Goal: Information Seeking & Learning: Learn about a topic

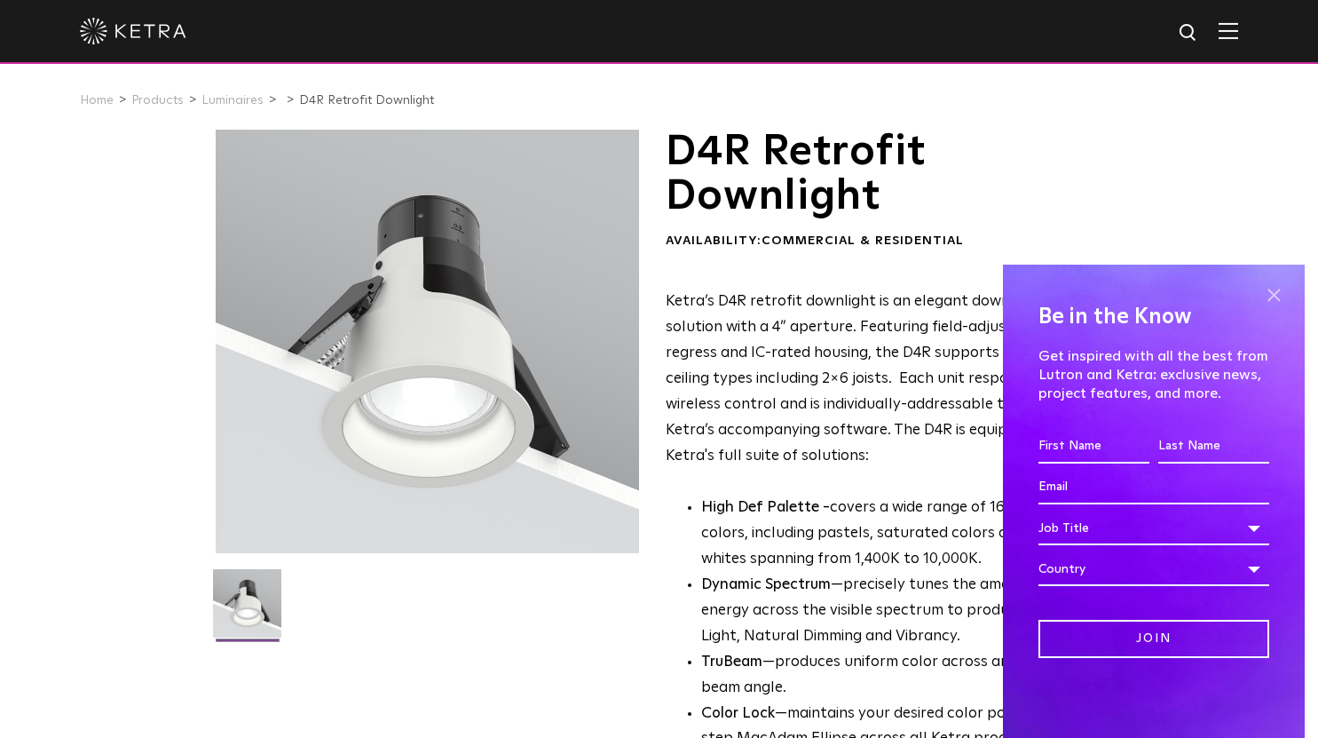
click at [1273, 300] on span at bounding box center [1273, 295] width 27 height 27
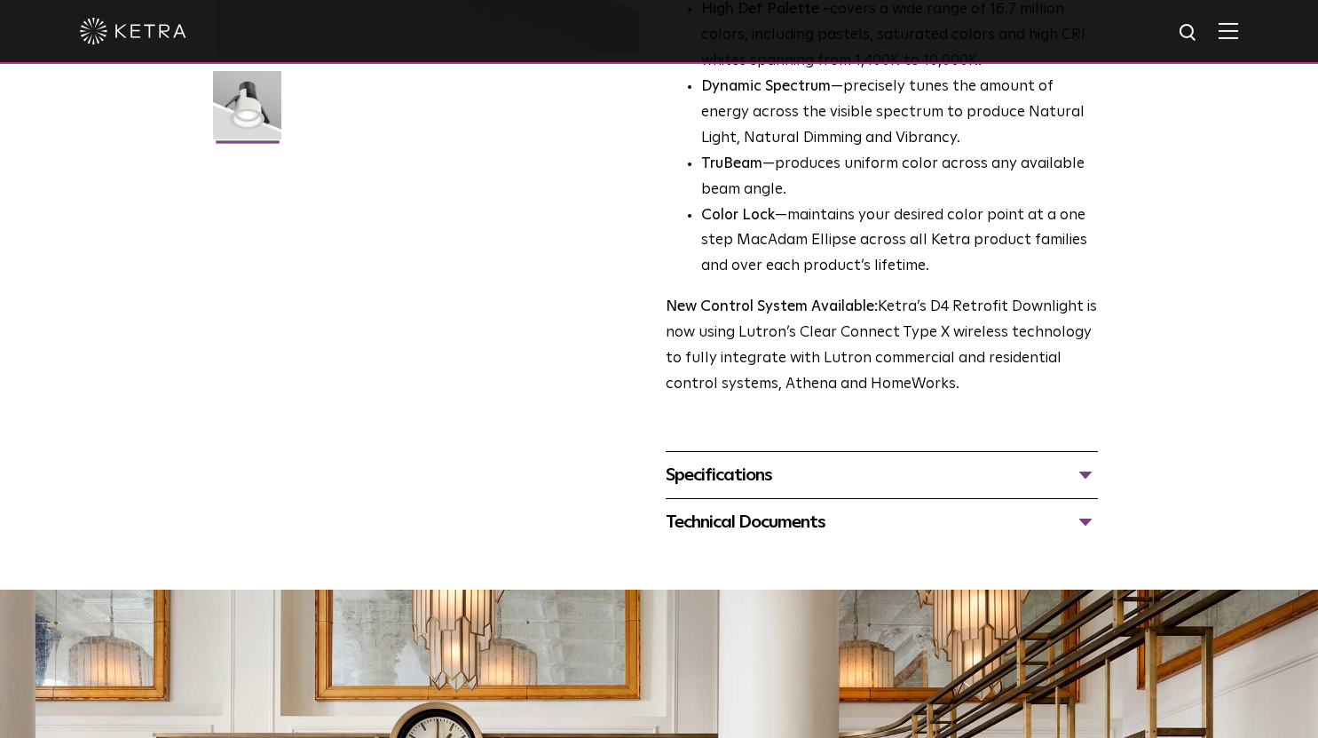
scroll to position [533, 0]
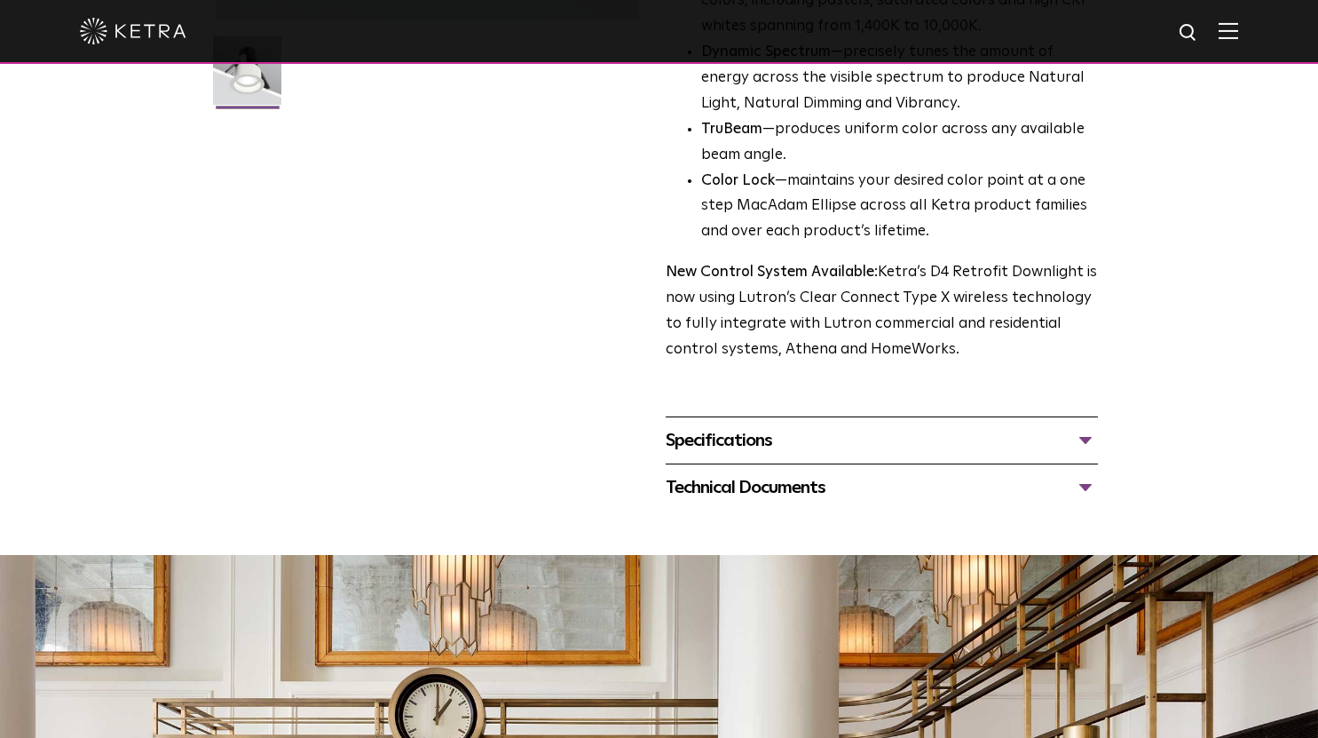
click at [964, 447] on div "Specifications" at bounding box center [882, 440] width 432 height 28
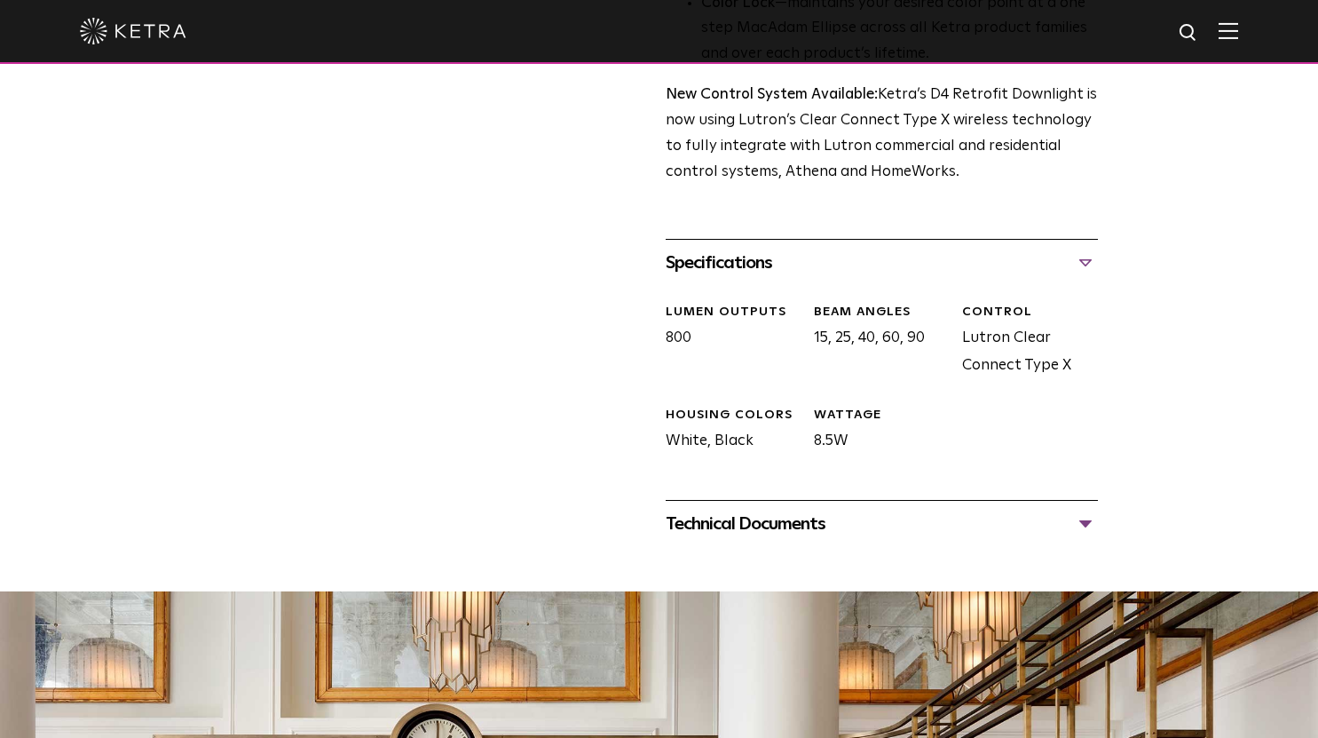
scroll to position [621, 0]
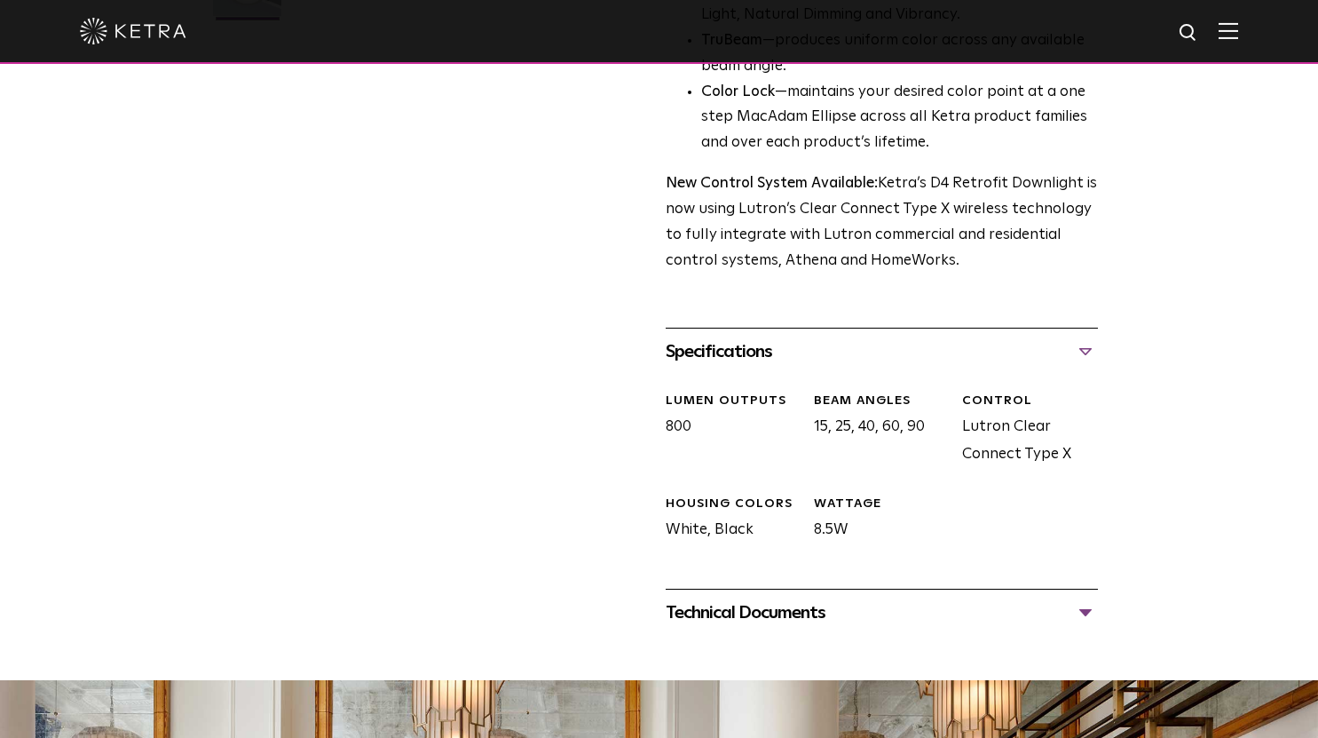
click at [889, 611] on div "Technical Documents" at bounding box center [882, 612] width 432 height 28
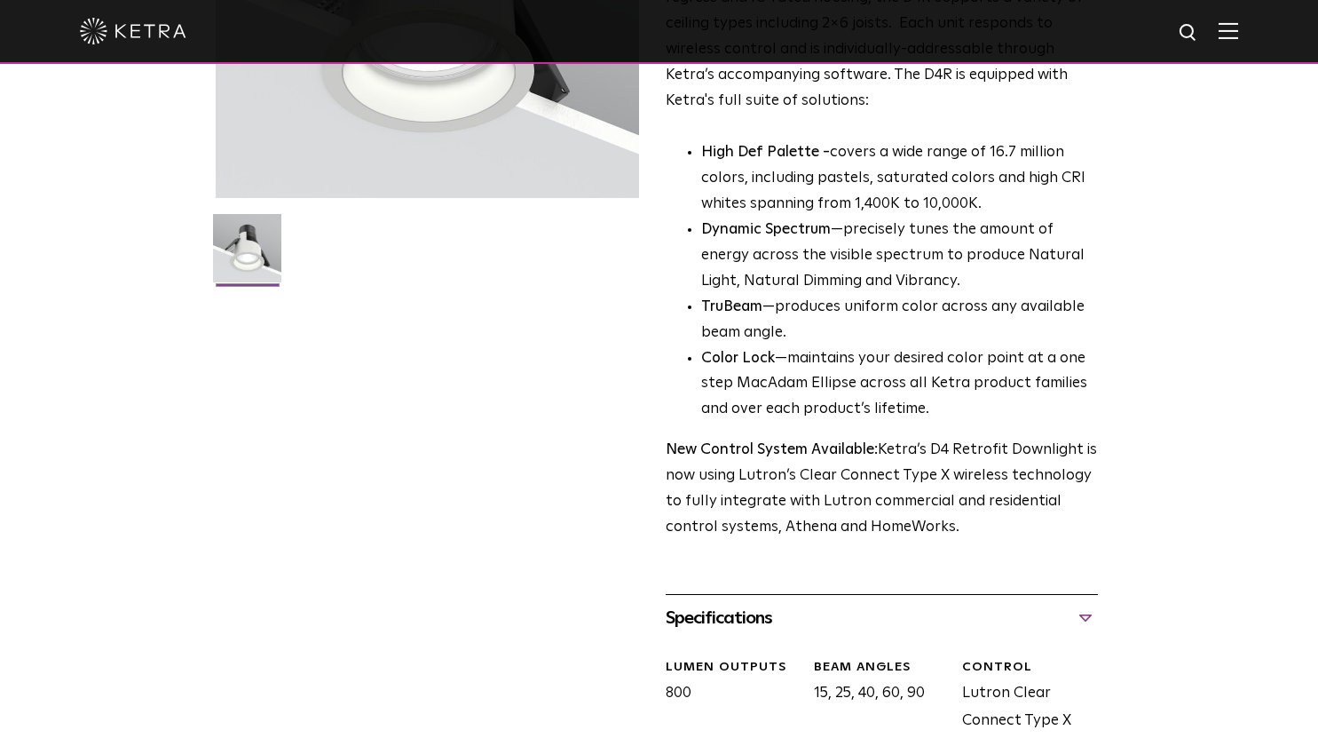
scroll to position [0, 0]
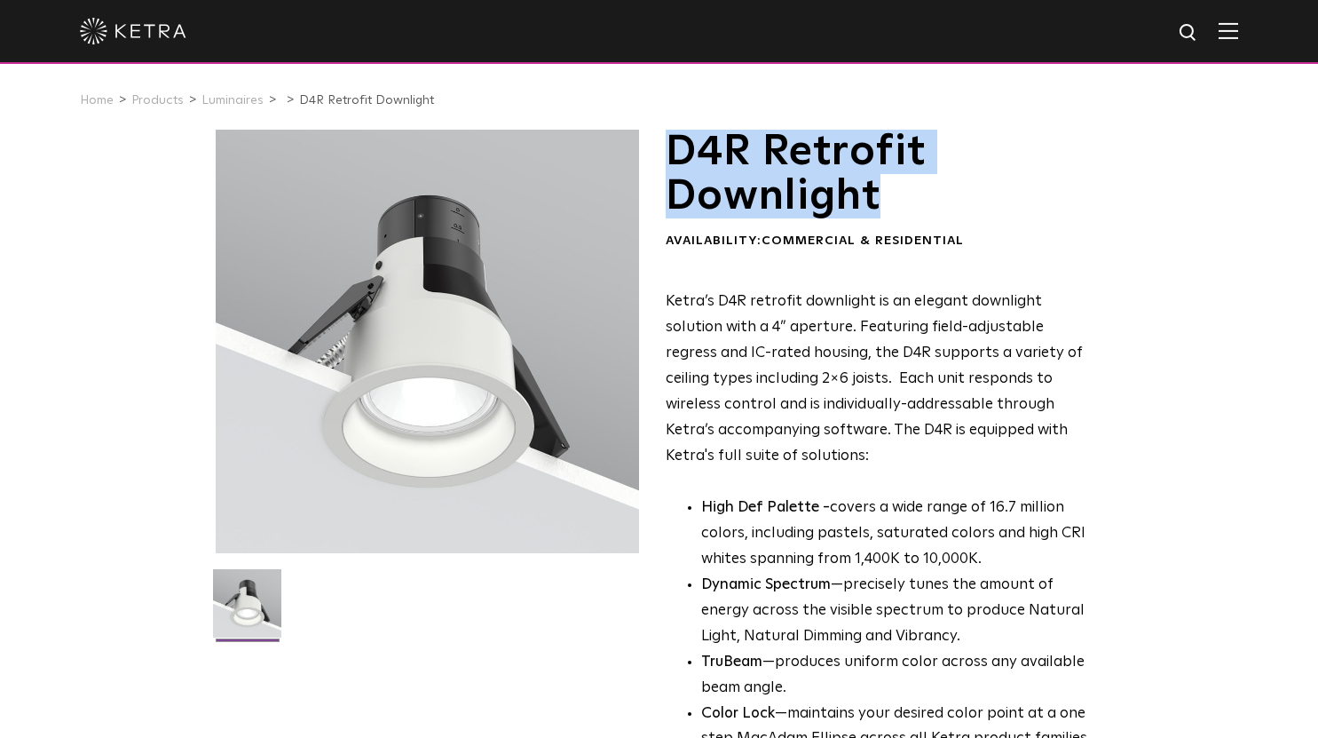
drag, startPoint x: 883, startPoint y: 211, endPoint x: 853, endPoint y: 324, distance: 116.7
click at [668, 161] on h1 "D4R Retrofit Downlight" at bounding box center [882, 175] width 432 height 90
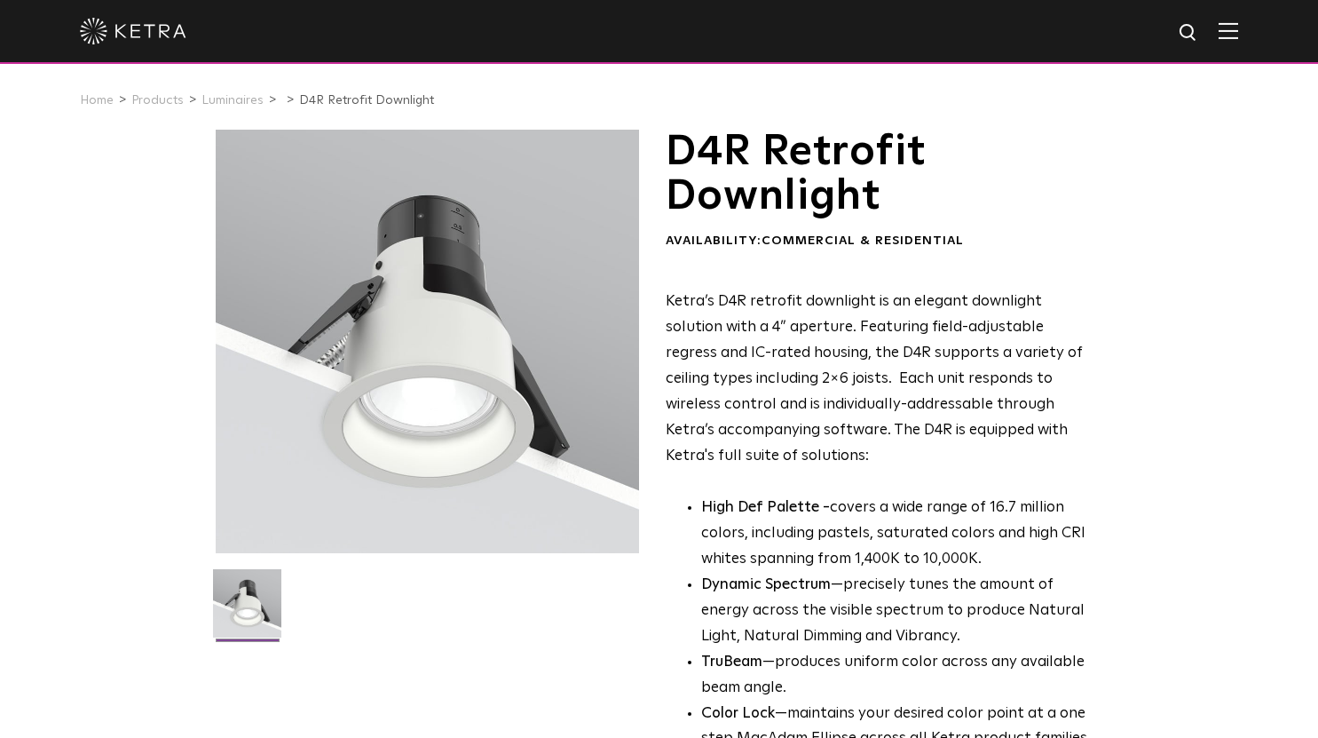
click at [929, 391] on p "Ketra’s D4R retrofit downlight is an elegant downlight solution with a 4” apert…" at bounding box center [882, 378] width 432 height 179
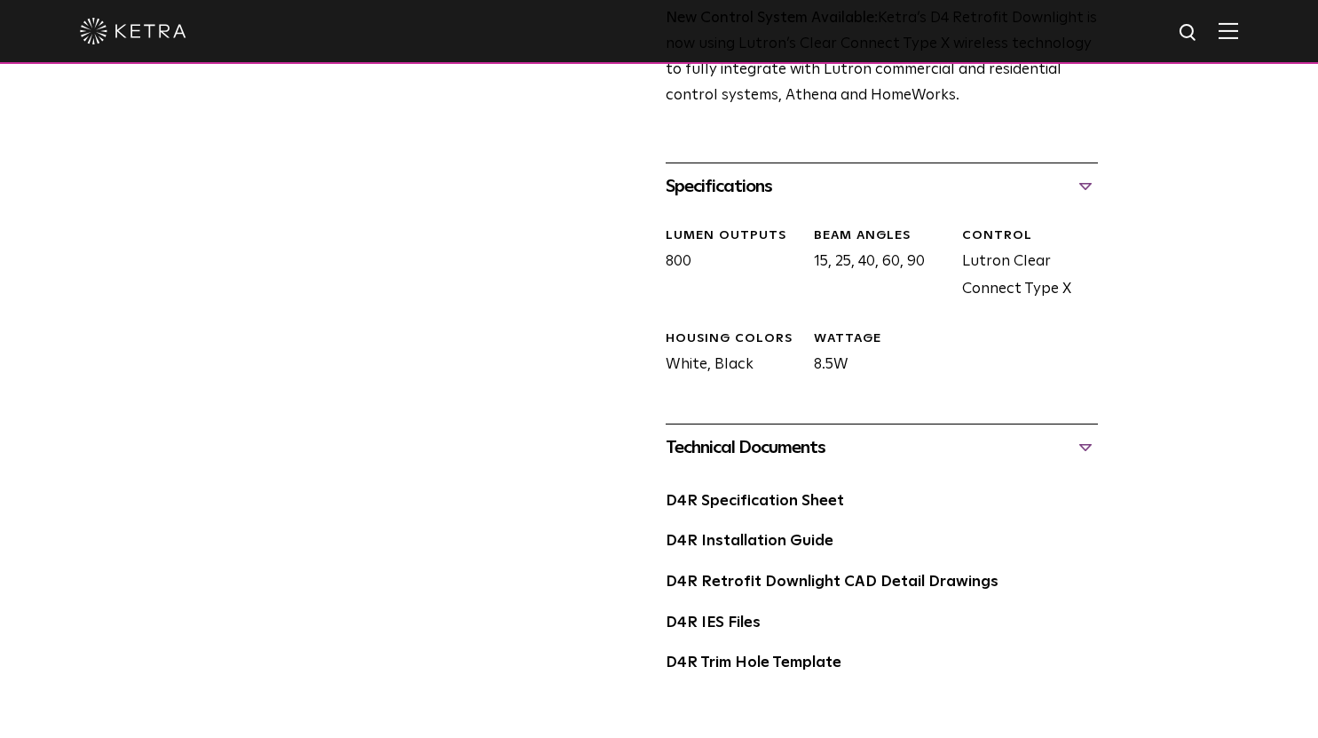
scroll to position [799, 0]
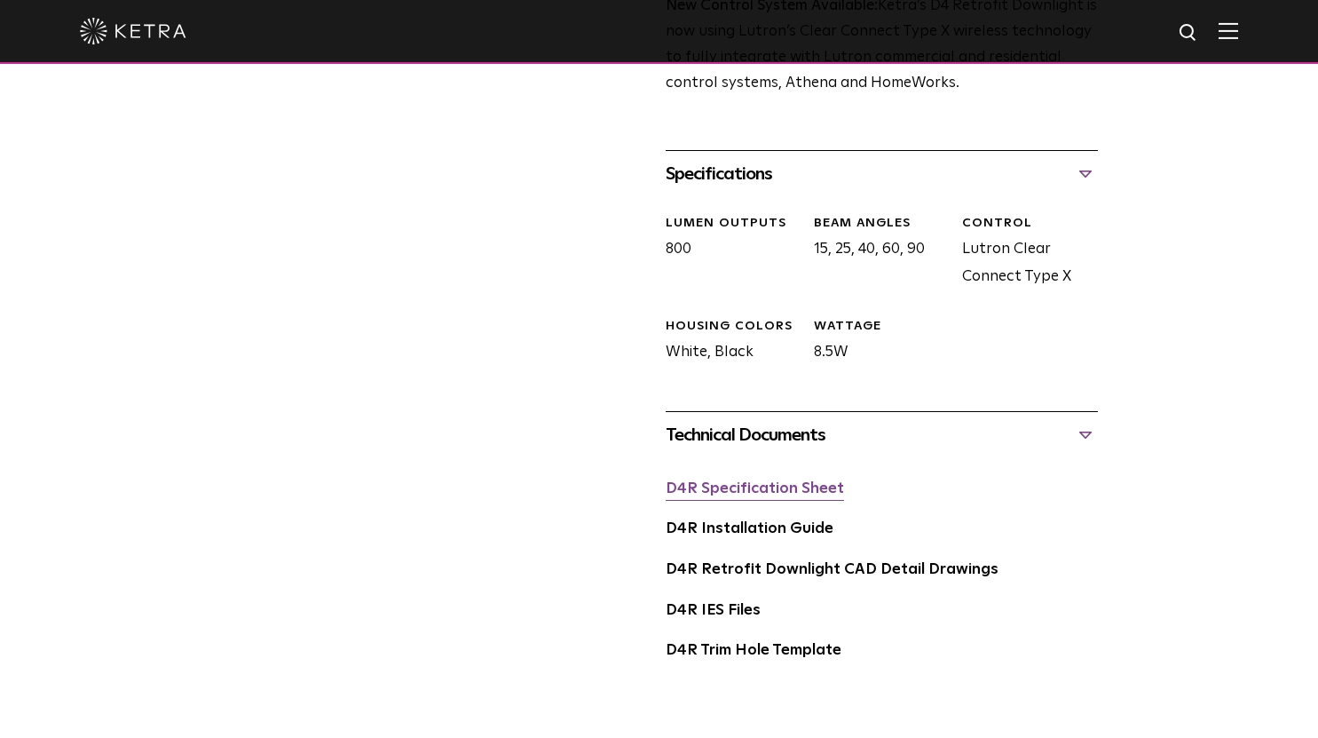
click at [693, 494] on link "D4R Specification Sheet" at bounding box center [755, 488] width 178 height 15
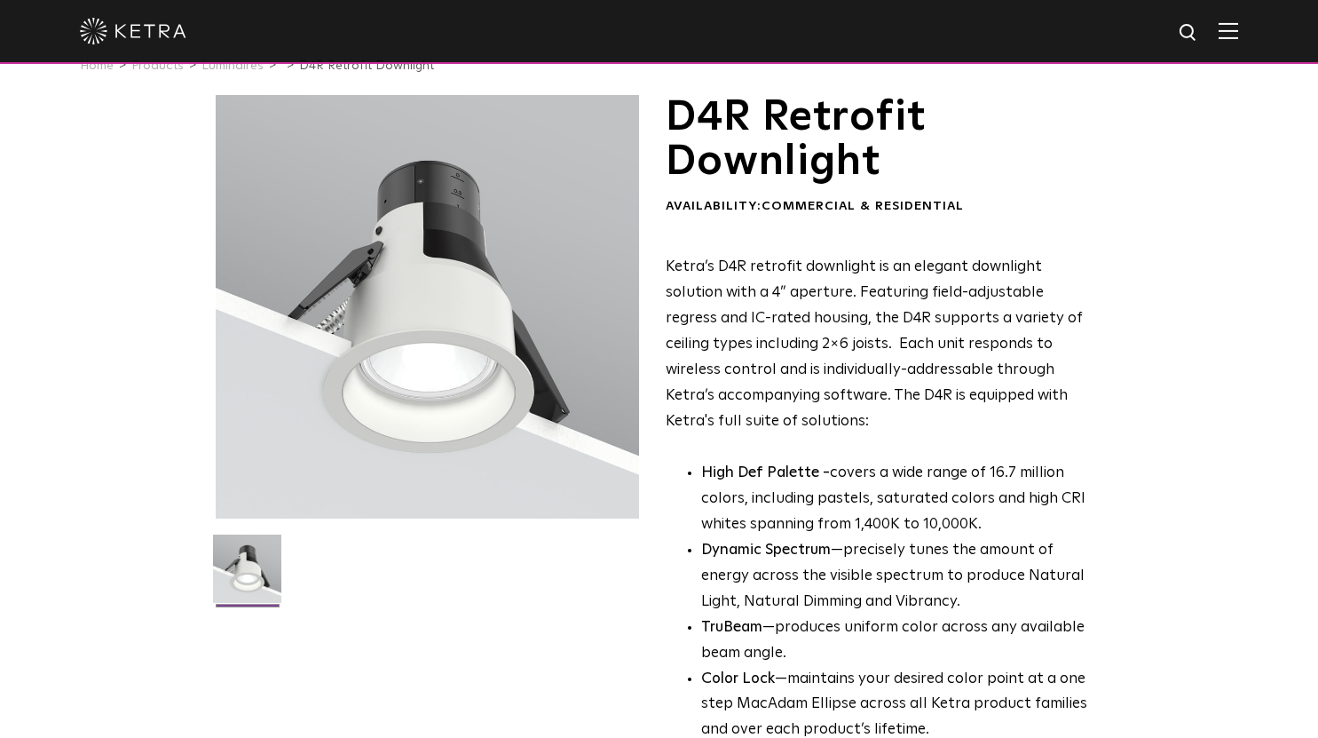
scroll to position [0, 0]
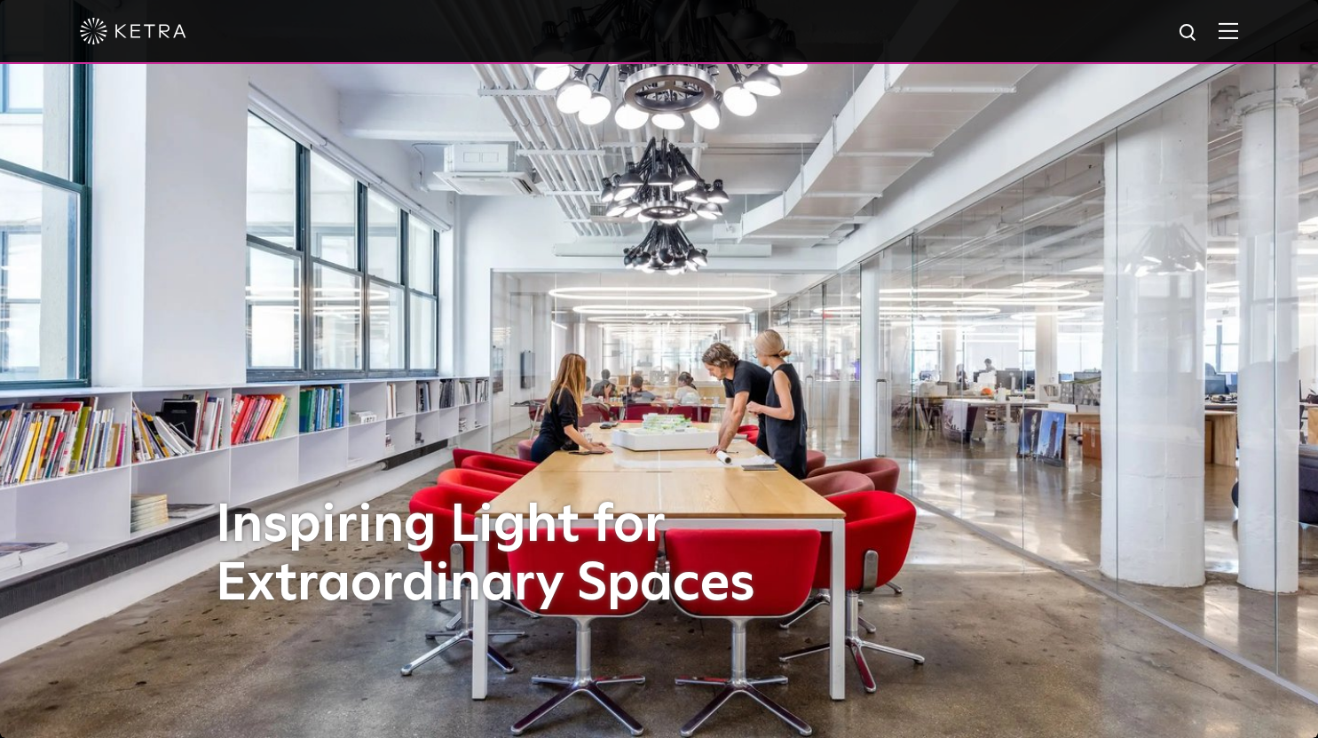
click at [1238, 36] on img at bounding box center [1229, 30] width 20 height 17
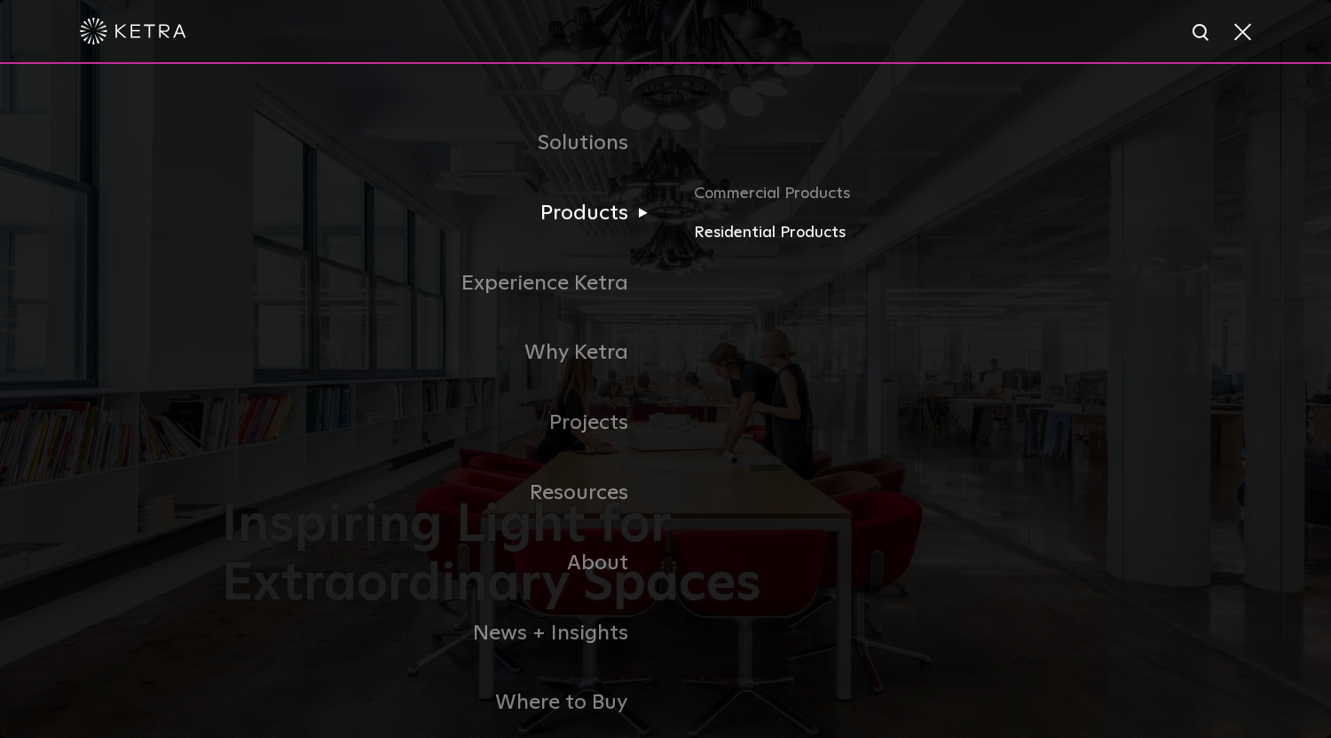
click at [716, 241] on link "Residential Products" at bounding box center [901, 233] width 415 height 26
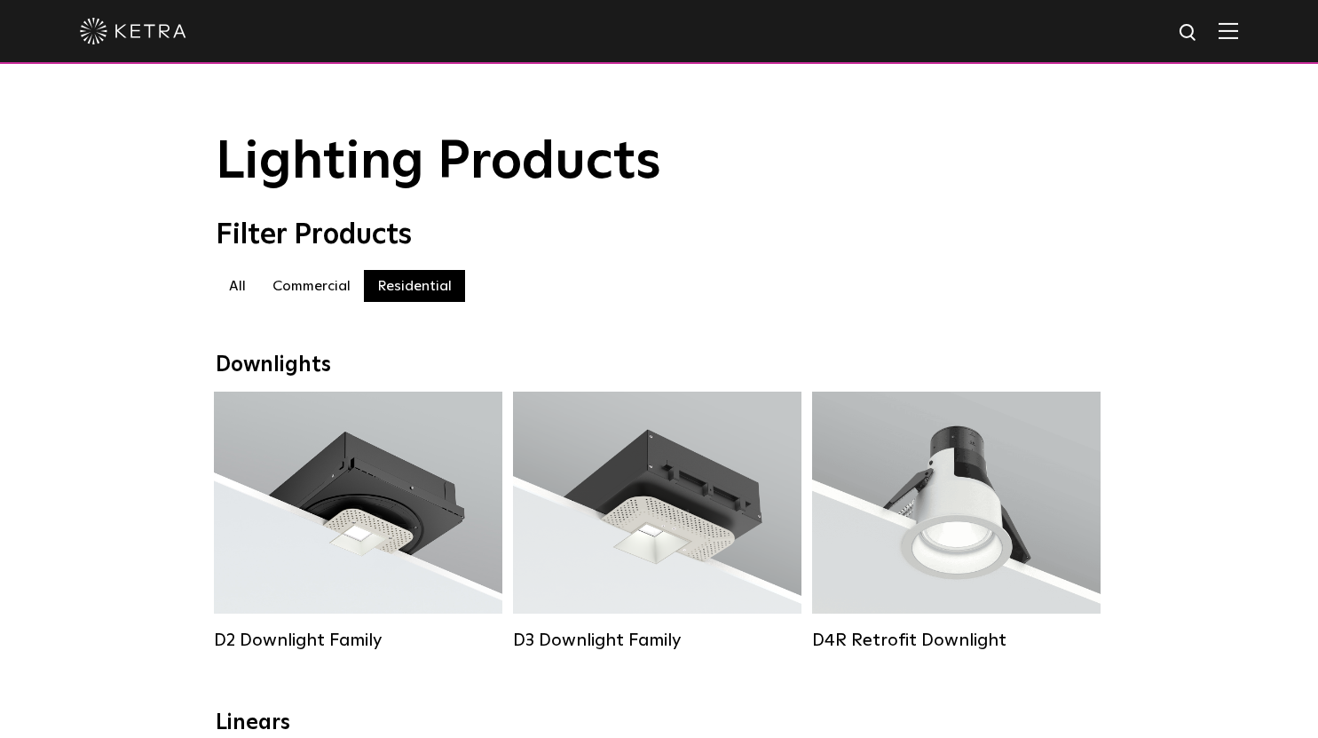
scroll to position [178, 0]
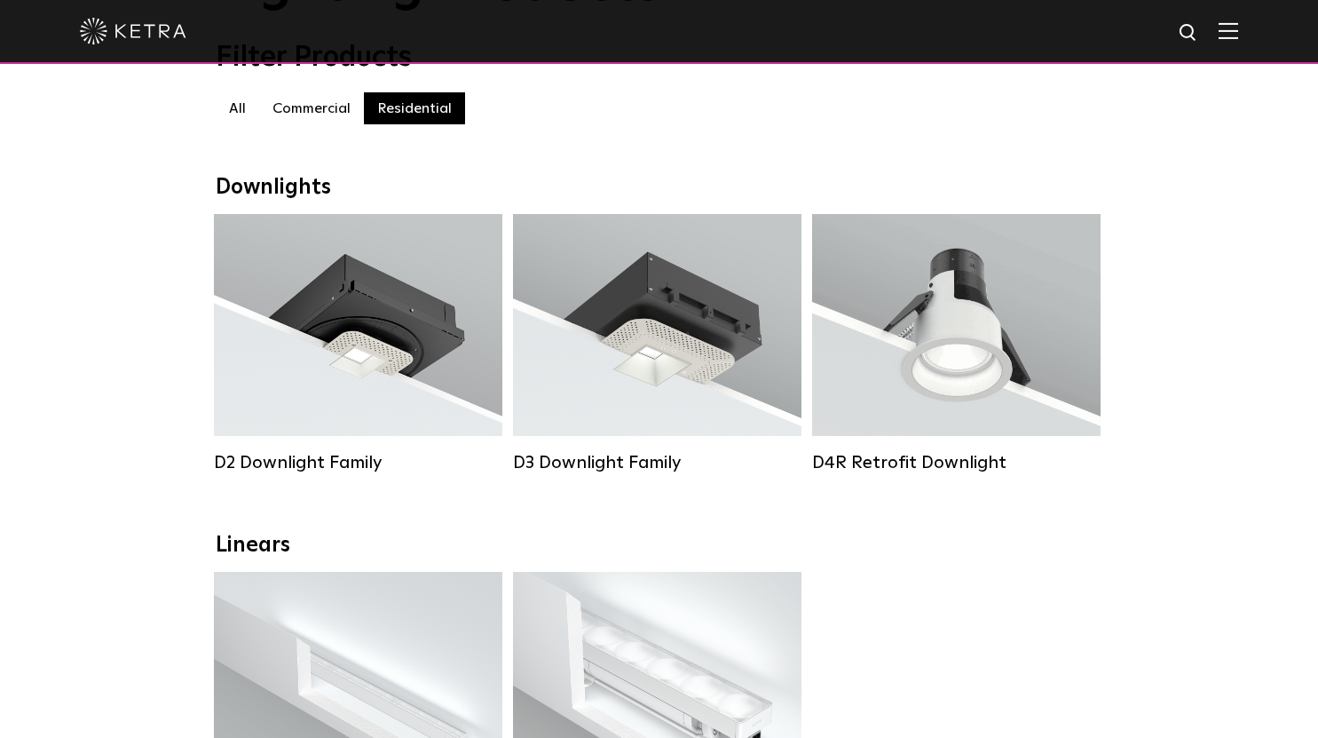
click at [318, 113] on label "Commercial" at bounding box center [311, 108] width 105 height 32
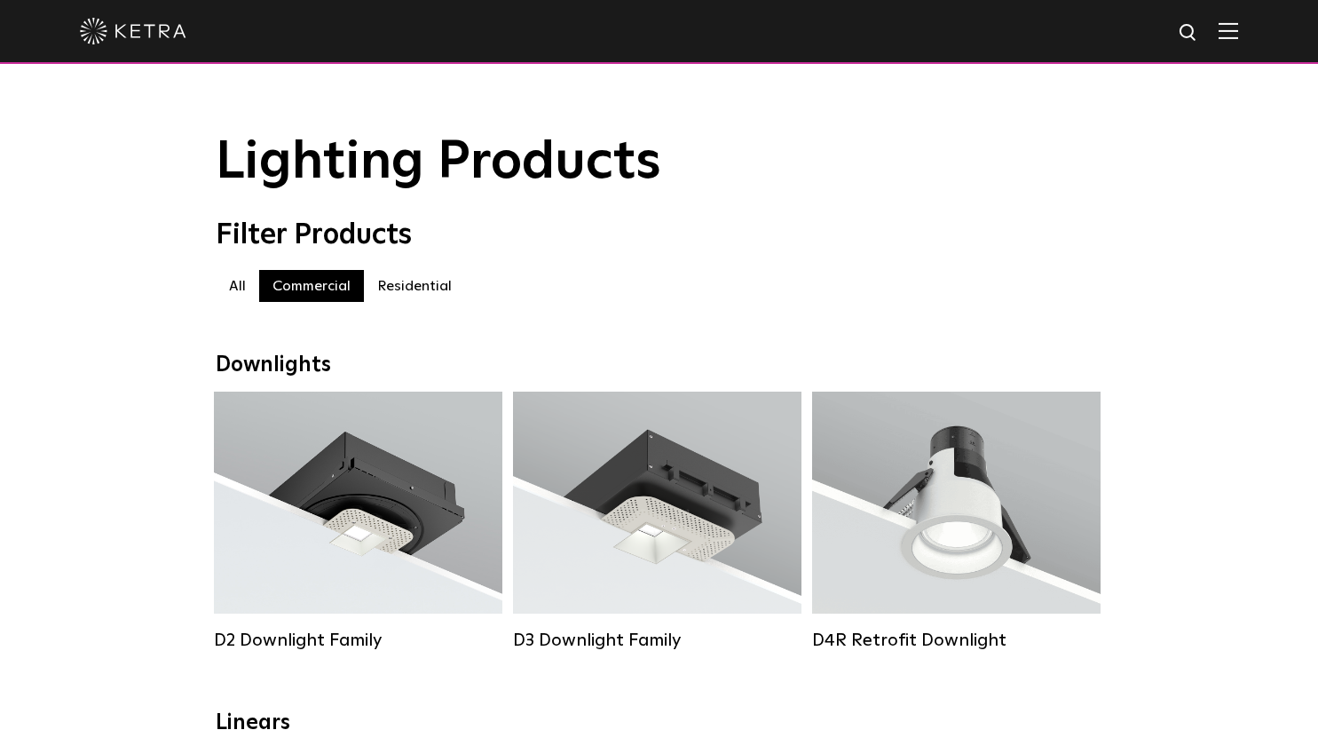
click at [401, 290] on label "Residential" at bounding box center [414, 286] width 101 height 32
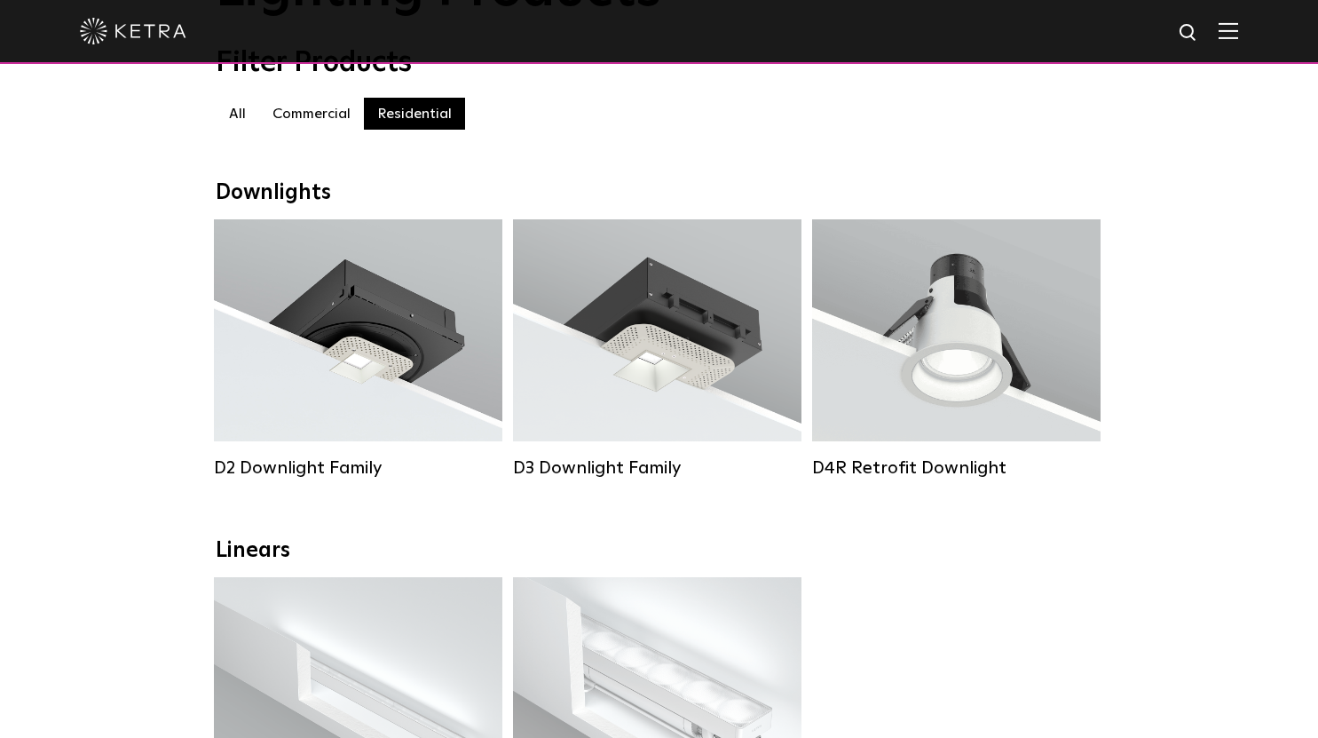
scroll to position [178, 0]
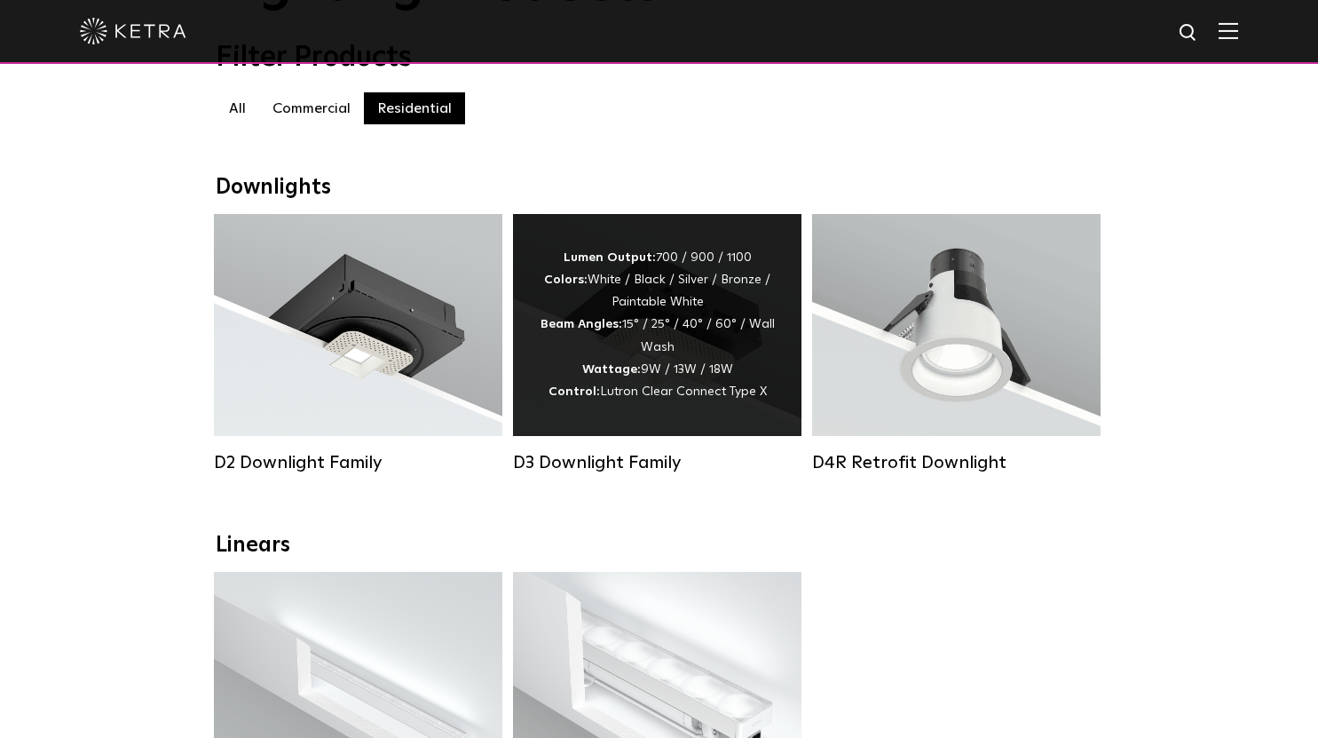
click at [712, 381] on div "Lumen Output: 700 / 900 / 1100 Colors: White / Black / Silver / Bronze / Painta…" at bounding box center [657, 325] width 235 height 156
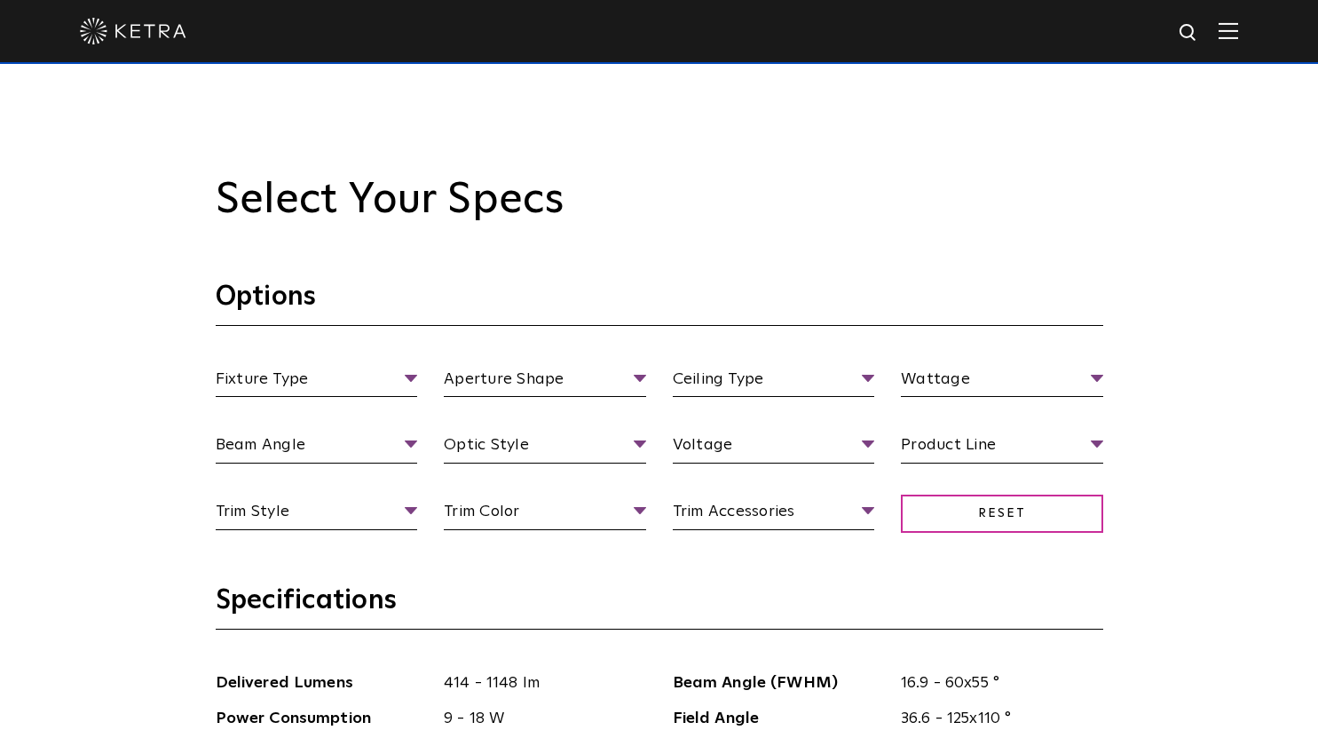
scroll to position [1598, 0]
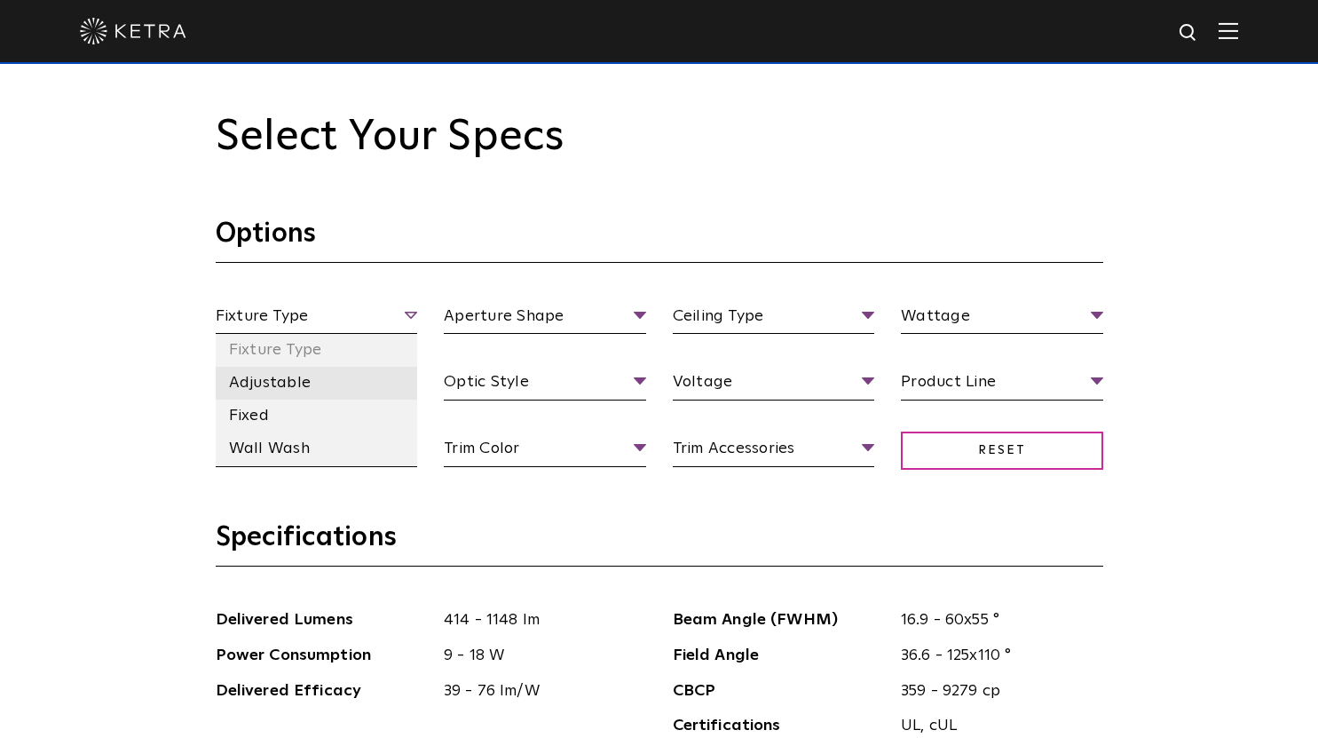
click at [373, 387] on li "Adjustable" at bounding box center [317, 383] width 202 height 33
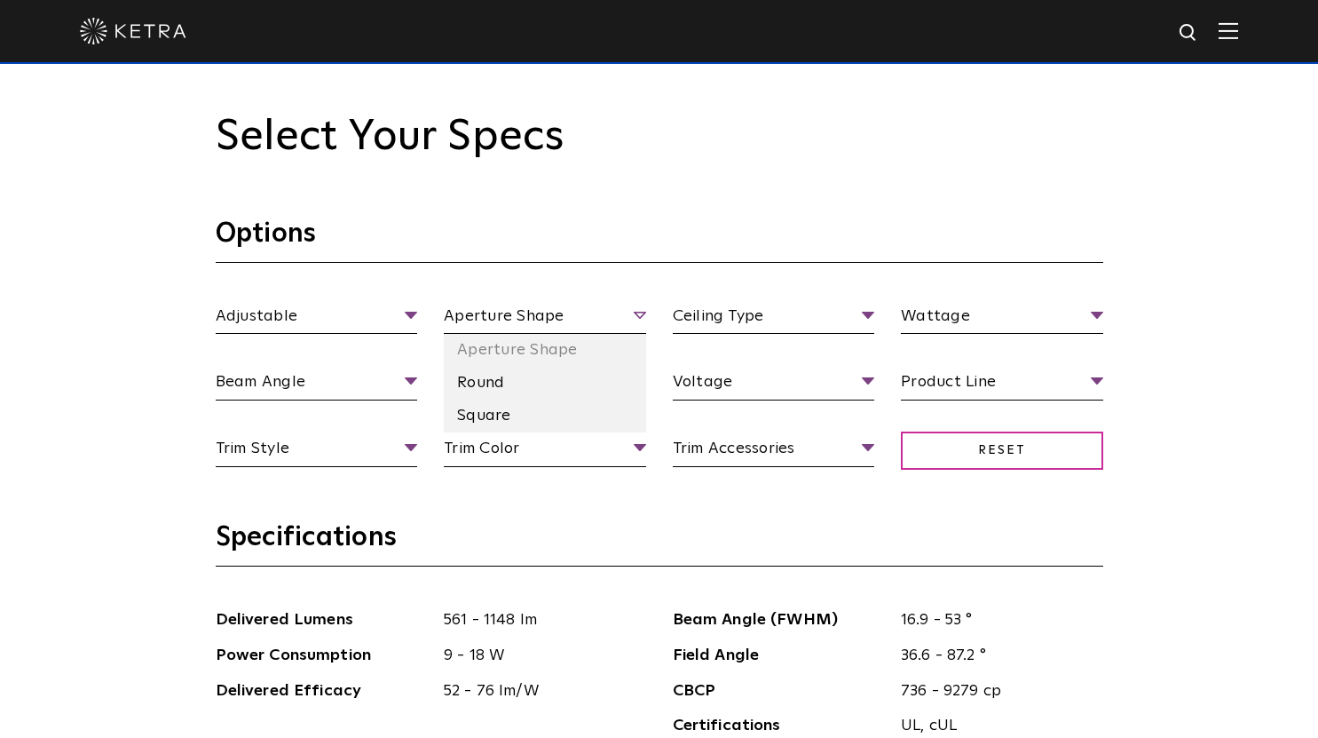
click at [577, 315] on span "Aperture Shape" at bounding box center [545, 319] width 202 height 31
click at [535, 381] on li "Round" at bounding box center [545, 383] width 202 height 33
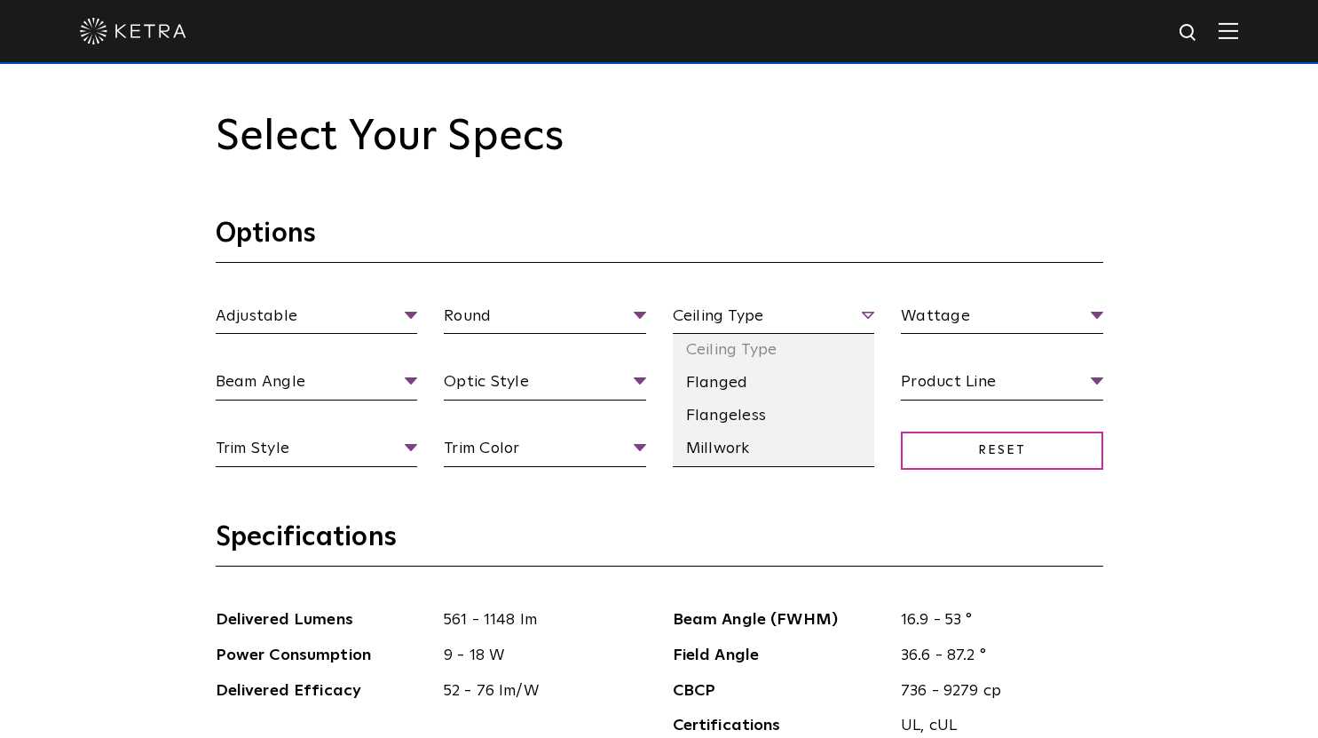
click at [788, 316] on span "Ceiling Type" at bounding box center [774, 319] width 202 height 31
click at [790, 384] on li "Flanged" at bounding box center [774, 383] width 202 height 33
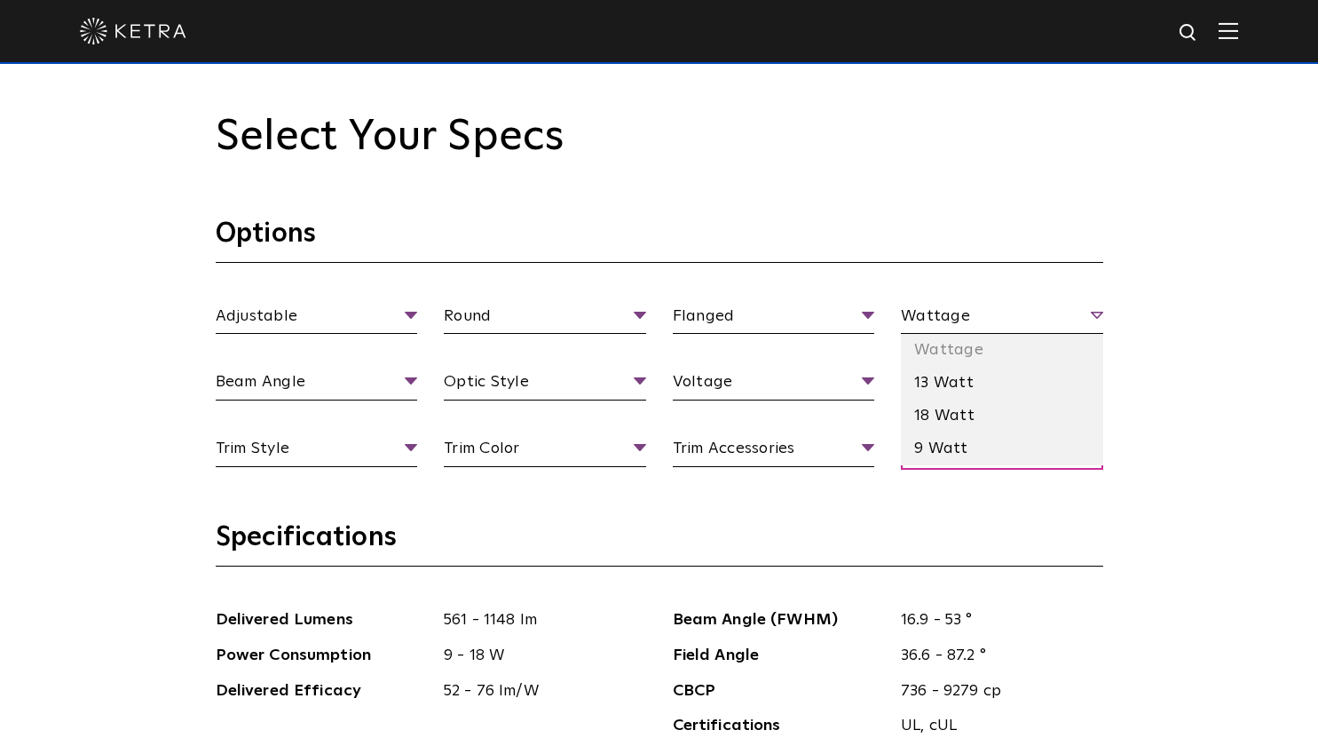
click at [920, 333] on span "Wattage" at bounding box center [1002, 319] width 202 height 31
click at [972, 455] on li "9 Watt" at bounding box center [1002, 448] width 202 height 33
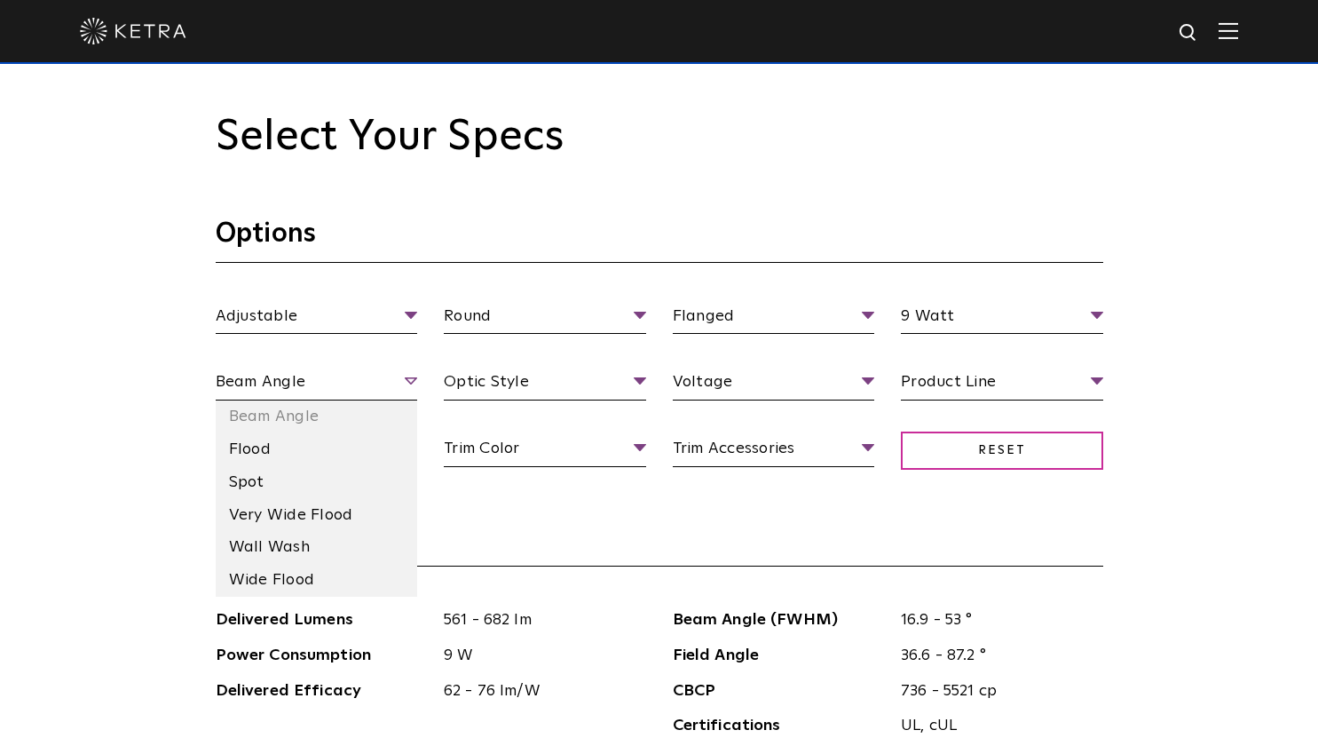
click at [404, 376] on span "Beam Angle" at bounding box center [317, 384] width 202 height 31
click at [373, 471] on li "Spot" at bounding box center [317, 482] width 202 height 33
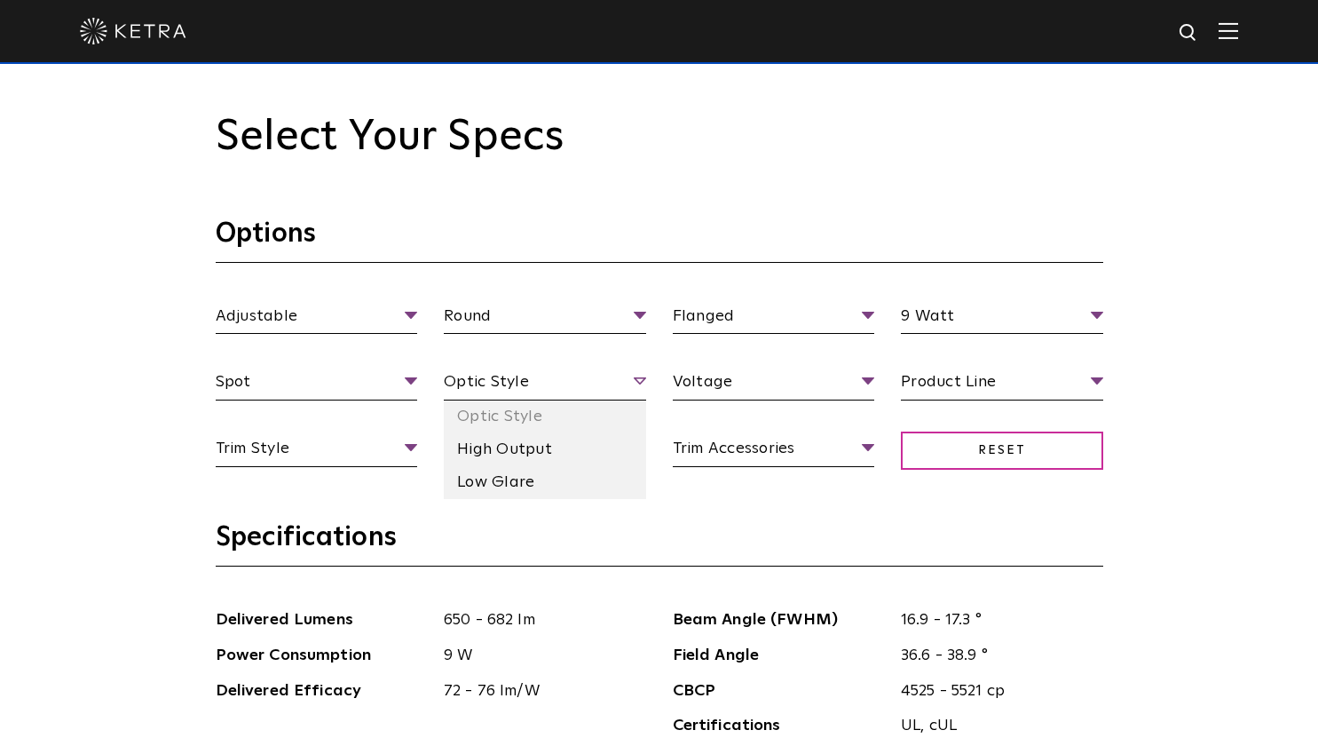
click at [539, 389] on span "Optic Style" at bounding box center [545, 384] width 202 height 31
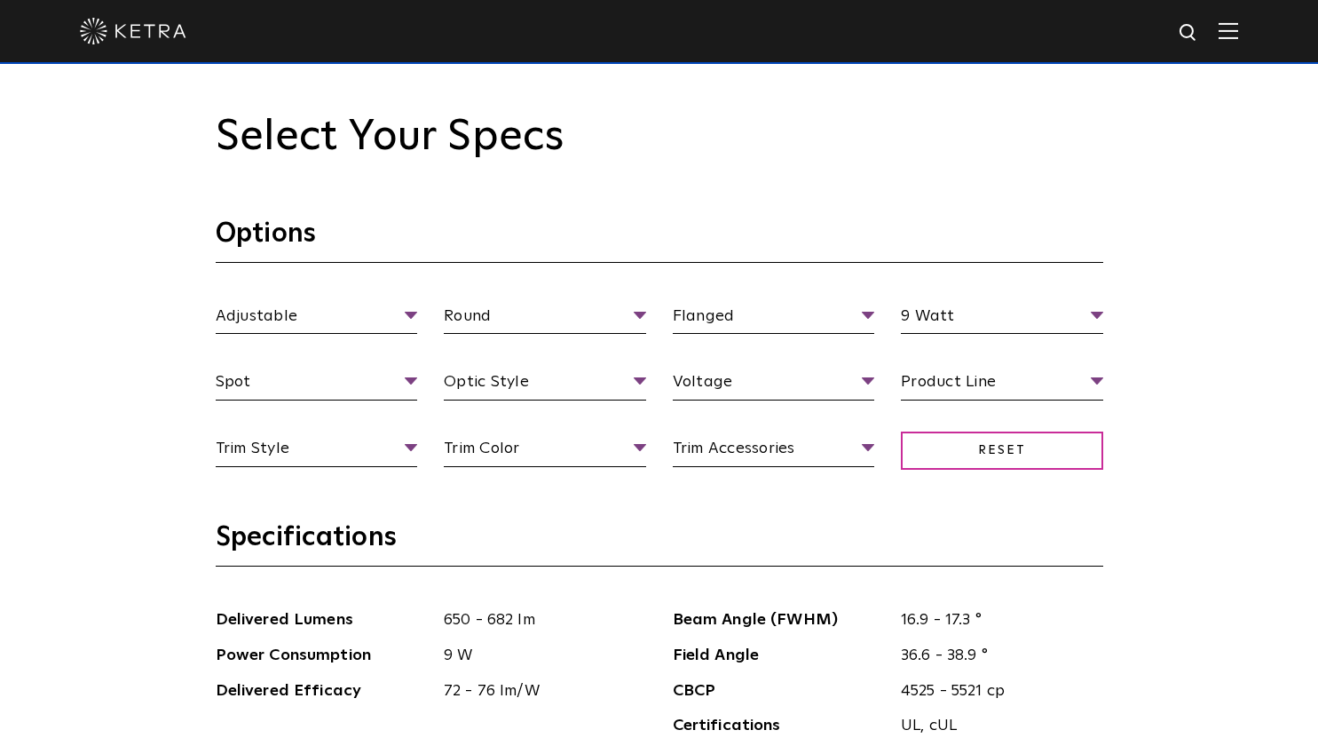
click at [576, 368] on div "Adjustable Fixture Type Adjustable Fixed Wall Wash Round Aperture Shape Round S…" at bounding box center [659, 403] width 914 height 199
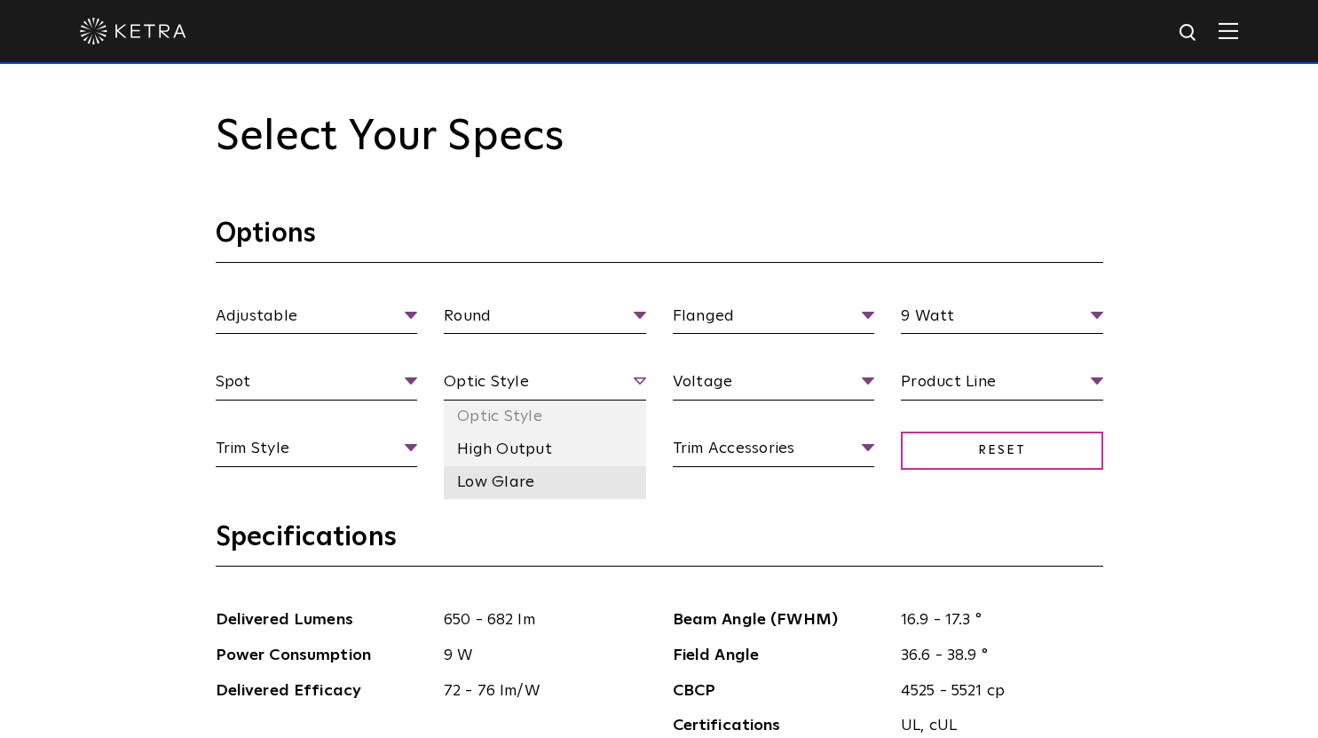
click at [517, 479] on li "Low Glare" at bounding box center [545, 482] width 202 height 33
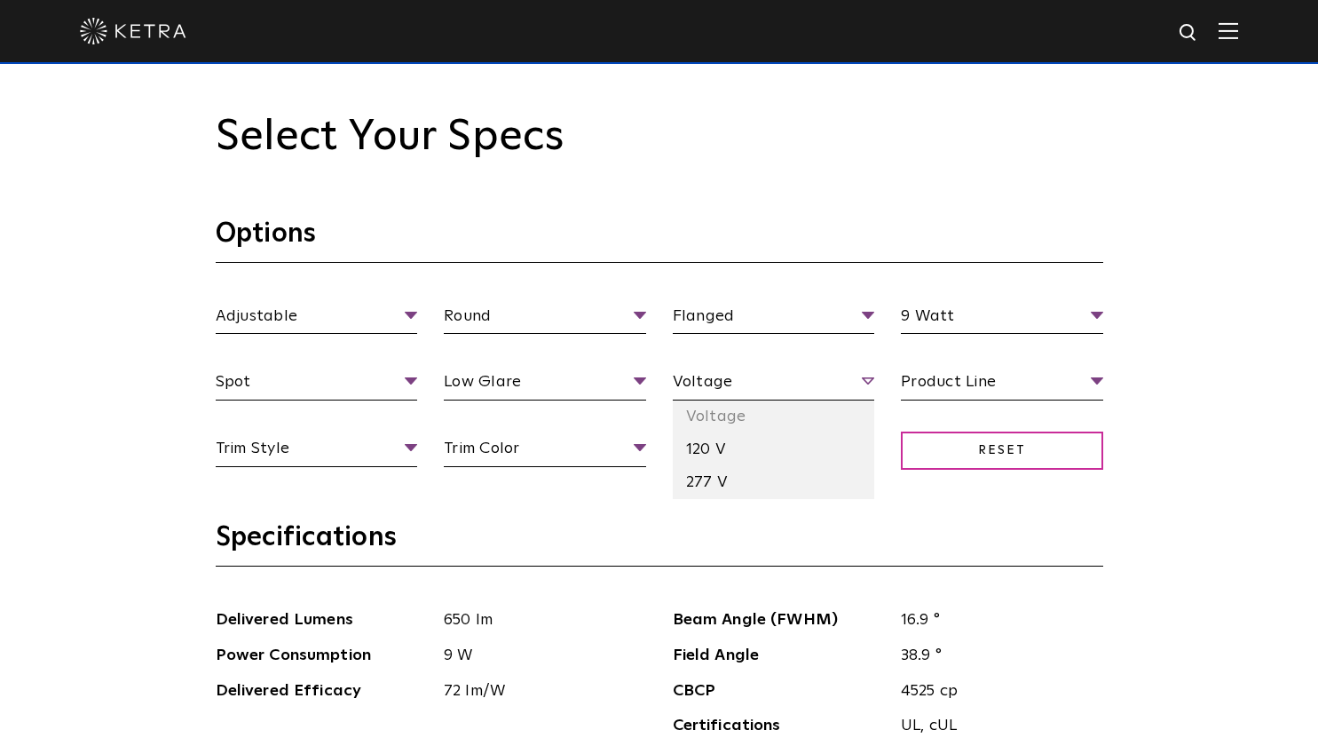
click at [773, 384] on span "Voltage" at bounding box center [774, 384] width 202 height 31
click at [727, 460] on li "120 V" at bounding box center [774, 449] width 202 height 33
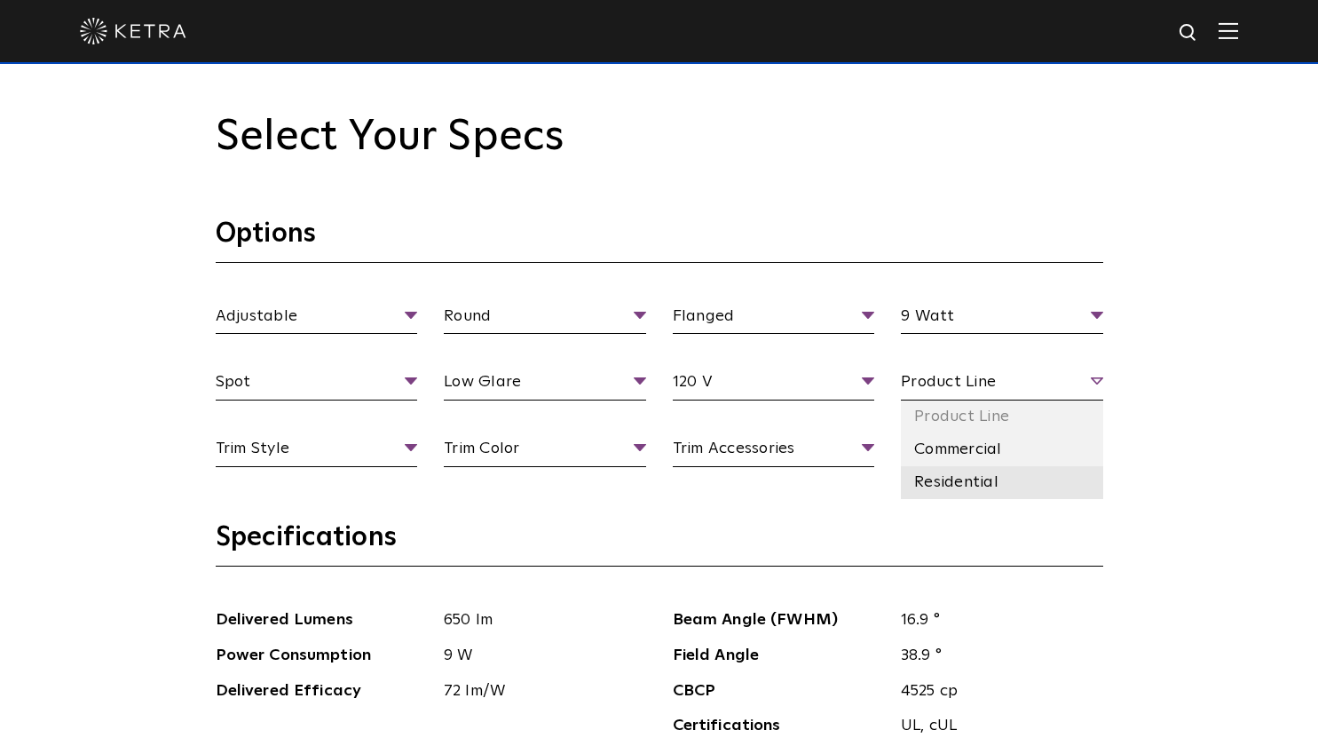
click at [976, 481] on li "Residential" at bounding box center [1002, 482] width 202 height 33
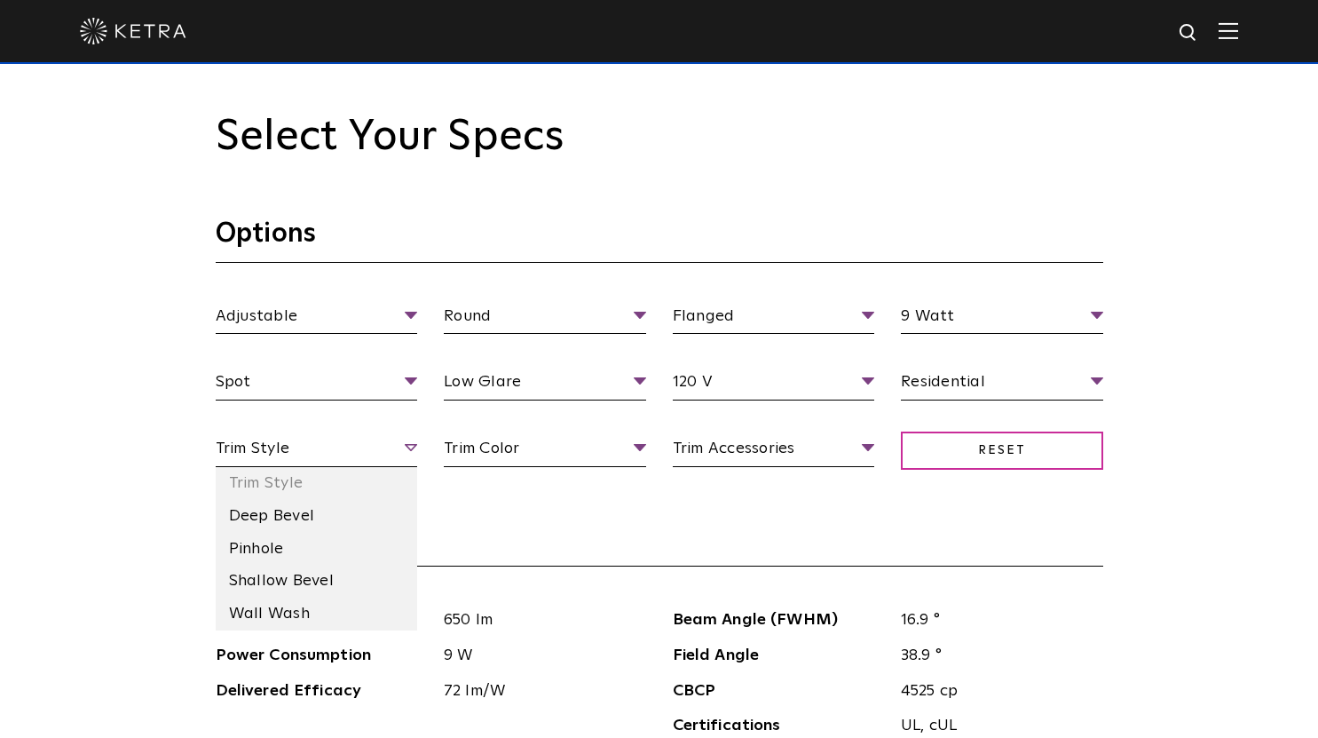
click at [398, 441] on span "Trim Style" at bounding box center [317, 451] width 202 height 31
click at [344, 609] on li "Wall Wash" at bounding box center [317, 613] width 202 height 33
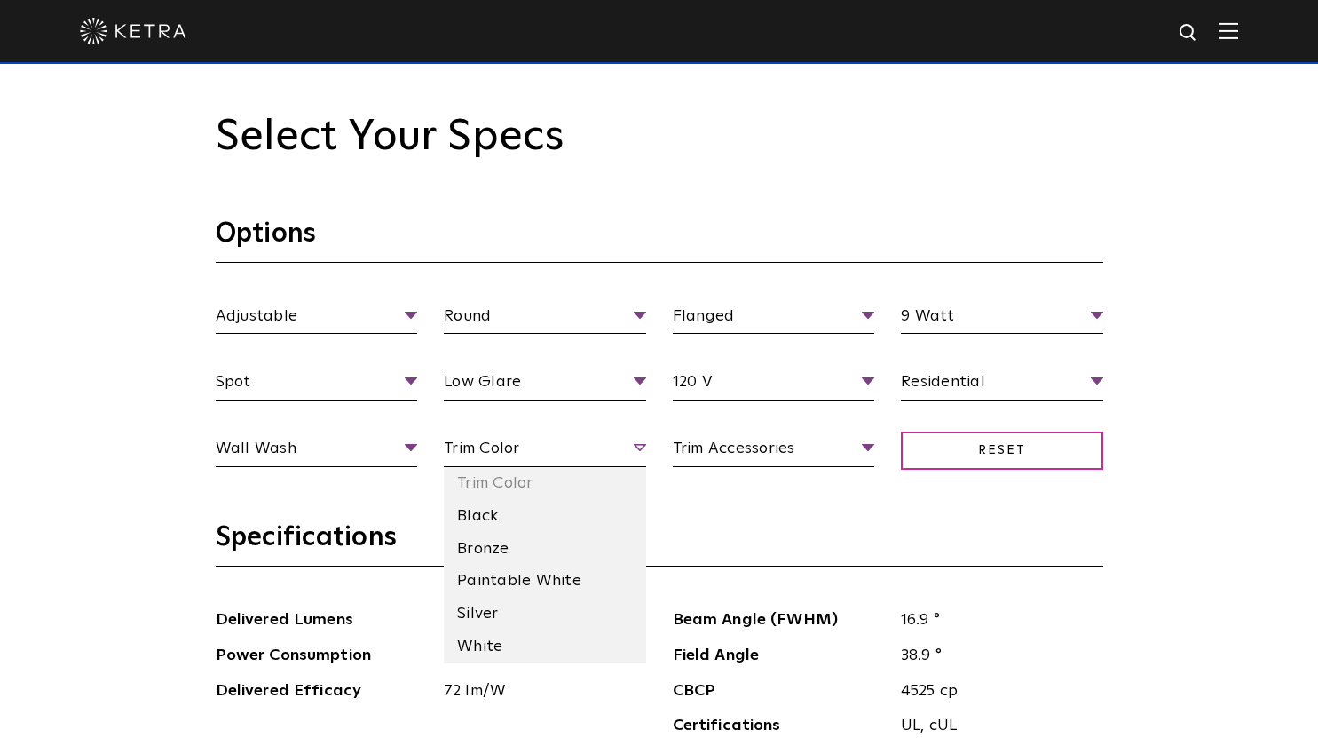
click at [521, 440] on span "Trim Color" at bounding box center [545, 451] width 202 height 31
click at [532, 649] on li "White" at bounding box center [545, 646] width 202 height 33
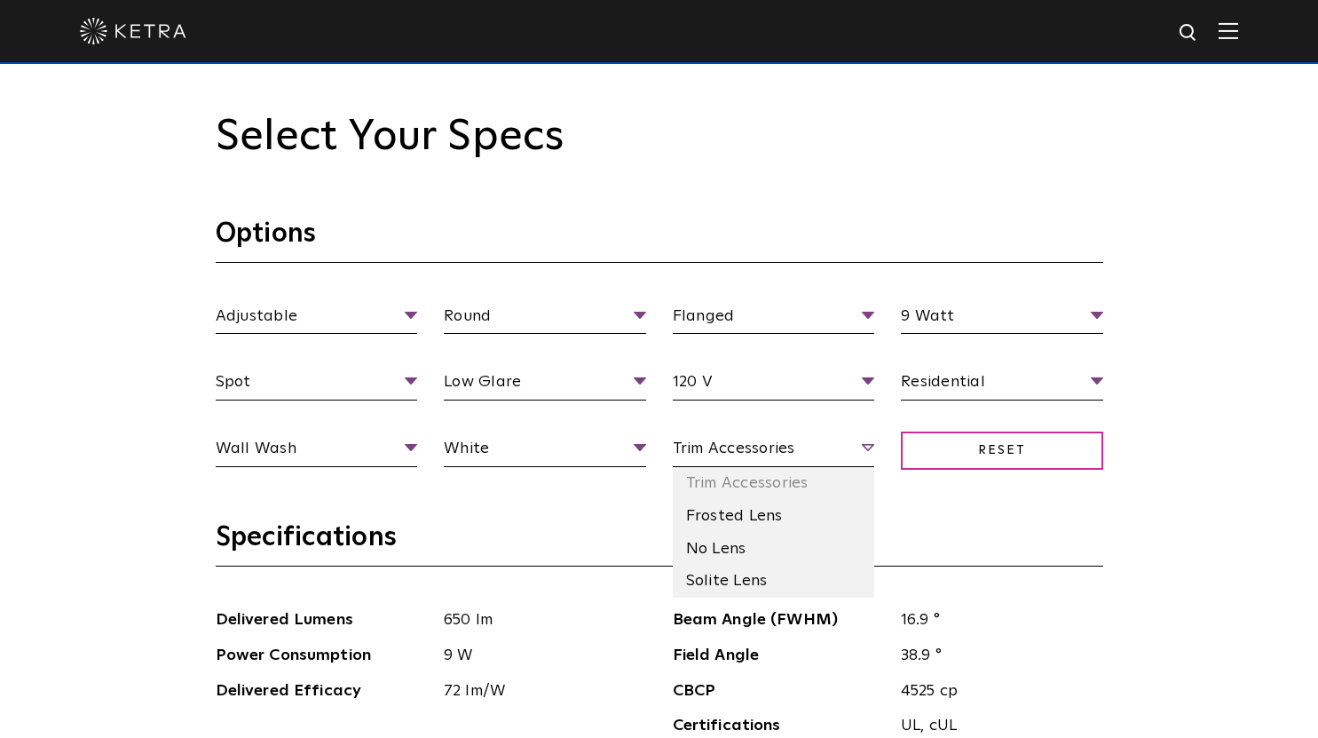
click at [738, 445] on span "Trim Accessories" at bounding box center [774, 451] width 202 height 31
click at [749, 584] on li "Solite Lens" at bounding box center [774, 581] width 202 height 33
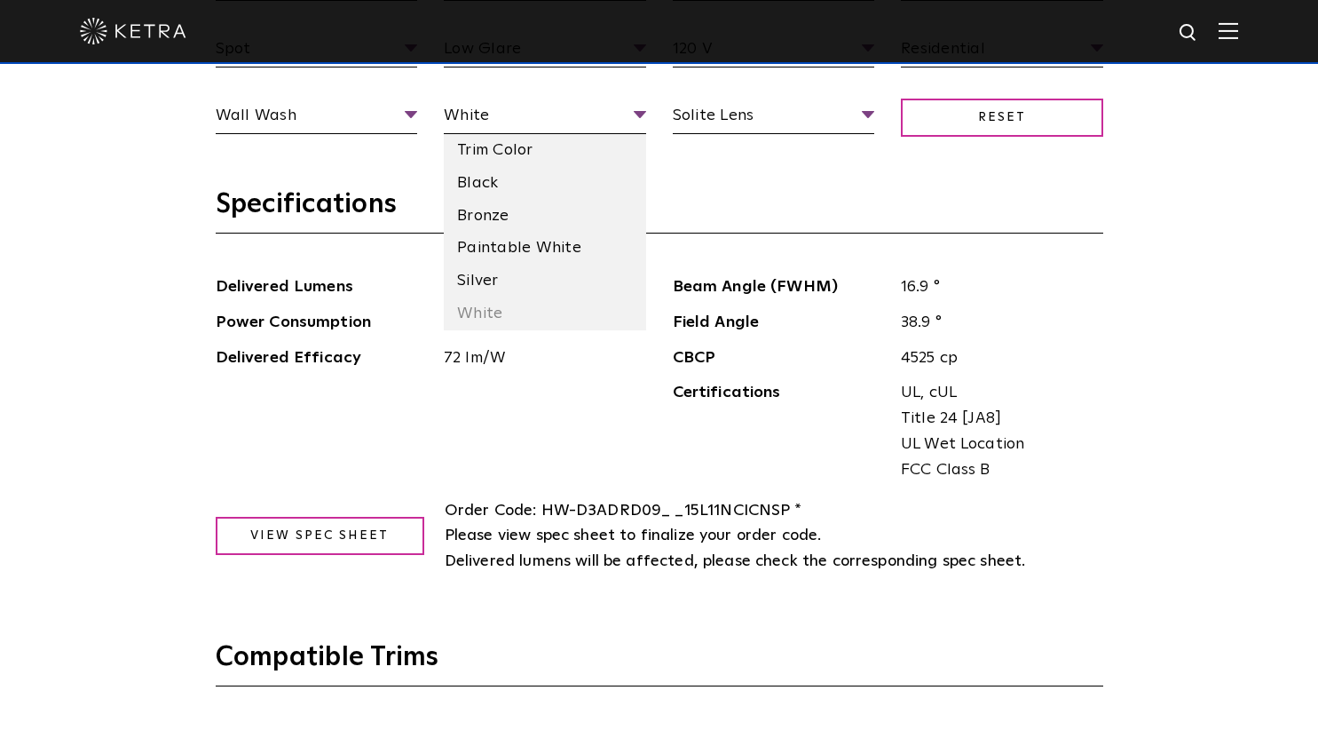
scroll to position [2042, 0]
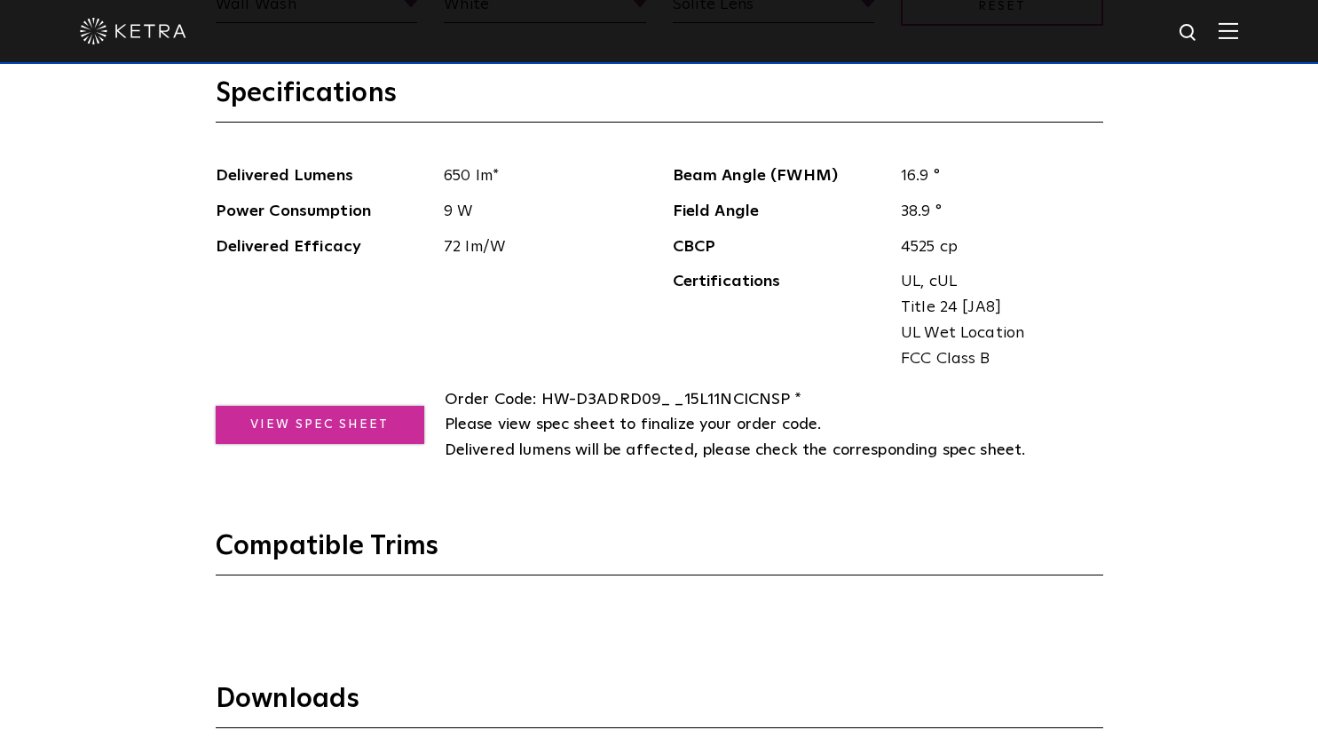
click at [404, 410] on link "View Spec Sheet" at bounding box center [320, 425] width 209 height 38
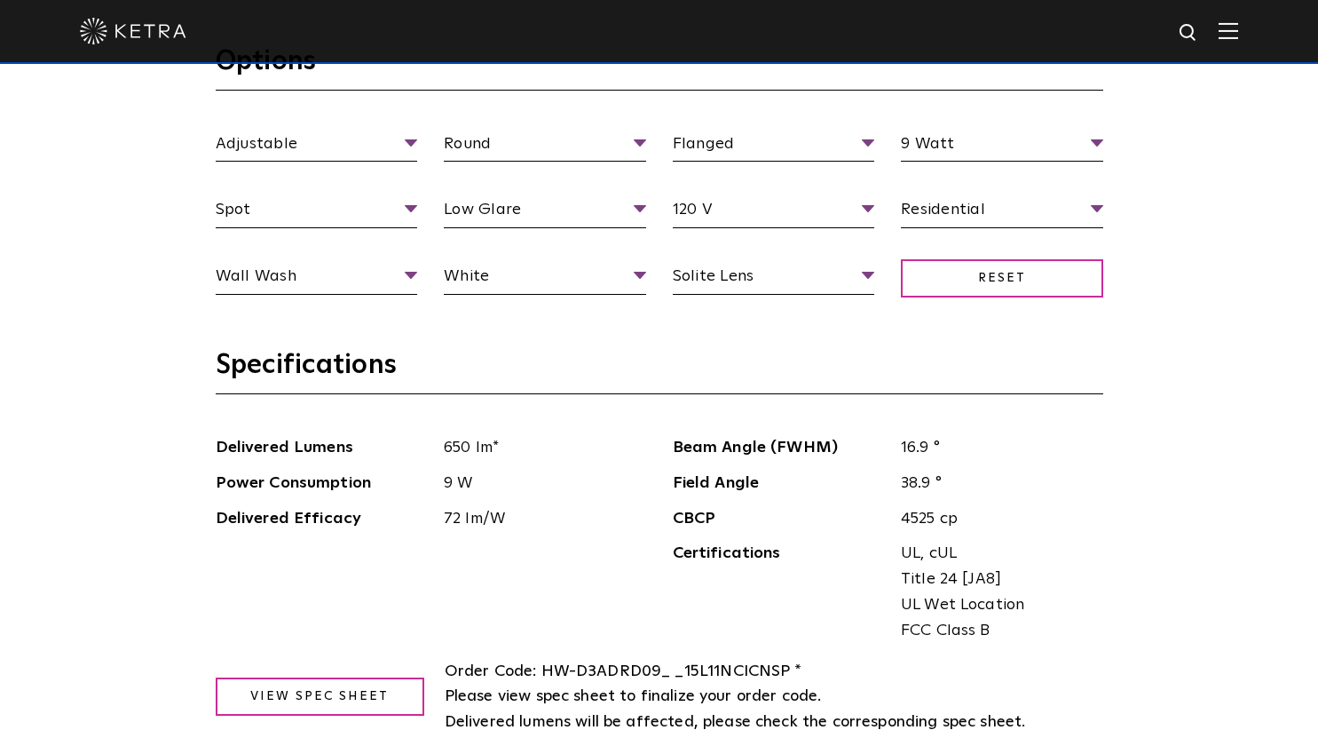
scroll to position [1598, 0]
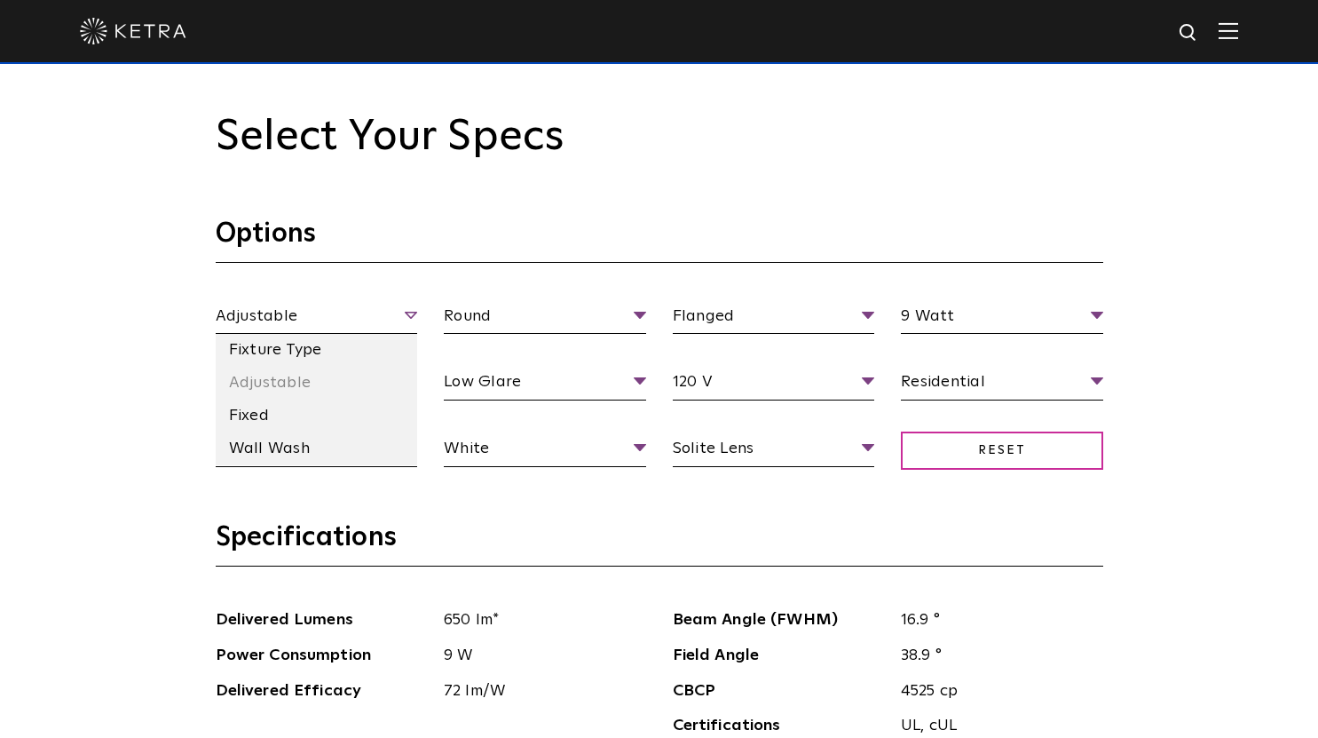
click at [277, 329] on span "Adjustable" at bounding box center [317, 319] width 202 height 31
click at [284, 357] on li "Fixture Type" at bounding box center [317, 350] width 202 height 33
click at [407, 311] on span "Fixture Type" at bounding box center [317, 319] width 202 height 31
click at [318, 407] on li "Fixed" at bounding box center [317, 415] width 202 height 33
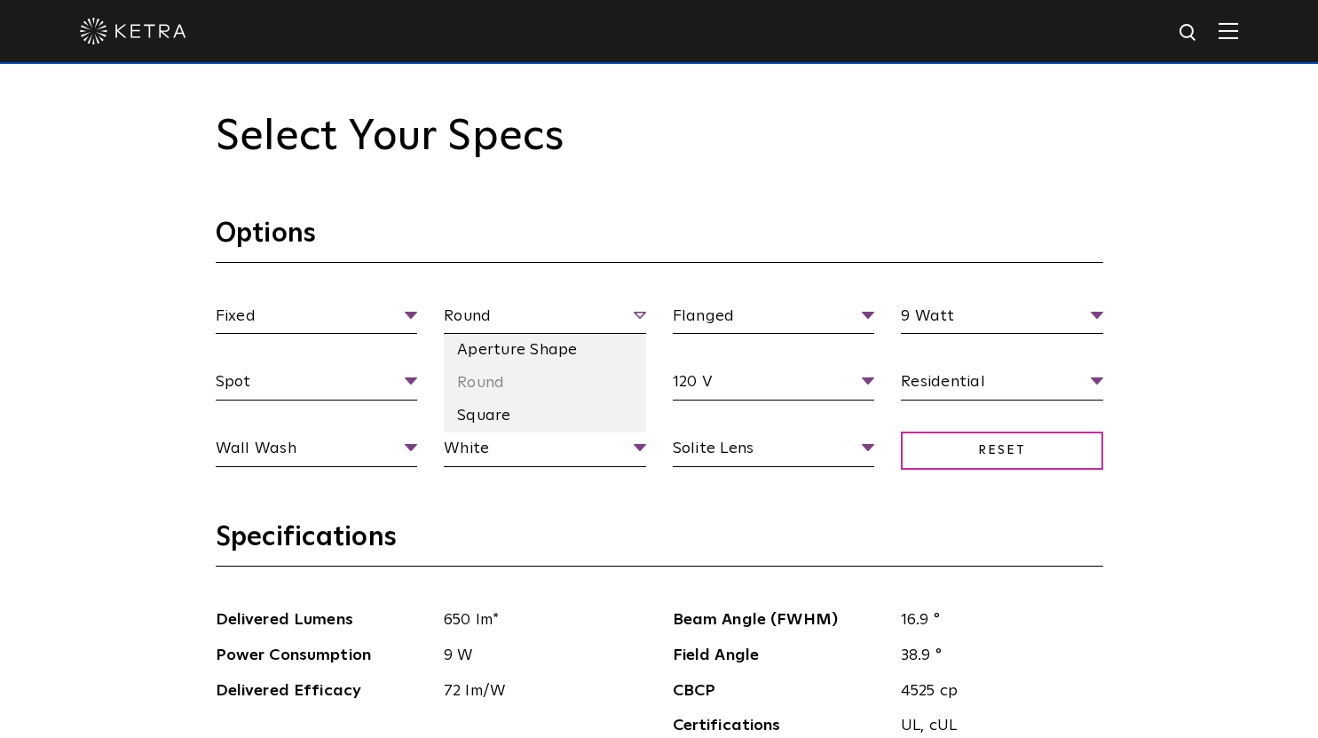
click at [470, 324] on span "Round" at bounding box center [545, 319] width 202 height 31
click at [515, 332] on span "Round" at bounding box center [545, 319] width 202 height 31
click at [493, 399] on li "Square" at bounding box center [545, 415] width 202 height 33
click at [517, 325] on span "Square" at bounding box center [545, 319] width 202 height 31
click at [493, 385] on li "Round" at bounding box center [545, 383] width 202 height 33
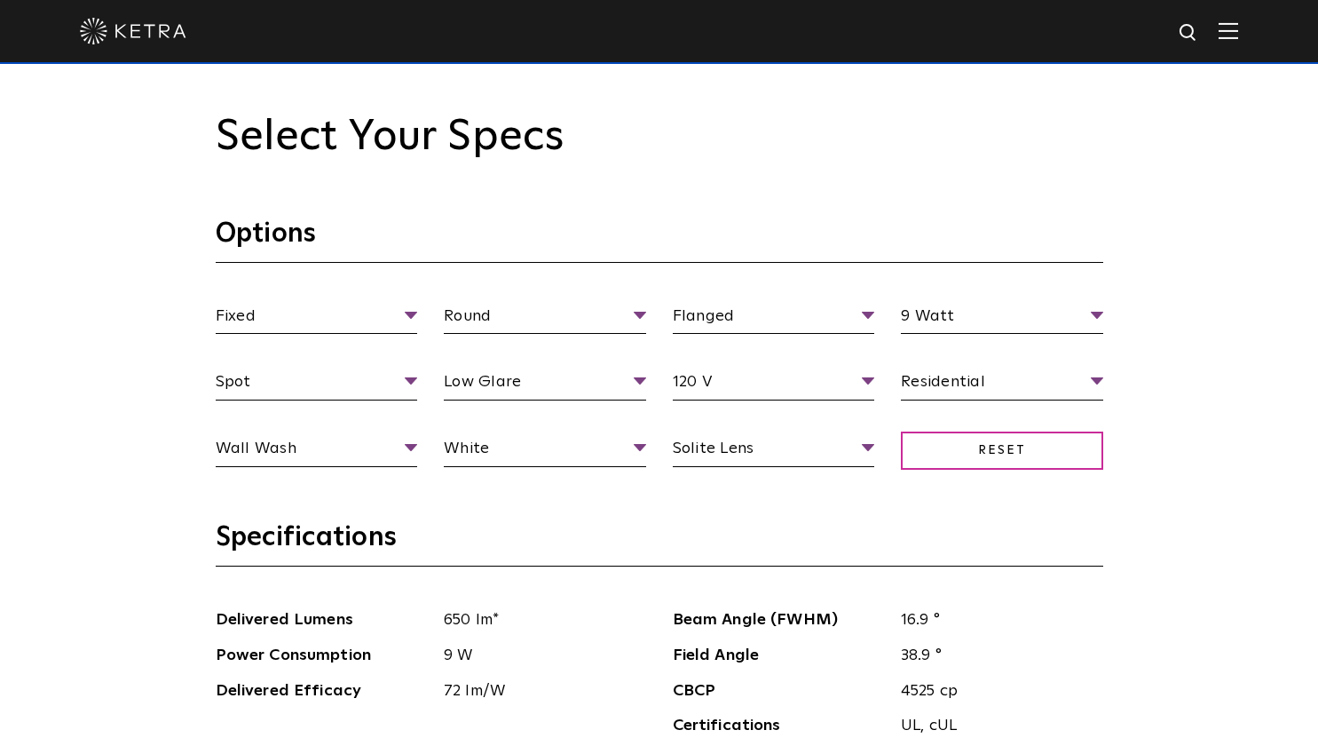
click at [392, 368] on div "Fixed Fixture Type Adjustable Fixed Wall Wash Round Aperture Shape Round Square…" at bounding box center [659, 403] width 914 height 199
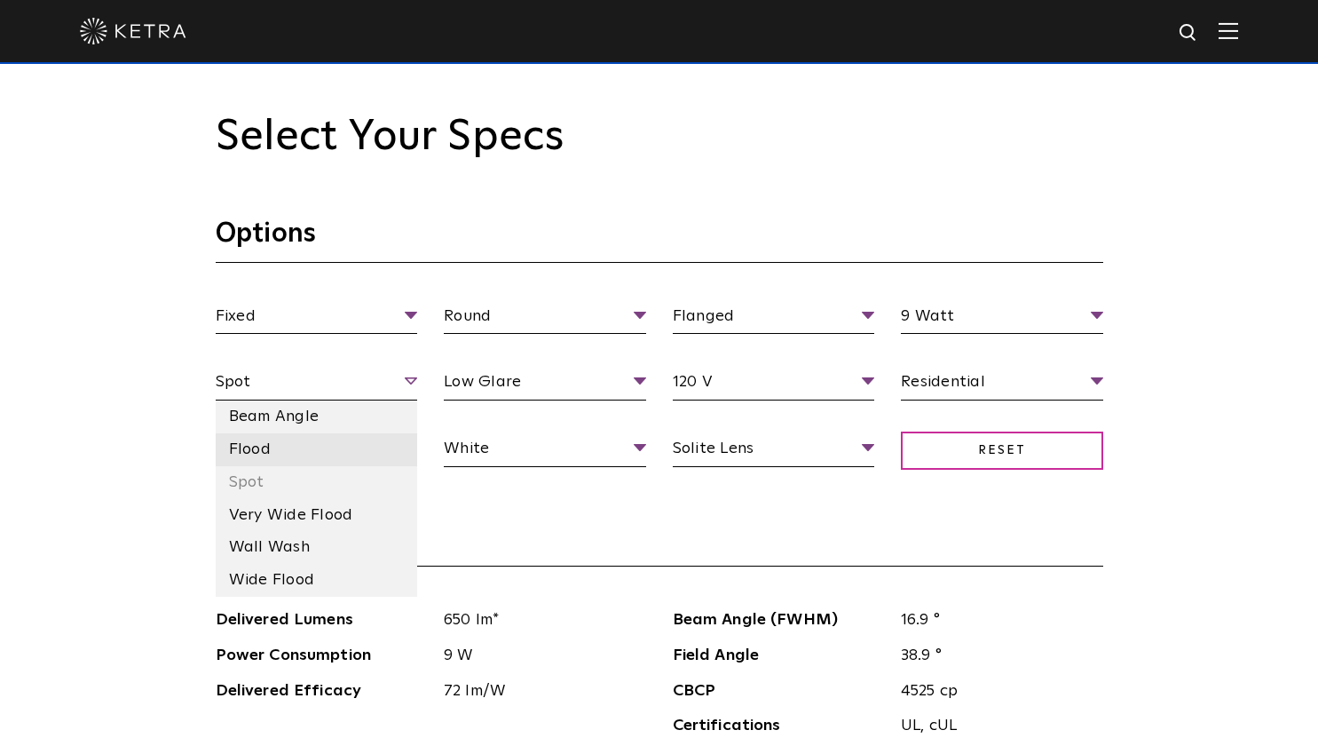
click at [392, 437] on li "Flood" at bounding box center [317, 449] width 202 height 33
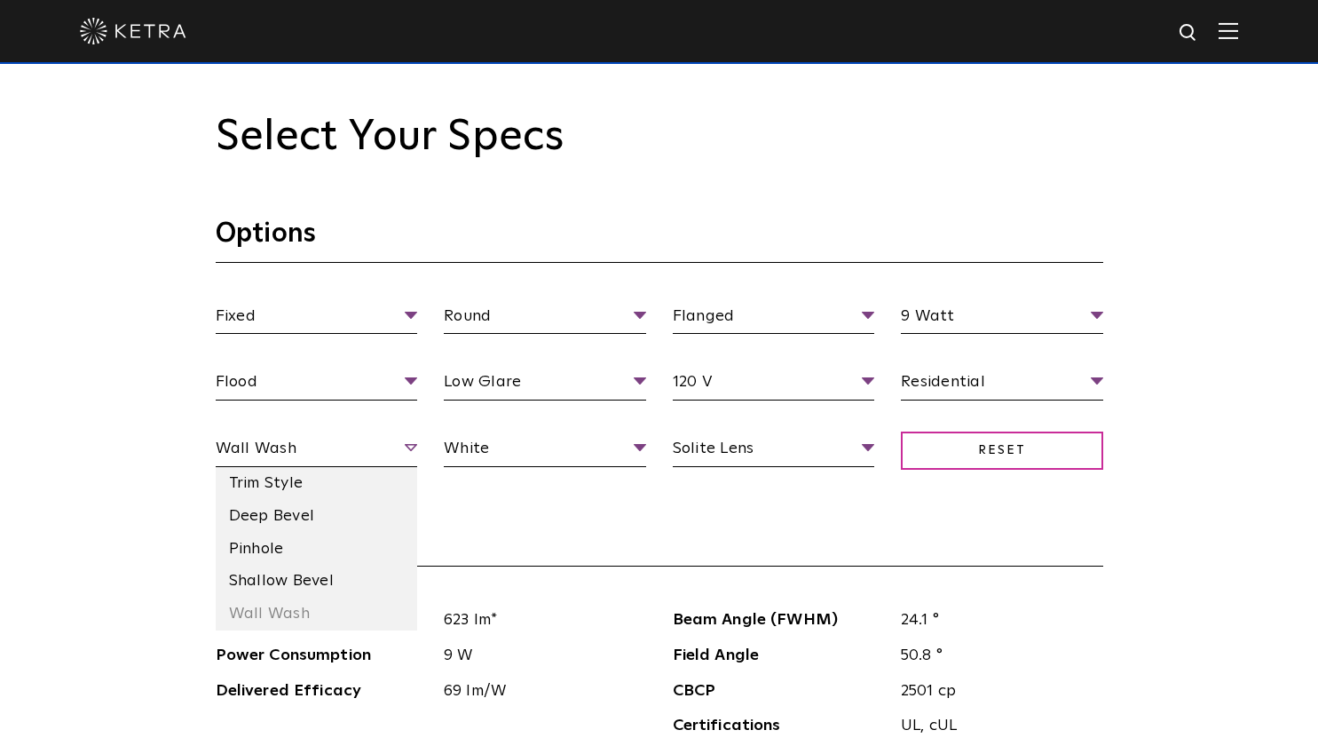
click at [406, 443] on span "Wall Wash" at bounding box center [317, 451] width 202 height 31
click at [336, 568] on li "Shallow Bevel" at bounding box center [317, 581] width 202 height 33
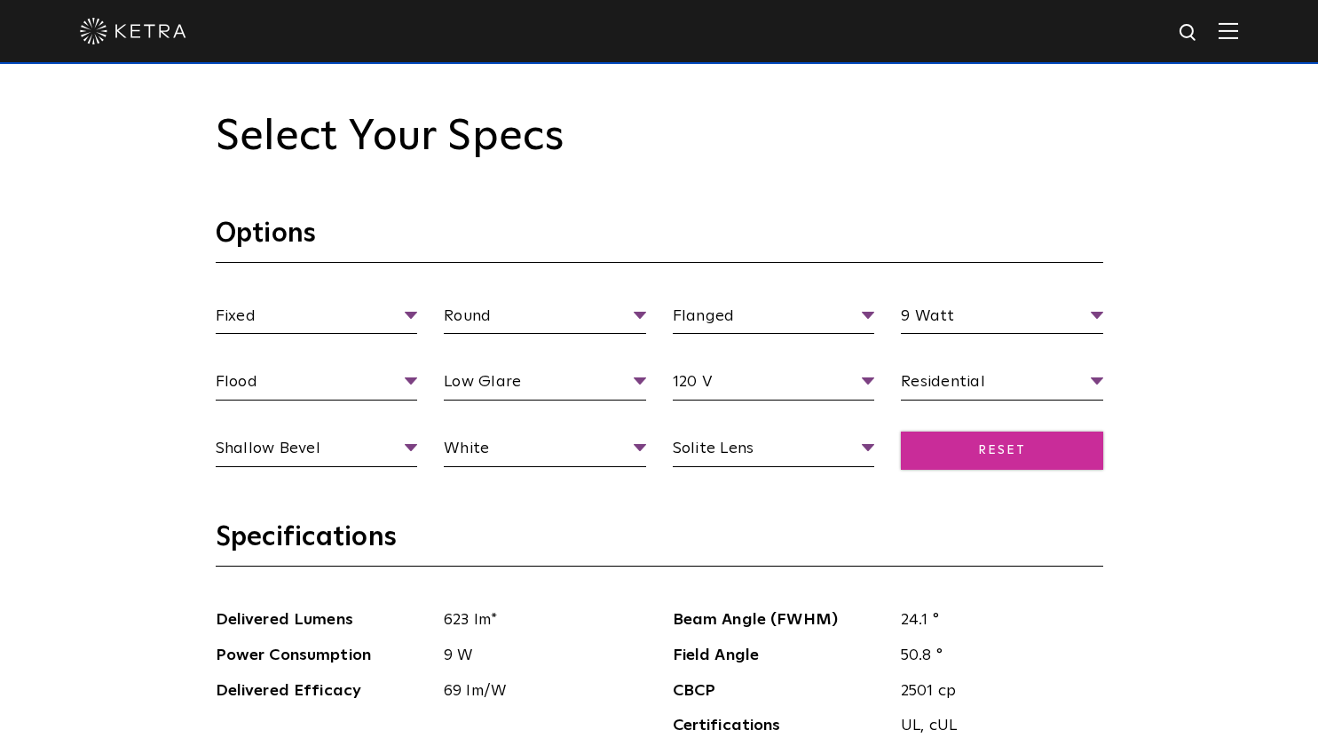
click at [935, 456] on span "Reset" at bounding box center [1002, 450] width 202 height 38
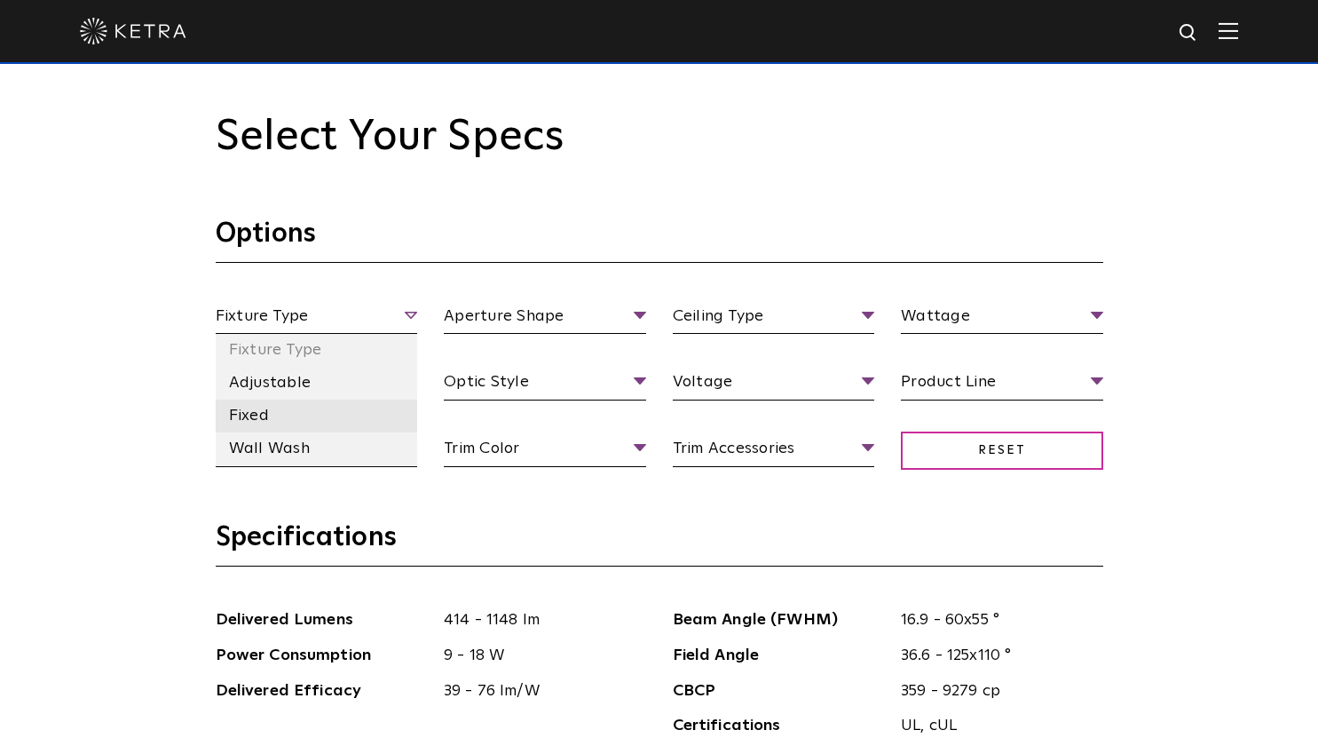
click at [320, 412] on li "Fixed" at bounding box center [317, 415] width 202 height 33
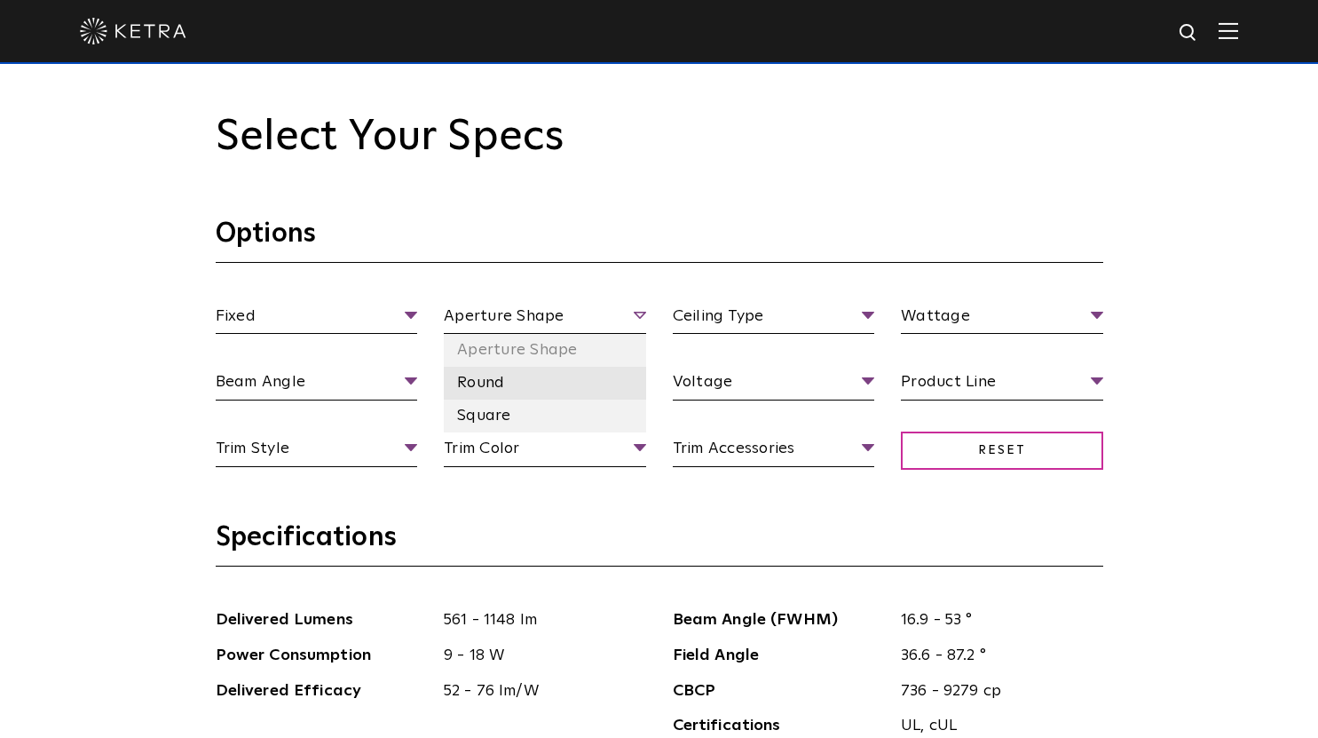
drag, startPoint x: 502, startPoint y: 382, endPoint x: 513, endPoint y: 376, distance: 11.9
click at [502, 382] on li "Round" at bounding box center [545, 383] width 202 height 33
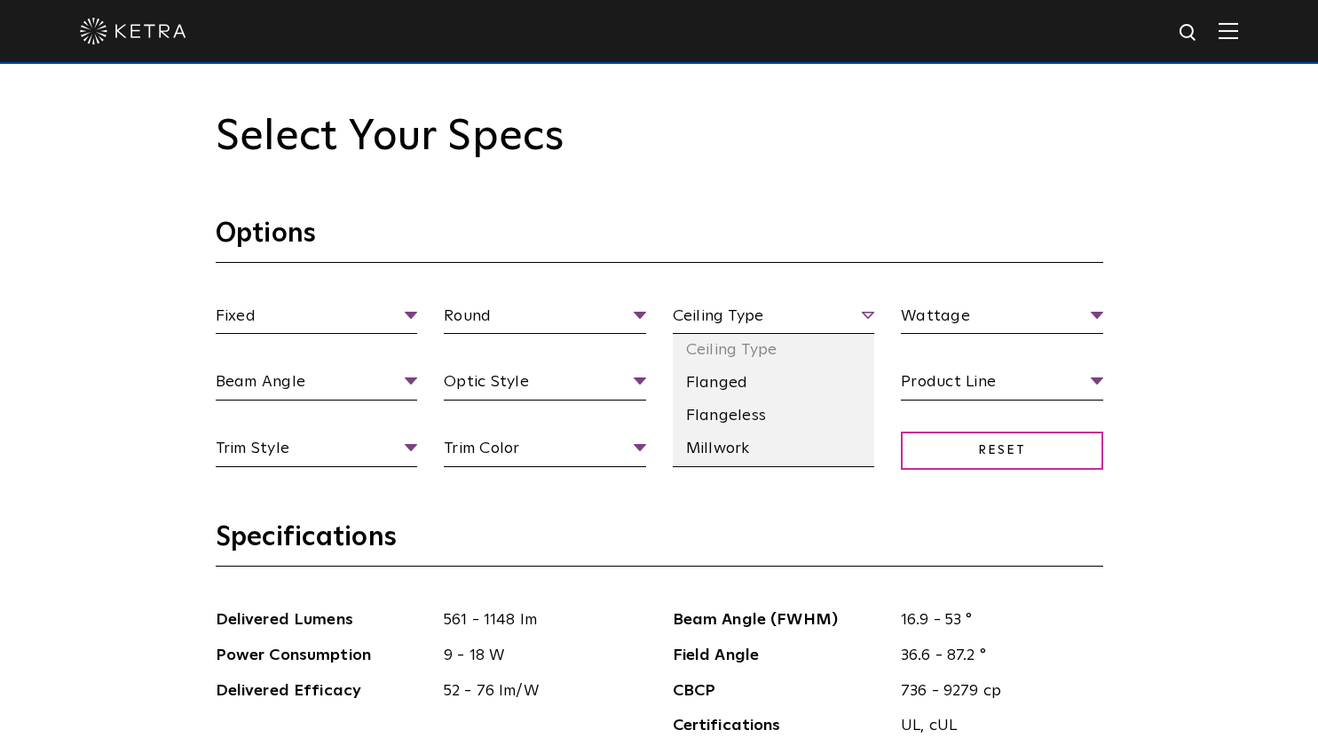
click at [681, 320] on span "Ceiling Type" at bounding box center [774, 319] width 202 height 31
drag, startPoint x: 691, startPoint y: 370, endPoint x: 703, endPoint y: 371, distance: 11.6
click at [694, 371] on li "Flanged" at bounding box center [774, 383] width 202 height 33
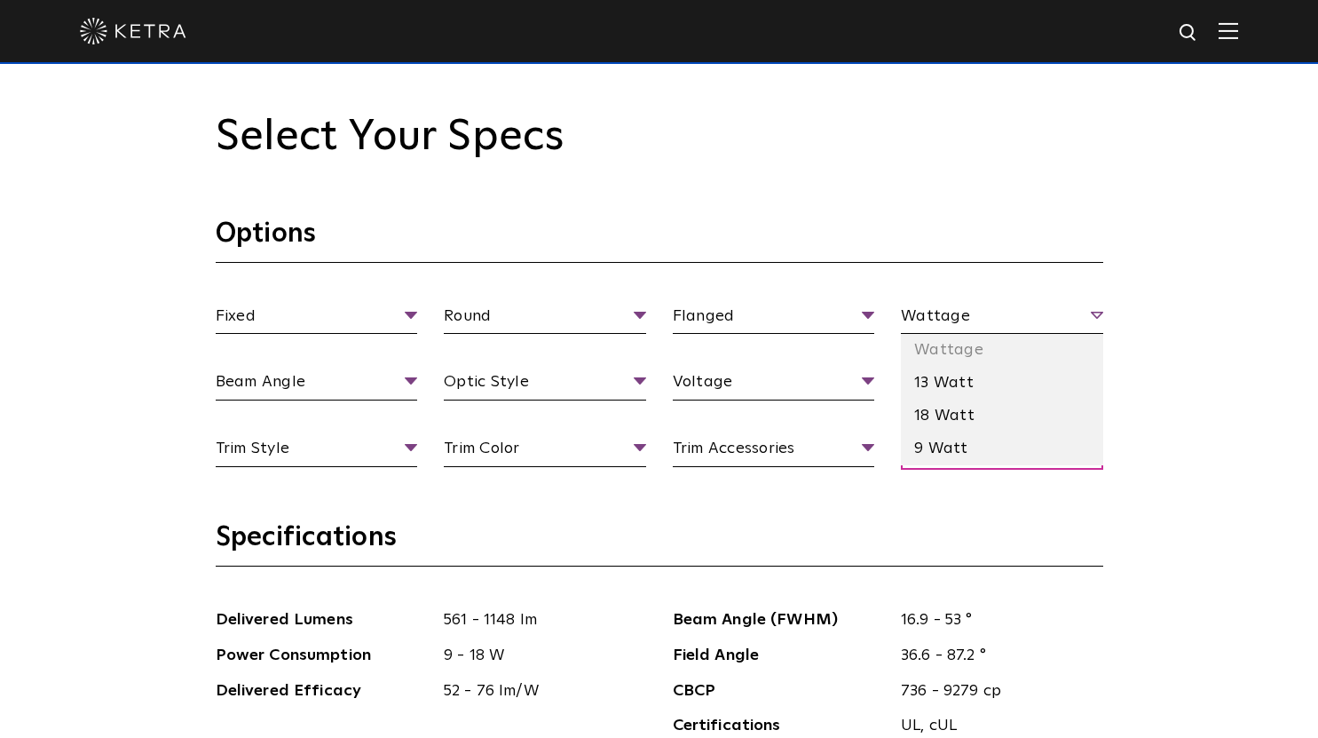
click at [913, 324] on span "Wattage" at bounding box center [1002, 319] width 202 height 31
click at [937, 446] on li "9 Watt" at bounding box center [1002, 448] width 202 height 33
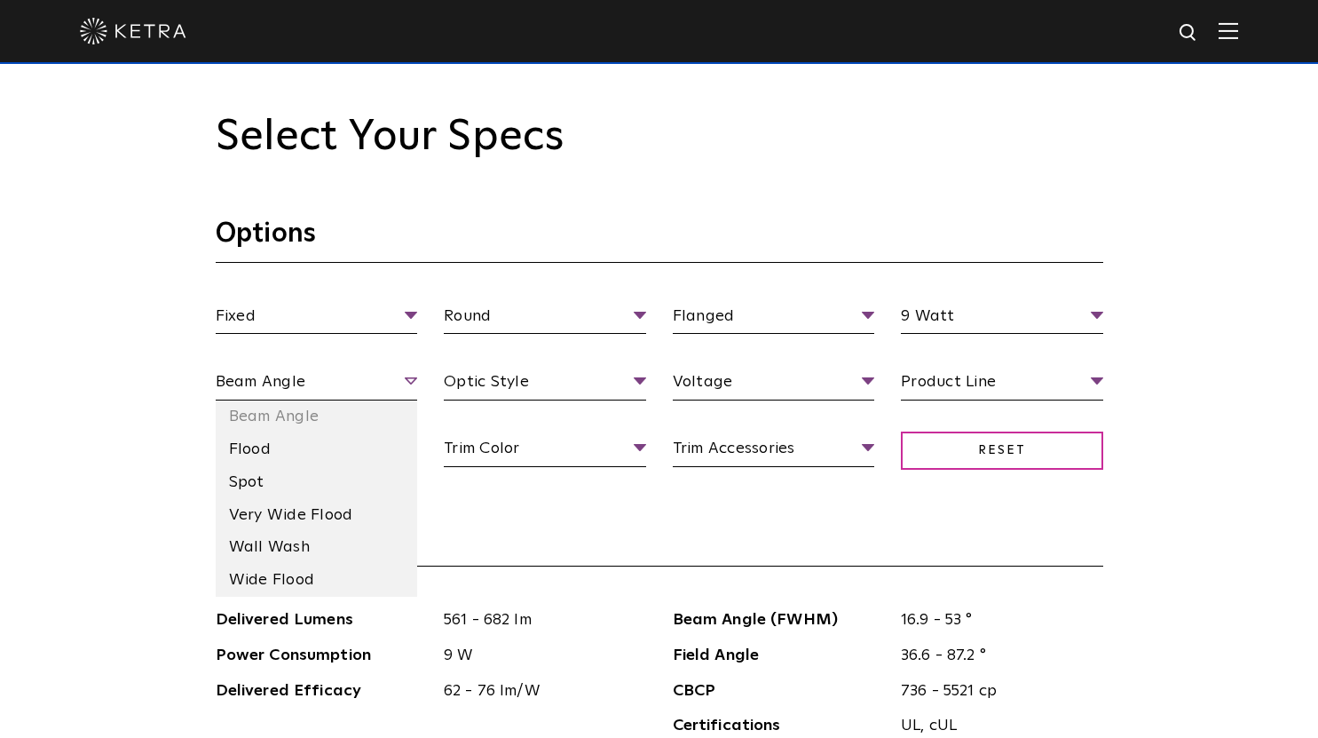
click at [411, 375] on span "Beam Angle" at bounding box center [317, 384] width 202 height 31
drag, startPoint x: 352, startPoint y: 456, endPoint x: 367, endPoint y: 446, distance: 17.8
click at [352, 455] on li "Flood" at bounding box center [317, 449] width 202 height 33
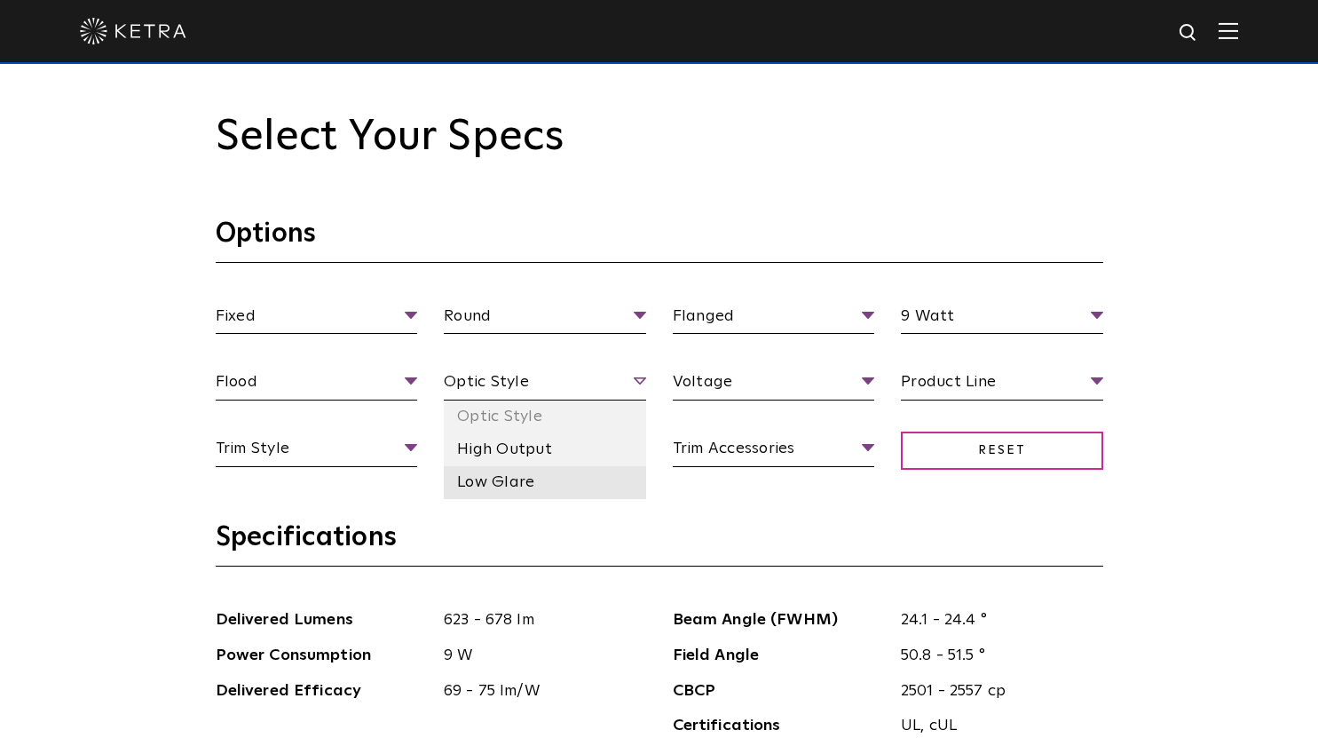
click at [526, 476] on li "Low Glare" at bounding box center [545, 482] width 202 height 33
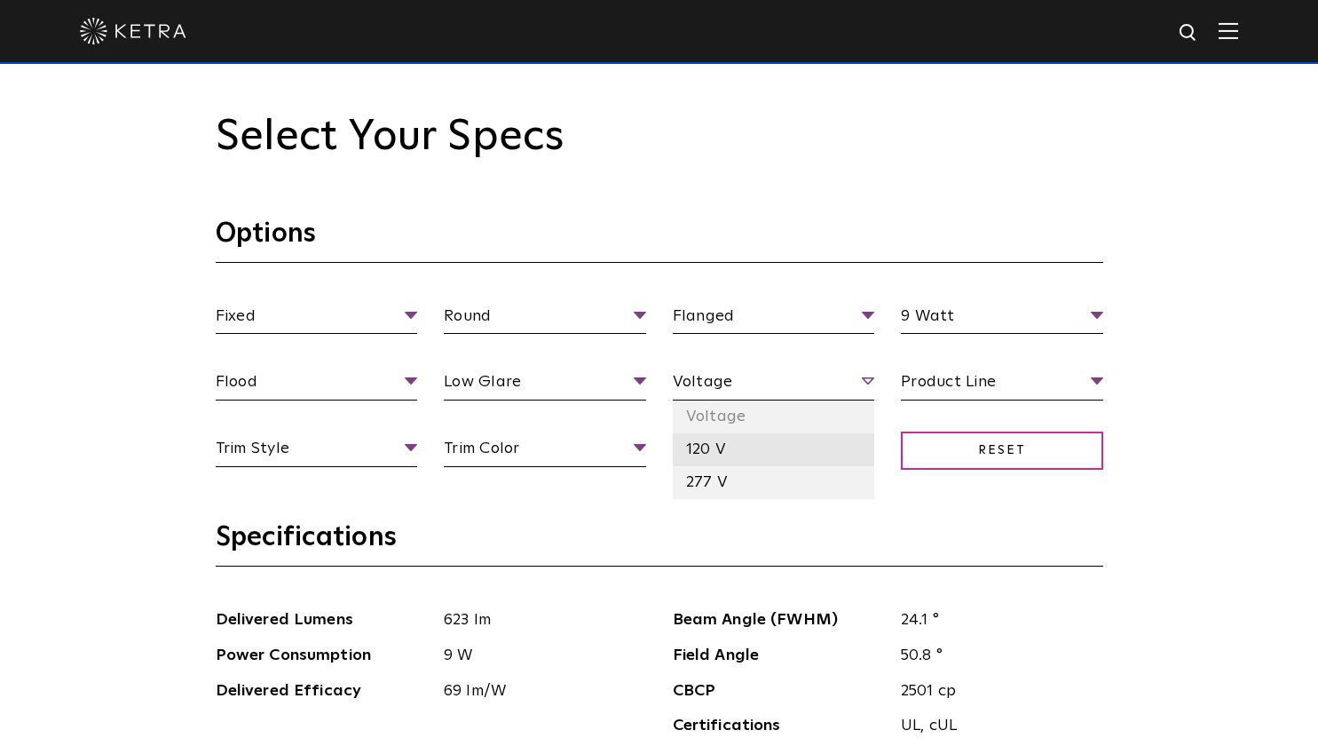
click at [699, 451] on li "120 V" at bounding box center [774, 449] width 202 height 33
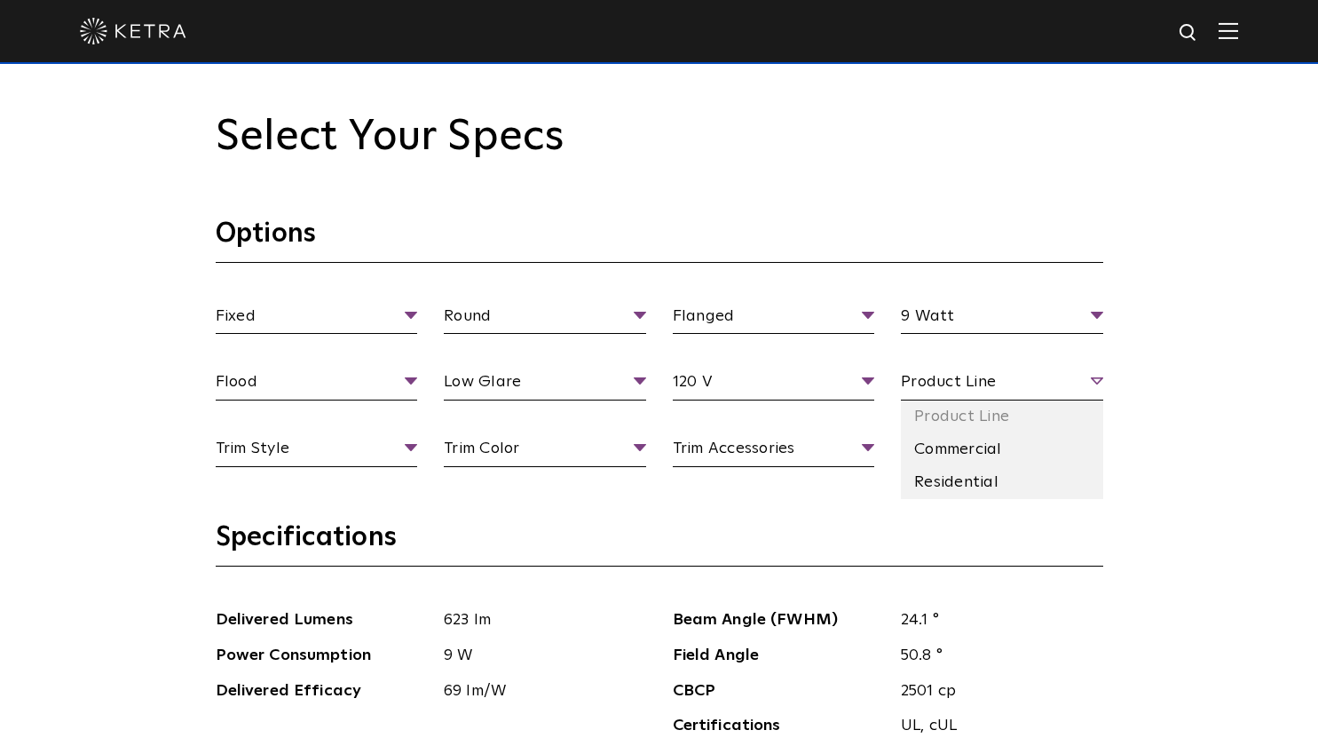
click at [921, 375] on span "Product Line" at bounding box center [1002, 384] width 202 height 31
drag, startPoint x: 918, startPoint y: 474, endPoint x: 830, endPoint y: 446, distance: 92.1
click at [912, 471] on li "Residential" at bounding box center [1002, 482] width 202 height 33
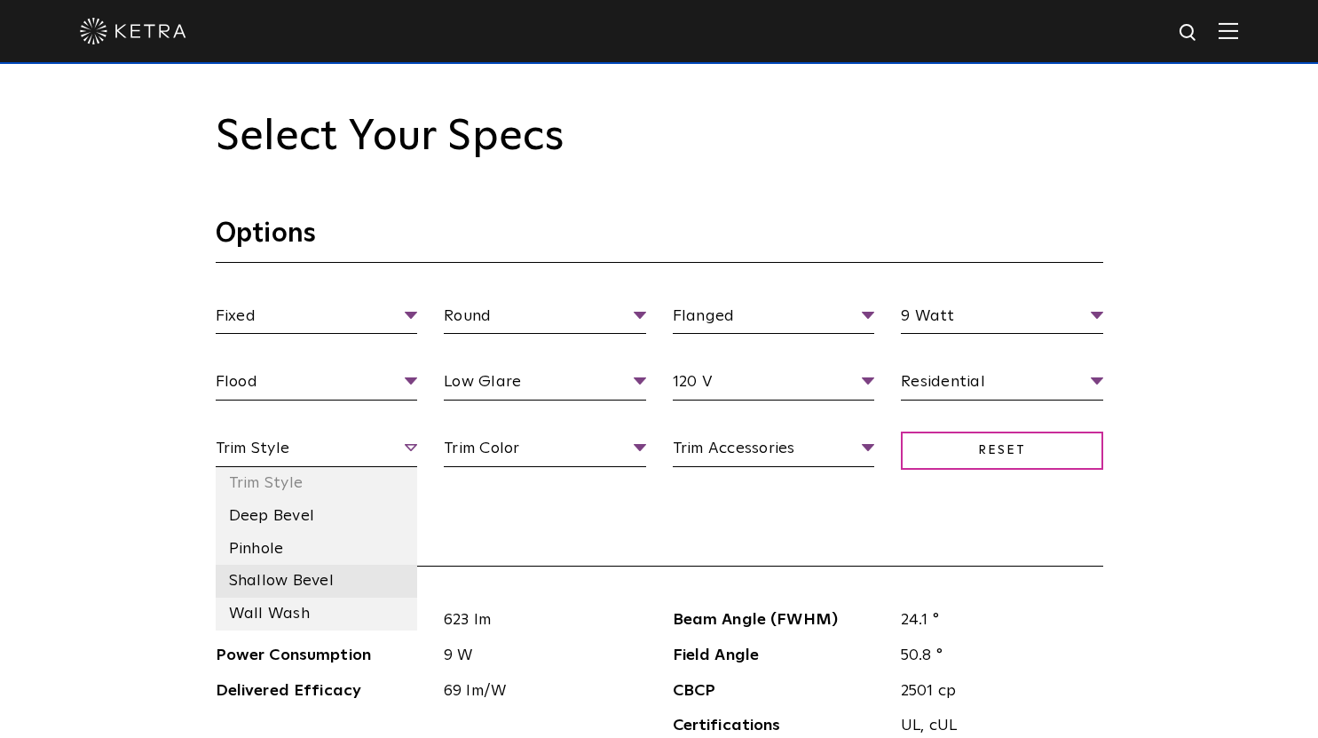
click at [323, 595] on li "Shallow Bevel" at bounding box center [317, 581] width 202 height 33
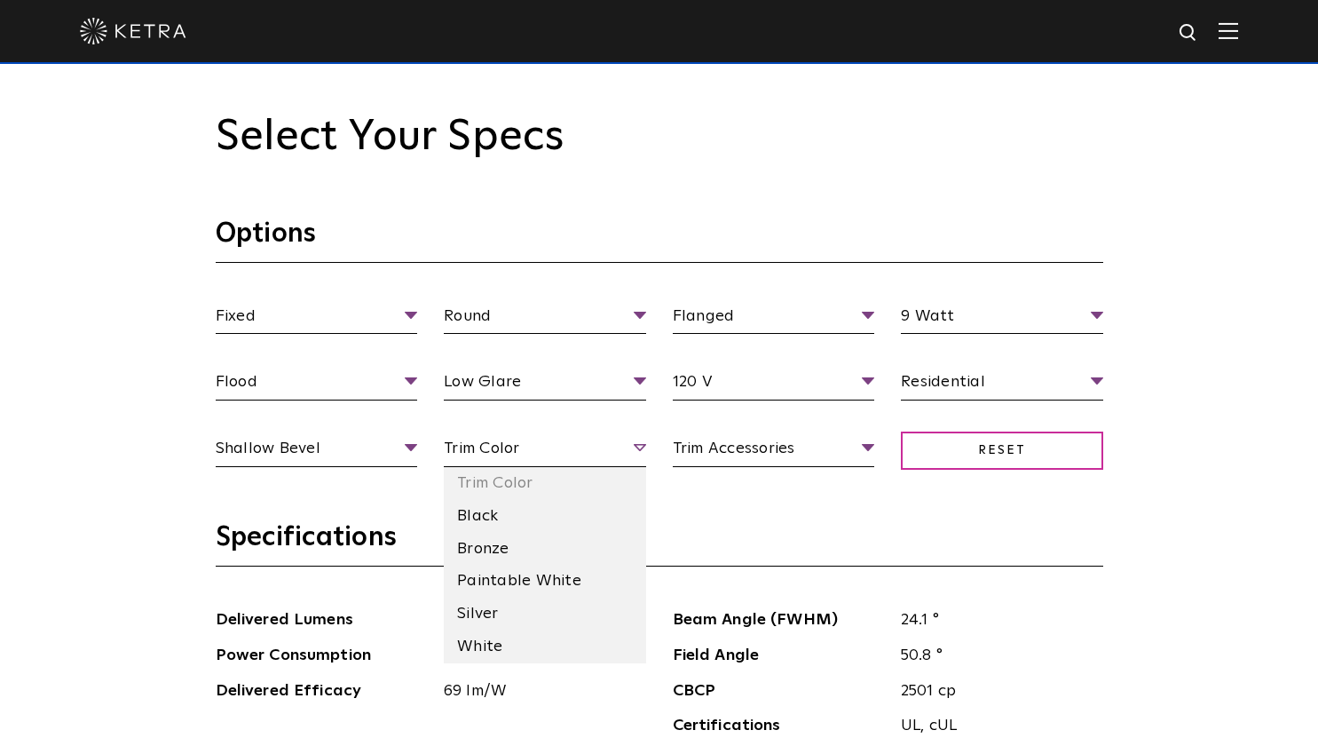
click at [494, 461] on span "Trim Color" at bounding box center [545, 451] width 202 height 31
click at [533, 452] on span "Trim Color" at bounding box center [545, 451] width 202 height 31
click at [503, 650] on li "White" at bounding box center [545, 646] width 202 height 33
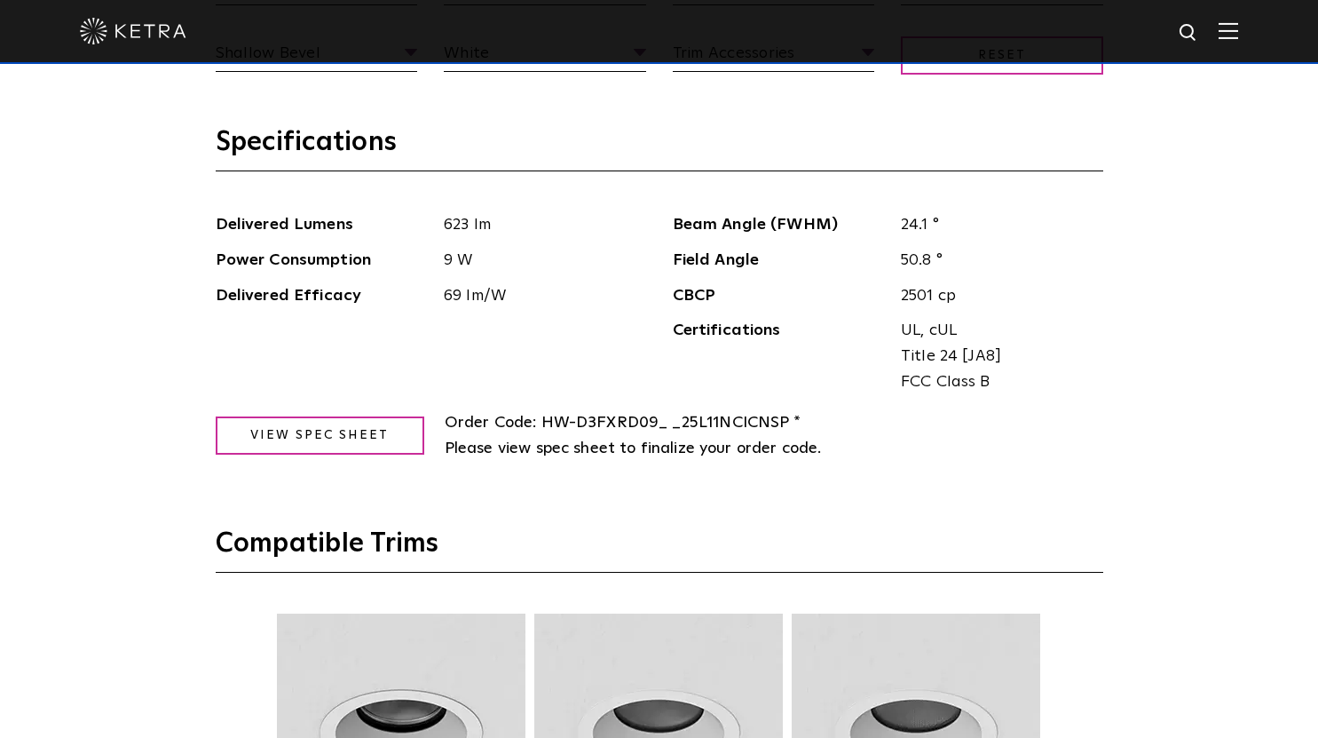
scroll to position [2130, 0]
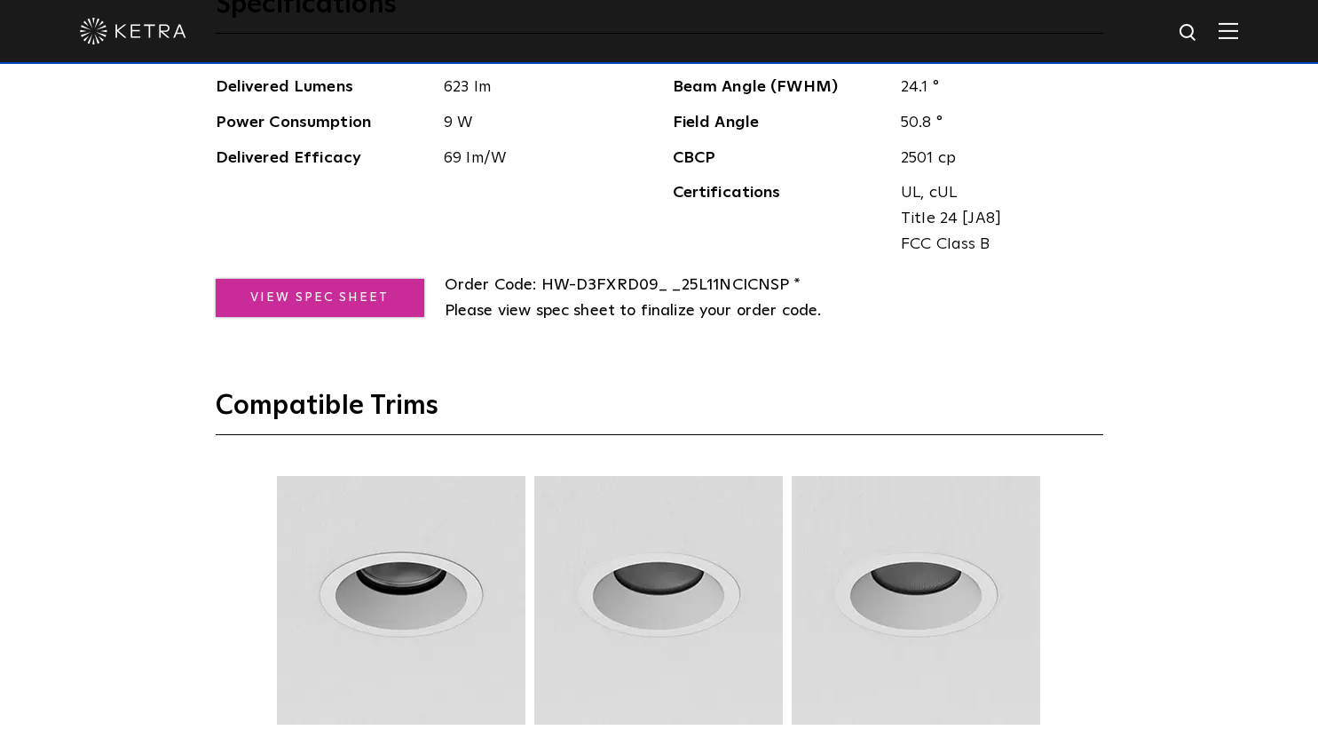
click at [271, 299] on link "View Spec Sheet" at bounding box center [320, 298] width 209 height 38
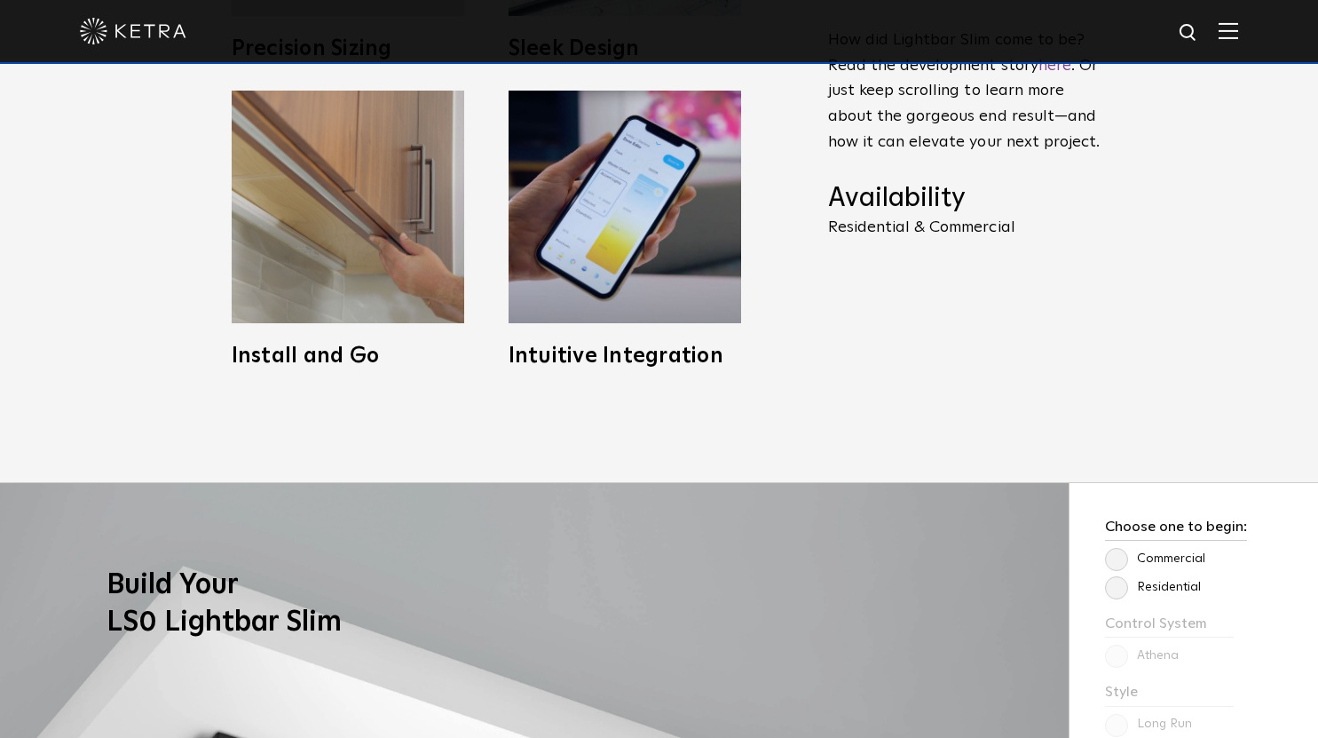
scroll to position [1243, 0]
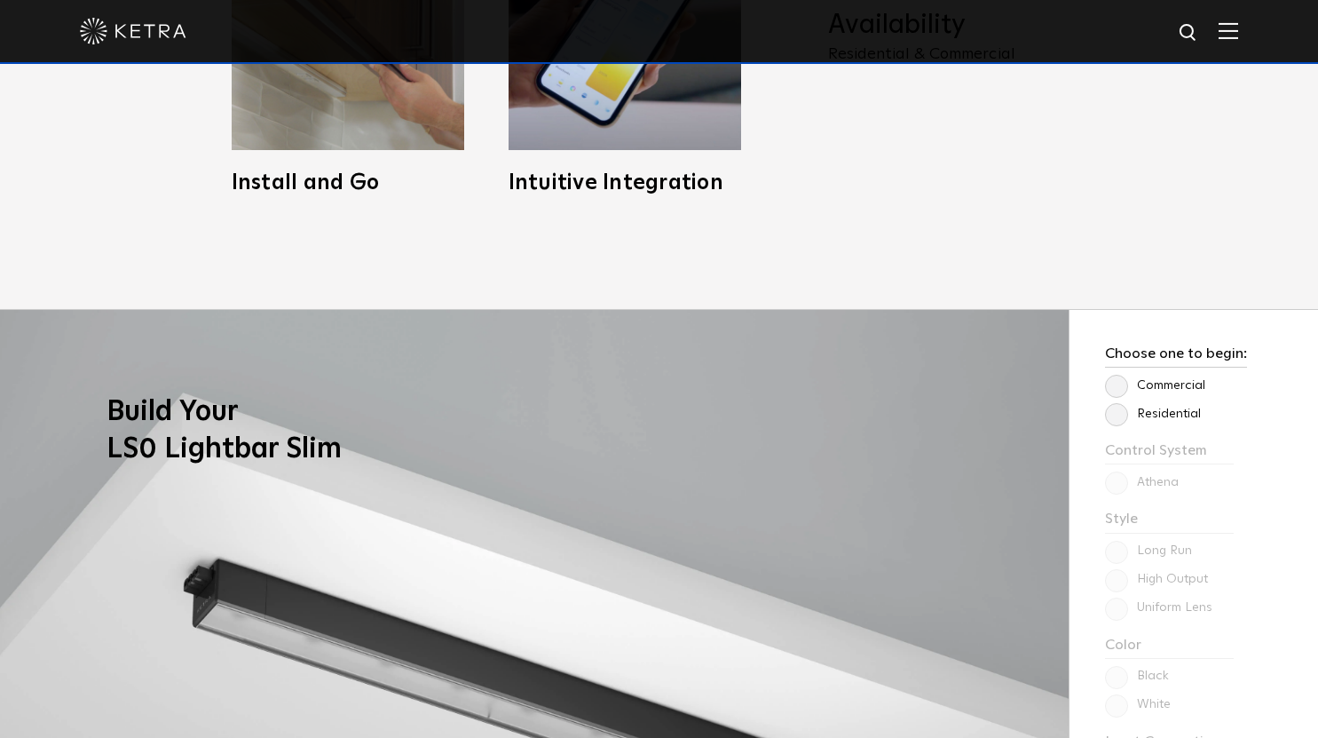
click at [1113, 420] on label "Residential" at bounding box center [1153, 414] width 96 height 15
click at [0, 0] on input "Residential" at bounding box center [0, 0] width 0 height 0
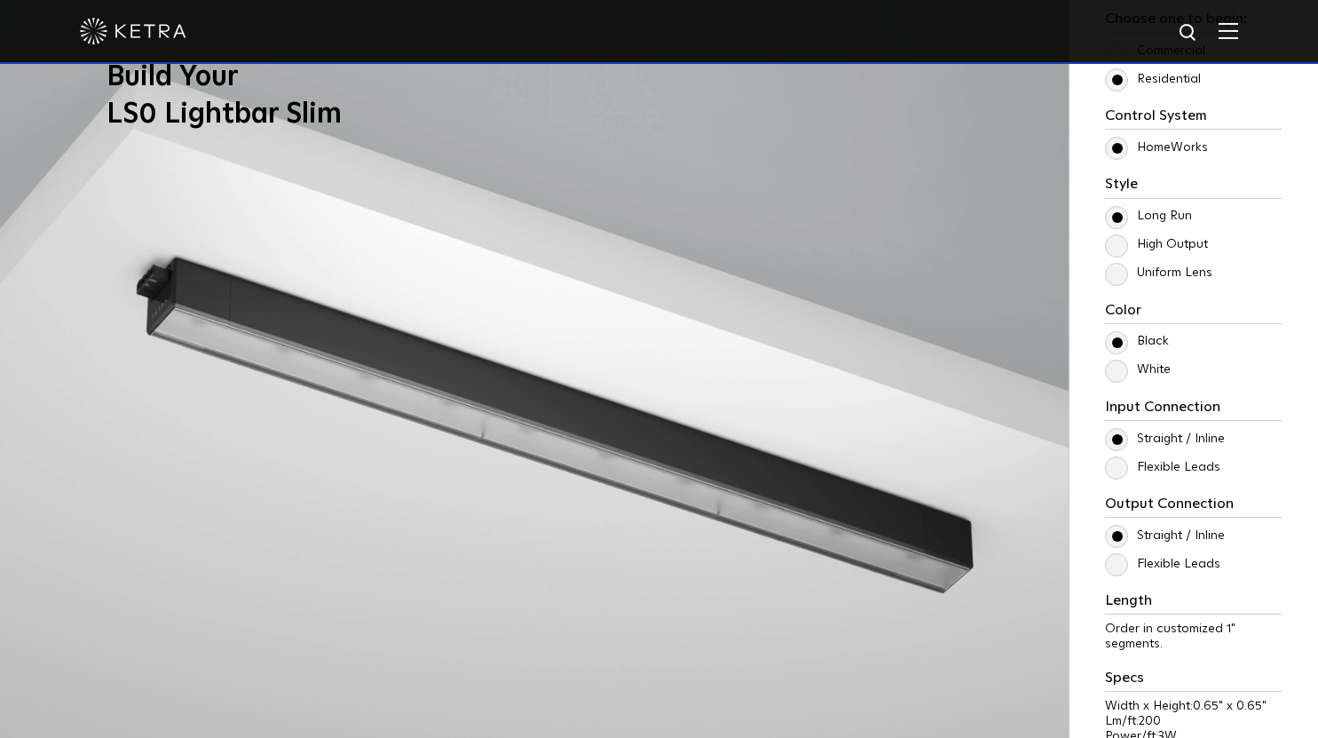
scroll to position [1598, 0]
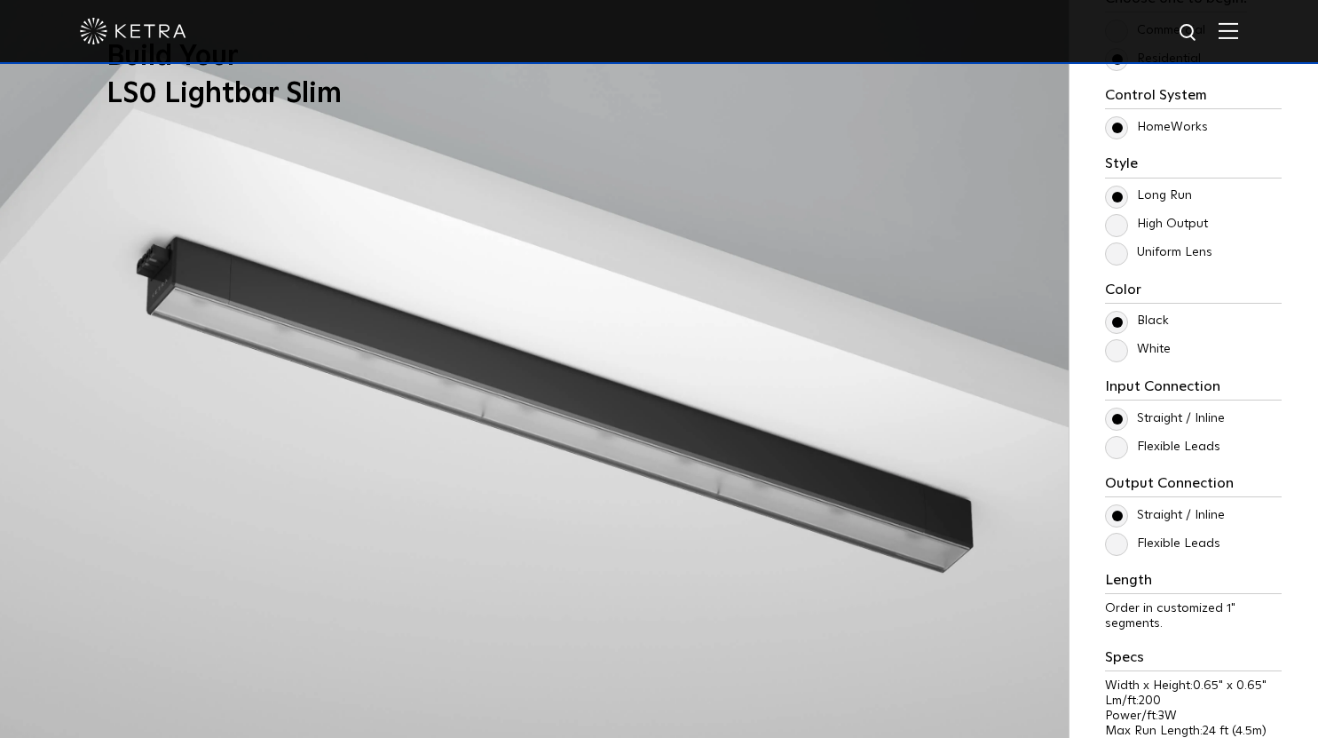
click at [1116, 260] on label "Uniform Lens" at bounding box center [1158, 252] width 107 height 15
click at [0, 0] on input "Uniform Lens" at bounding box center [0, 0] width 0 height 0
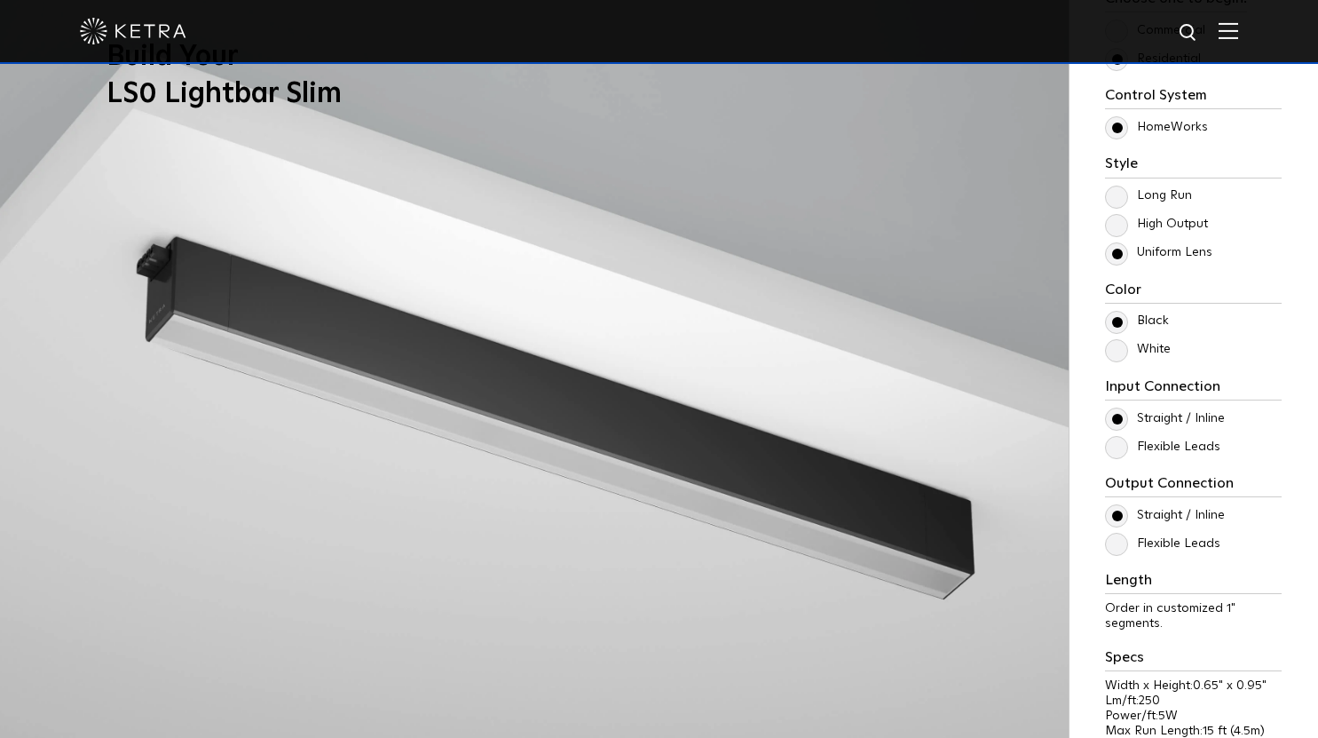
click at [1116, 229] on label "High Output" at bounding box center [1156, 224] width 103 height 15
click at [0, 0] on input "High Output" at bounding box center [0, 0] width 0 height 0
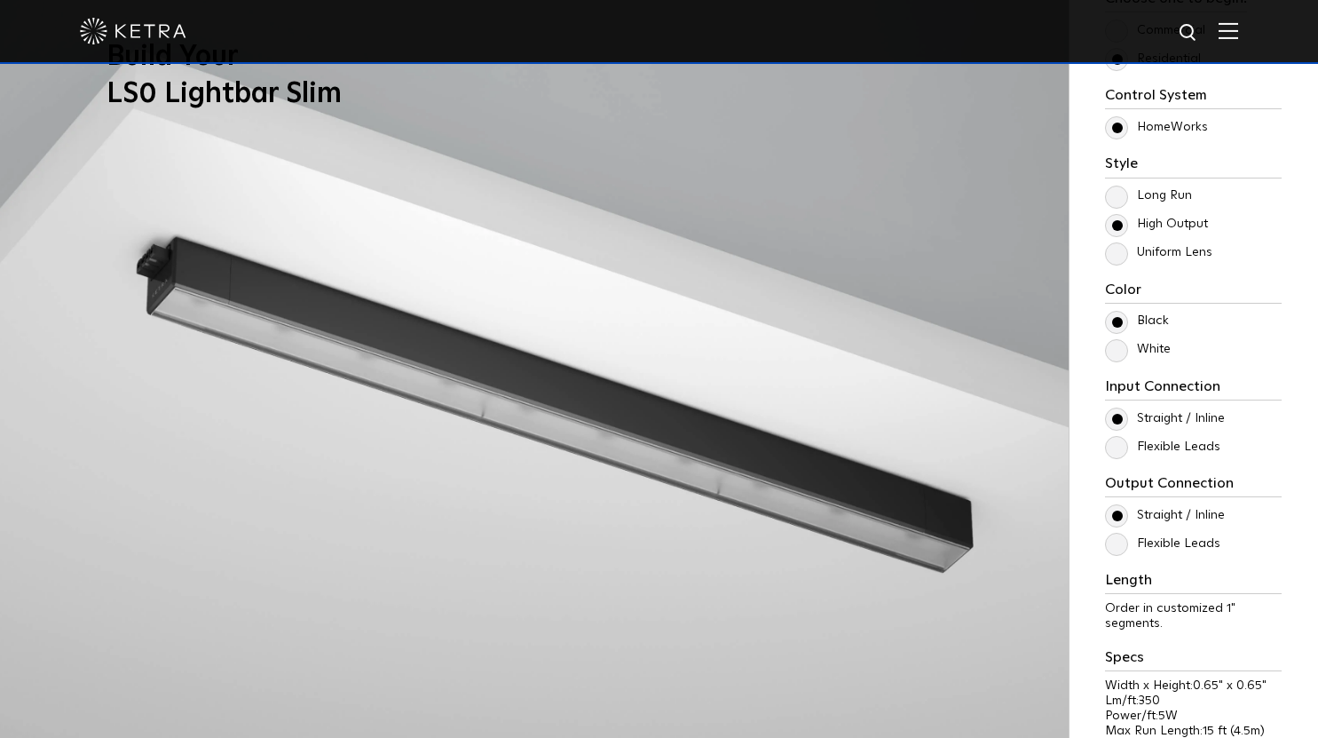
click at [1117, 203] on label "Long Run" at bounding box center [1148, 195] width 87 height 15
click at [0, 0] on input "Long Run" at bounding box center [0, 0] width 0 height 0
click at [1116, 227] on label "High Output" at bounding box center [1156, 224] width 103 height 15
click at [0, 0] on input "High Output" at bounding box center [0, 0] width 0 height 0
click at [1119, 257] on label "Uniform Lens" at bounding box center [1158, 252] width 107 height 15
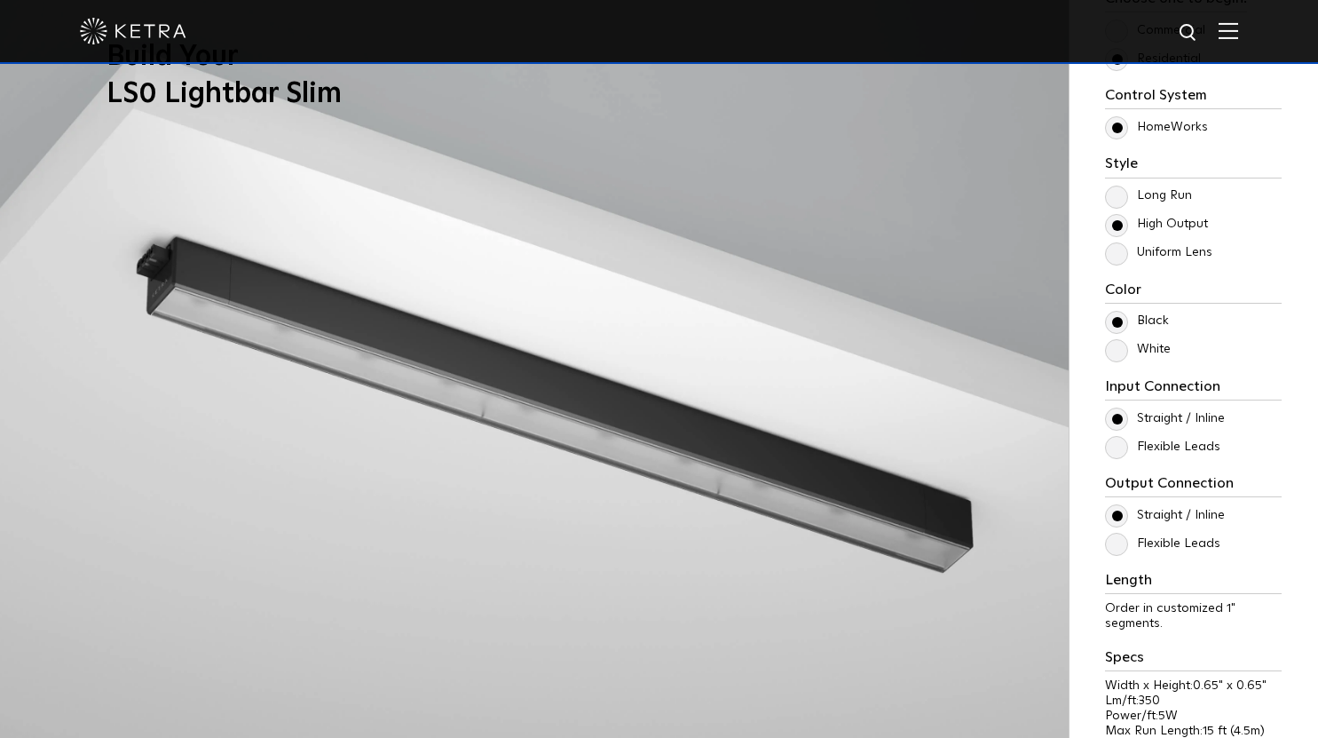
click at [0, 0] on input "Uniform Lens" at bounding box center [0, 0] width 0 height 0
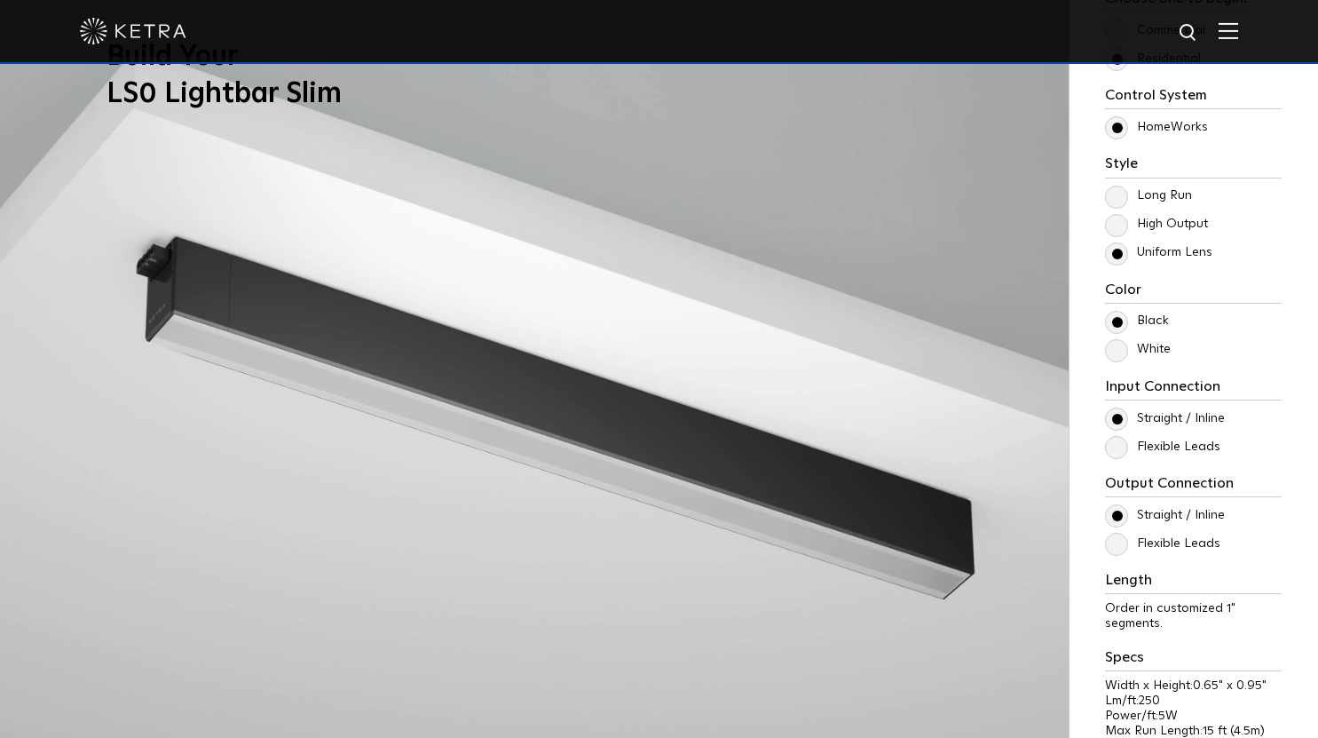
click at [1118, 344] on label "White" at bounding box center [1138, 349] width 66 height 15
click at [0, 0] on input "White" at bounding box center [0, 0] width 0 height 0
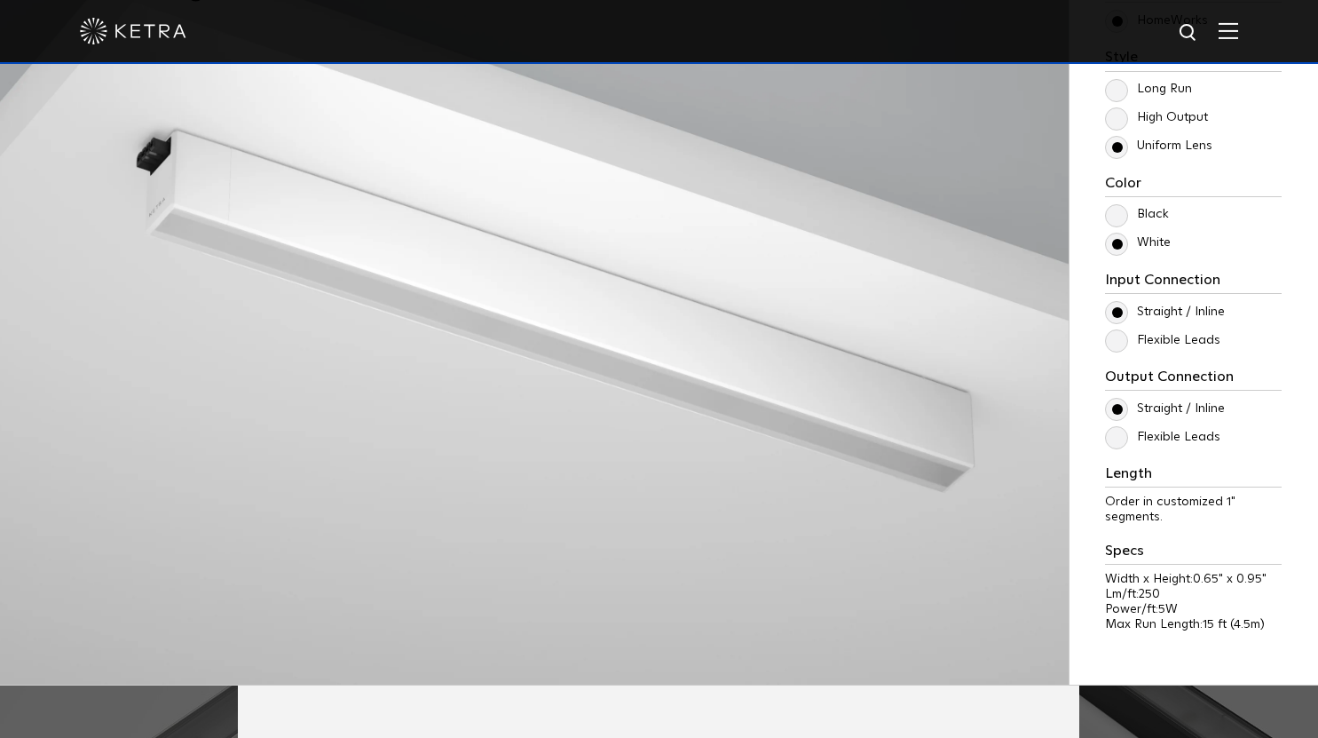
scroll to position [1687, 0]
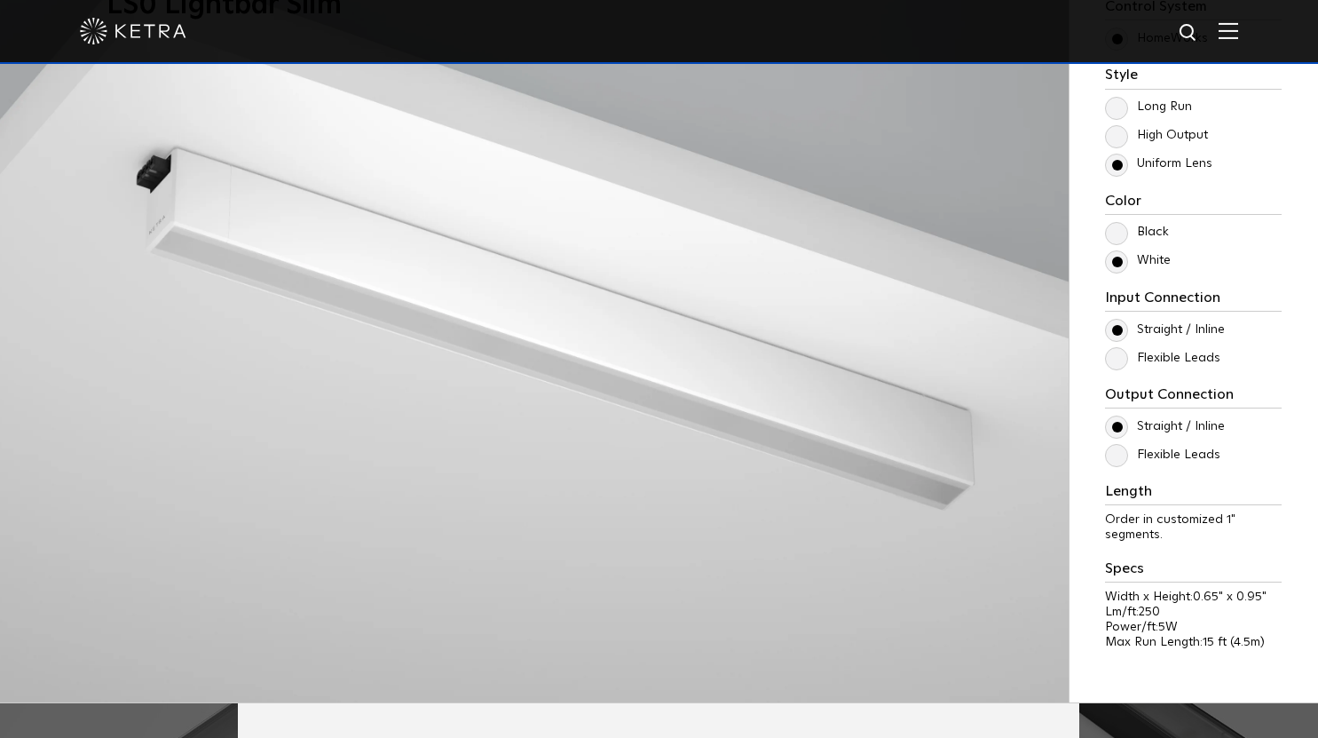
click at [1119, 457] on label "Flexible Leads" at bounding box center [1162, 454] width 115 height 15
click at [0, 0] on input "Flexible Leads" at bounding box center [0, 0] width 0 height 0
click at [1119, 457] on label "Flexible Leads" at bounding box center [1162, 454] width 115 height 15
click at [0, 0] on input "Flexible Leads" at bounding box center [0, 0] width 0 height 0
click at [1122, 421] on label "Straight / Inline" at bounding box center [1165, 426] width 120 height 15
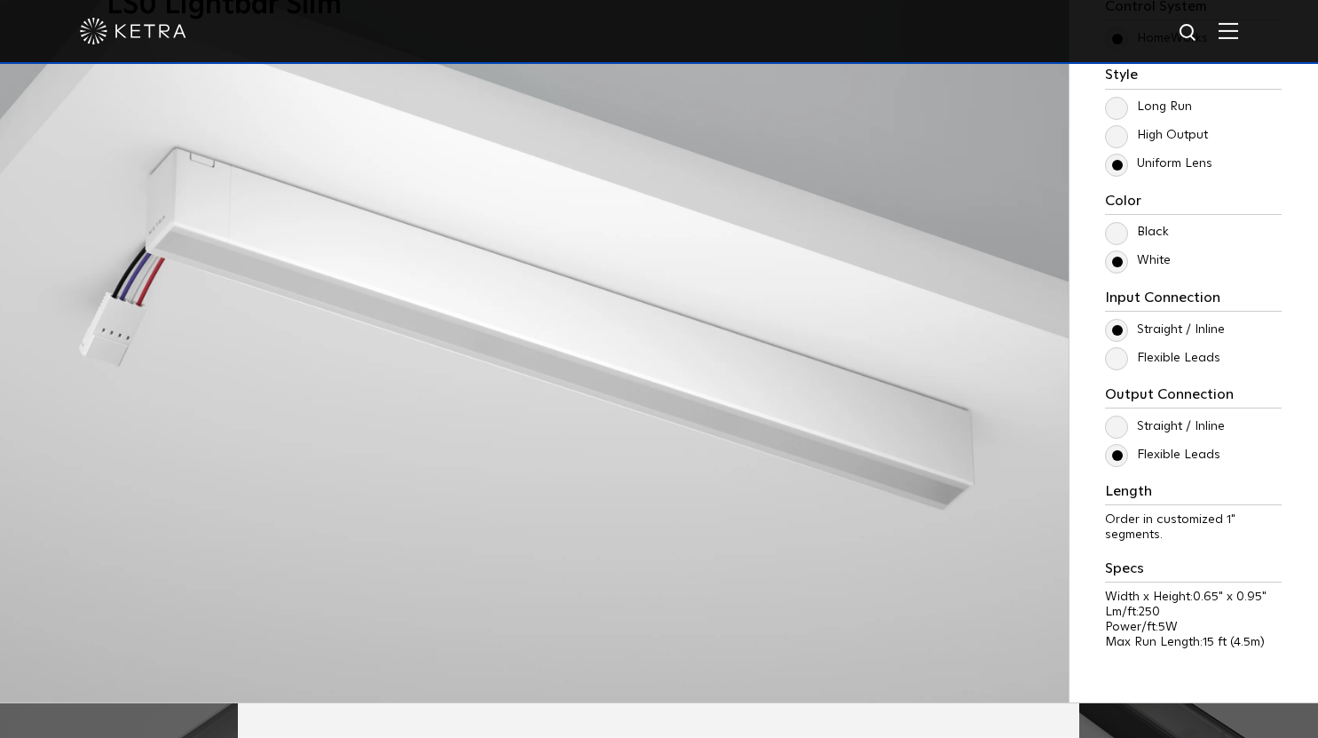
click at [0, 0] on input "Straight / Inline" at bounding box center [0, 0] width 0 height 0
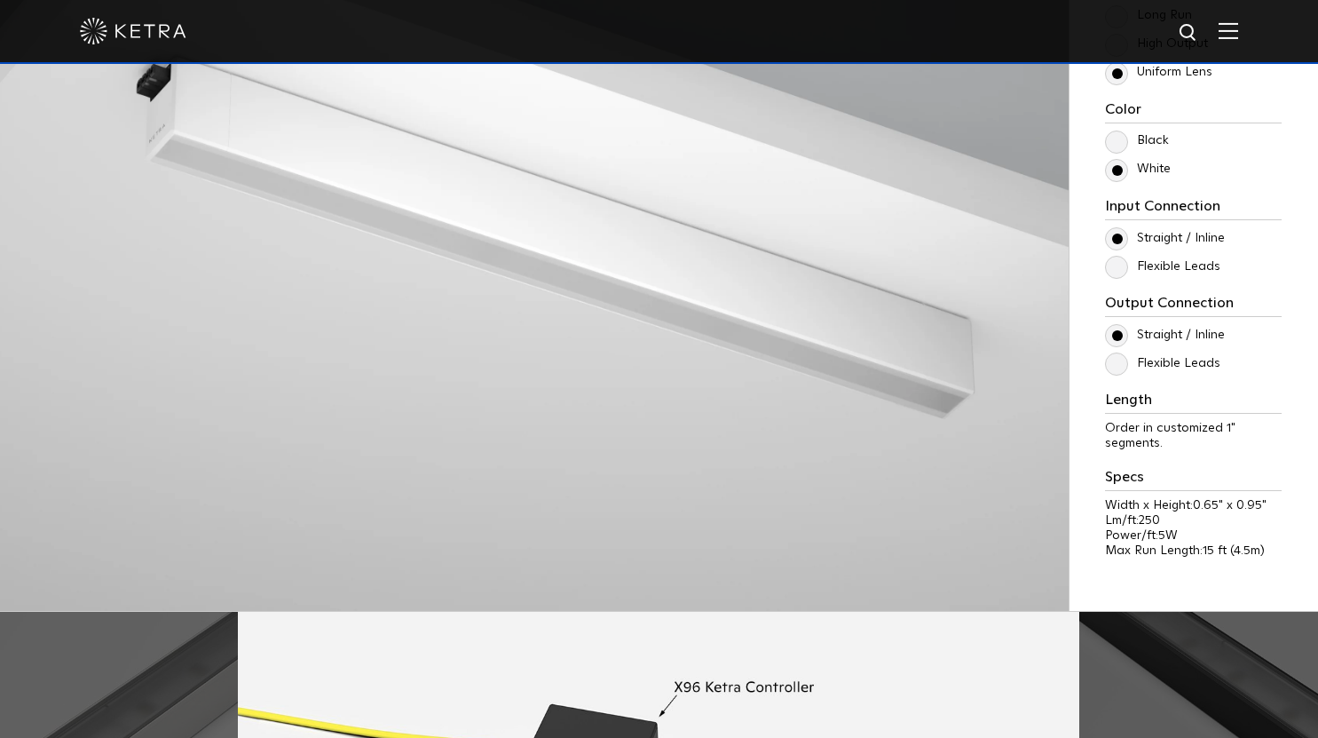
scroll to position [1864, 0]
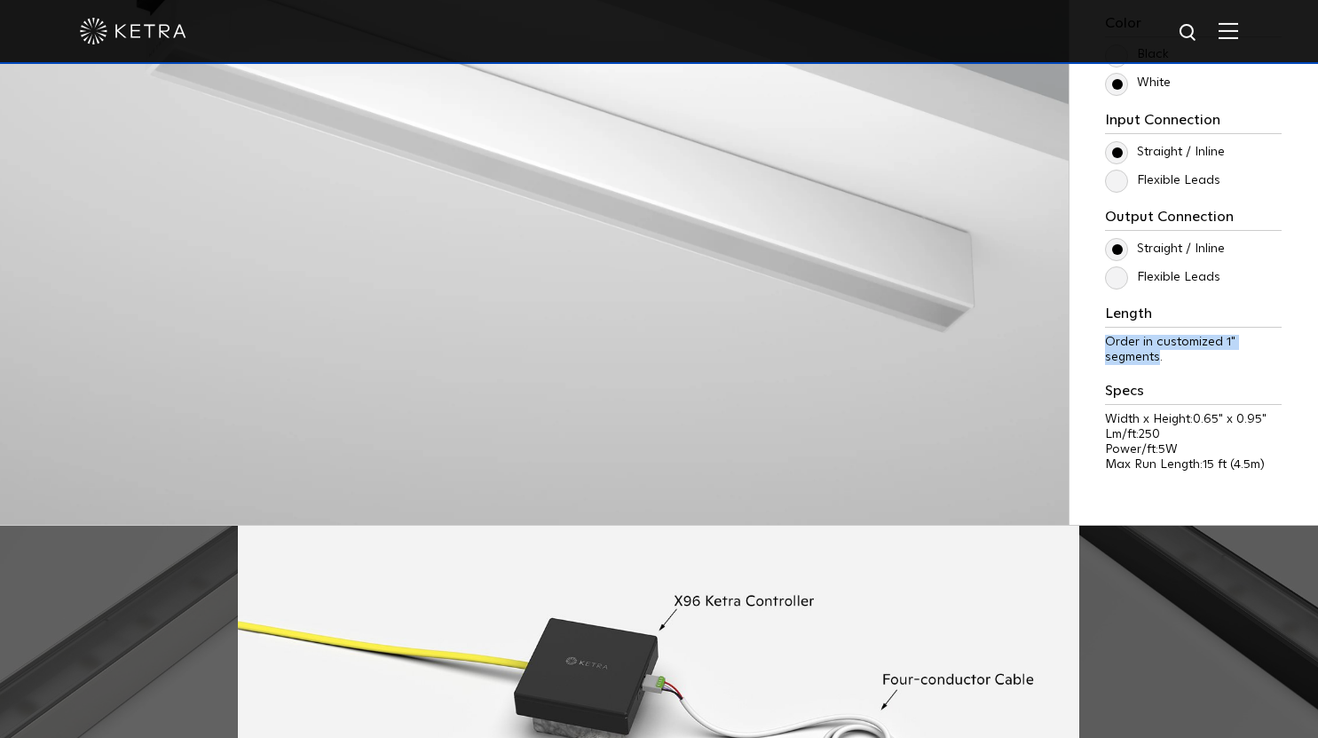
drag, startPoint x: 1160, startPoint y: 357, endPoint x: 1095, endPoint y: 347, distance: 65.5
click at [1095, 347] on div "Choose one to begin: Commercial Residential Control System Athena HomeWorks Sty…" at bounding box center [1193, 106] width 249 height 836
click at [1202, 365] on p "Order in customized 1" segments." at bounding box center [1193, 350] width 177 height 30
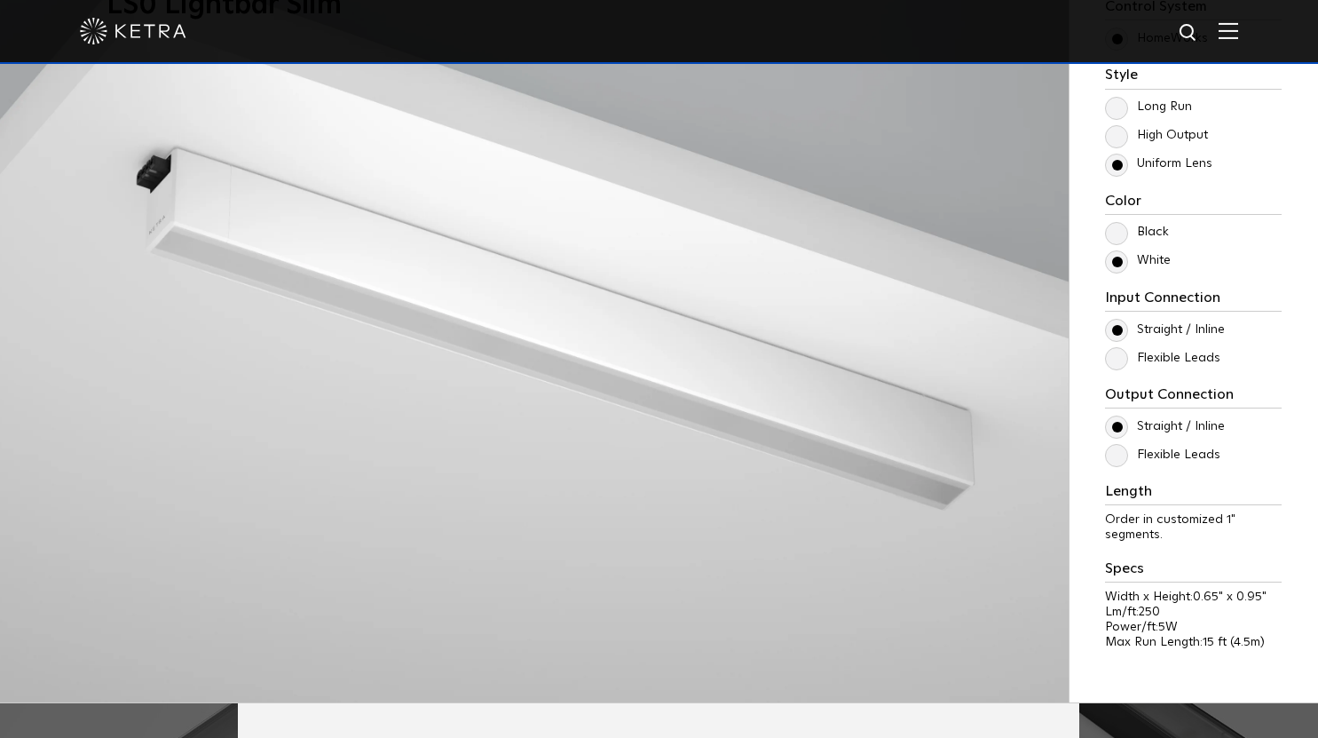
click at [1117, 232] on label "Black" at bounding box center [1137, 232] width 64 height 15
click at [0, 0] on input "Black" at bounding box center [0, 0] width 0 height 0
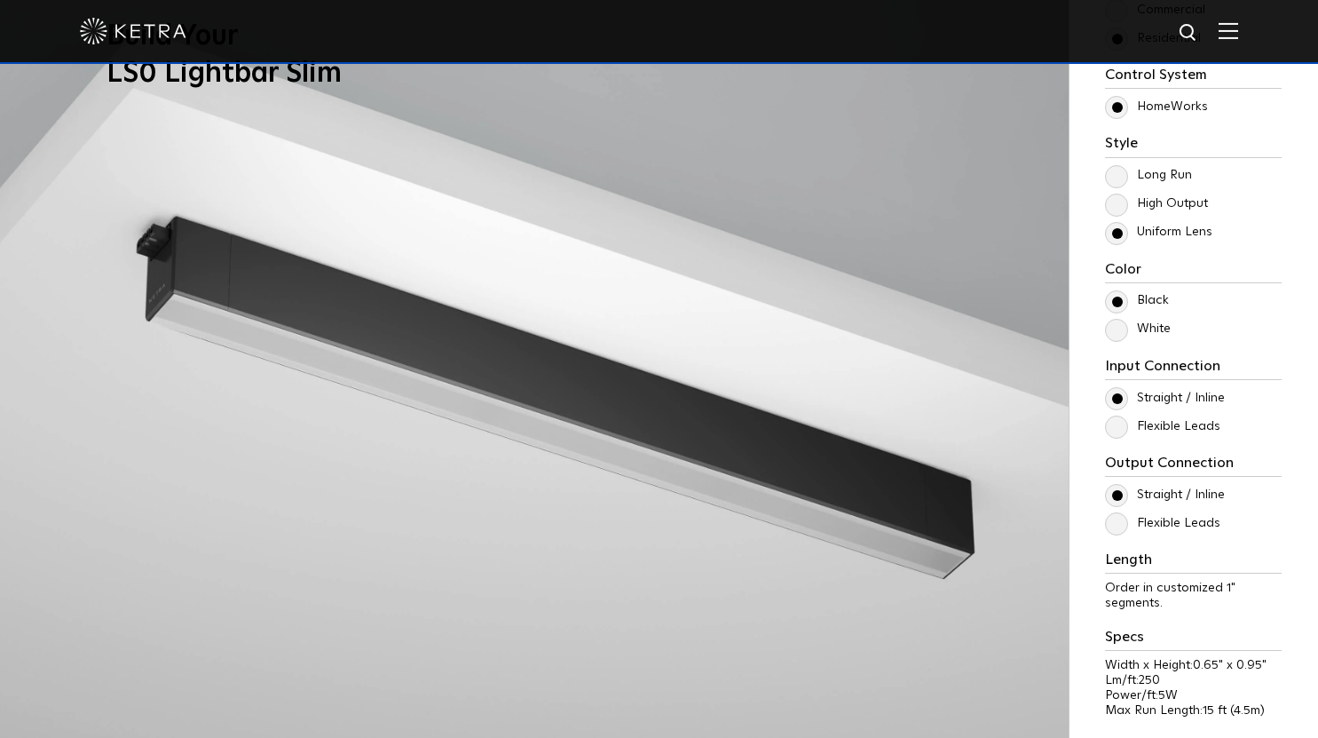
scroll to position [1598, 0]
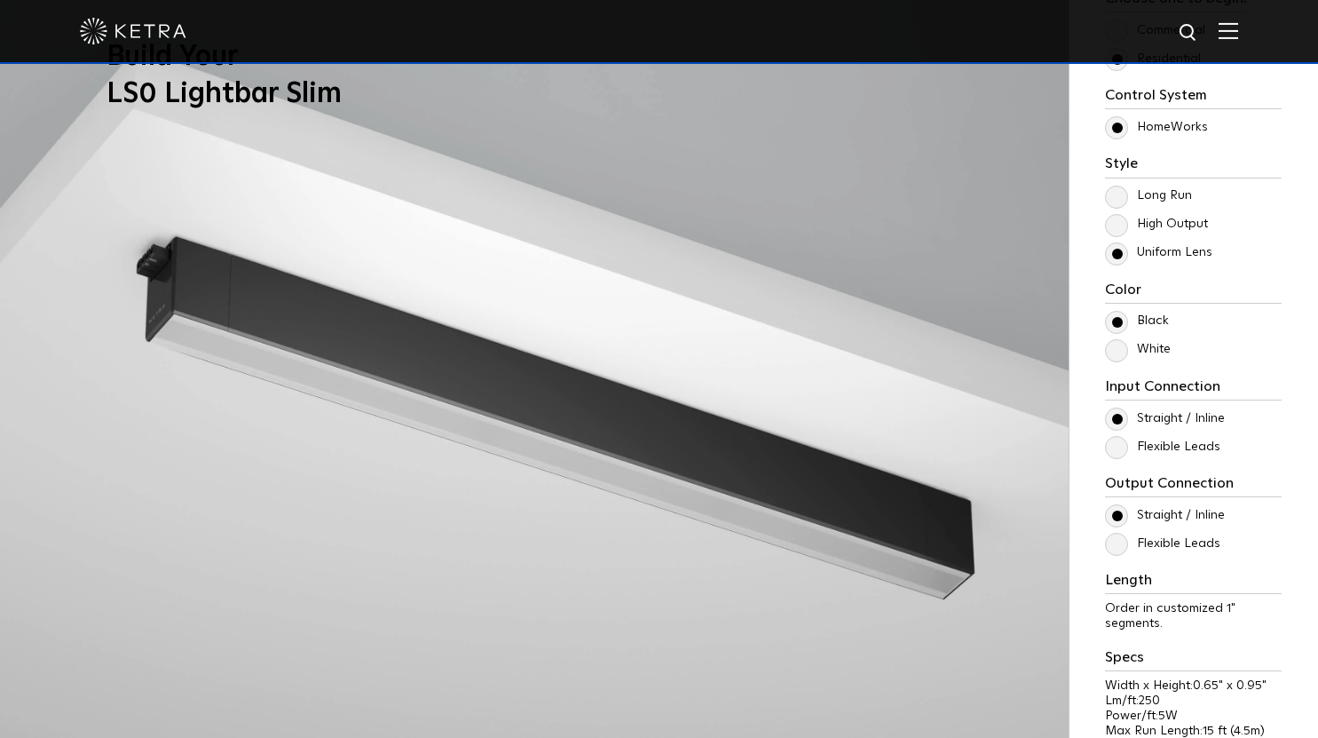
click at [1113, 348] on label "White" at bounding box center [1138, 349] width 66 height 15
click at [0, 0] on input "White" at bounding box center [0, 0] width 0 height 0
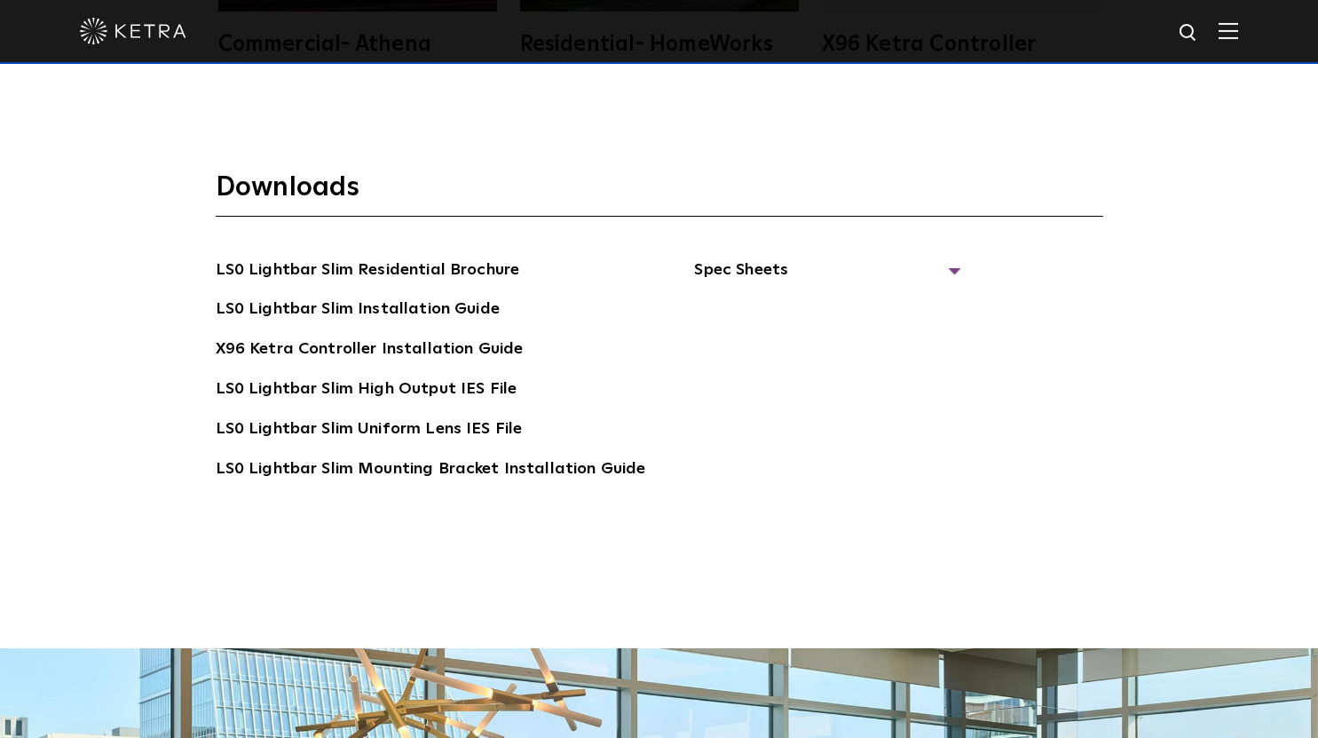
scroll to position [3462, 0]
click at [437, 264] on link "LS0 Lightbar Slim Residential Brochure" at bounding box center [368, 271] width 304 height 28
click at [794, 263] on span "Spec Sheets" at bounding box center [827, 276] width 266 height 39
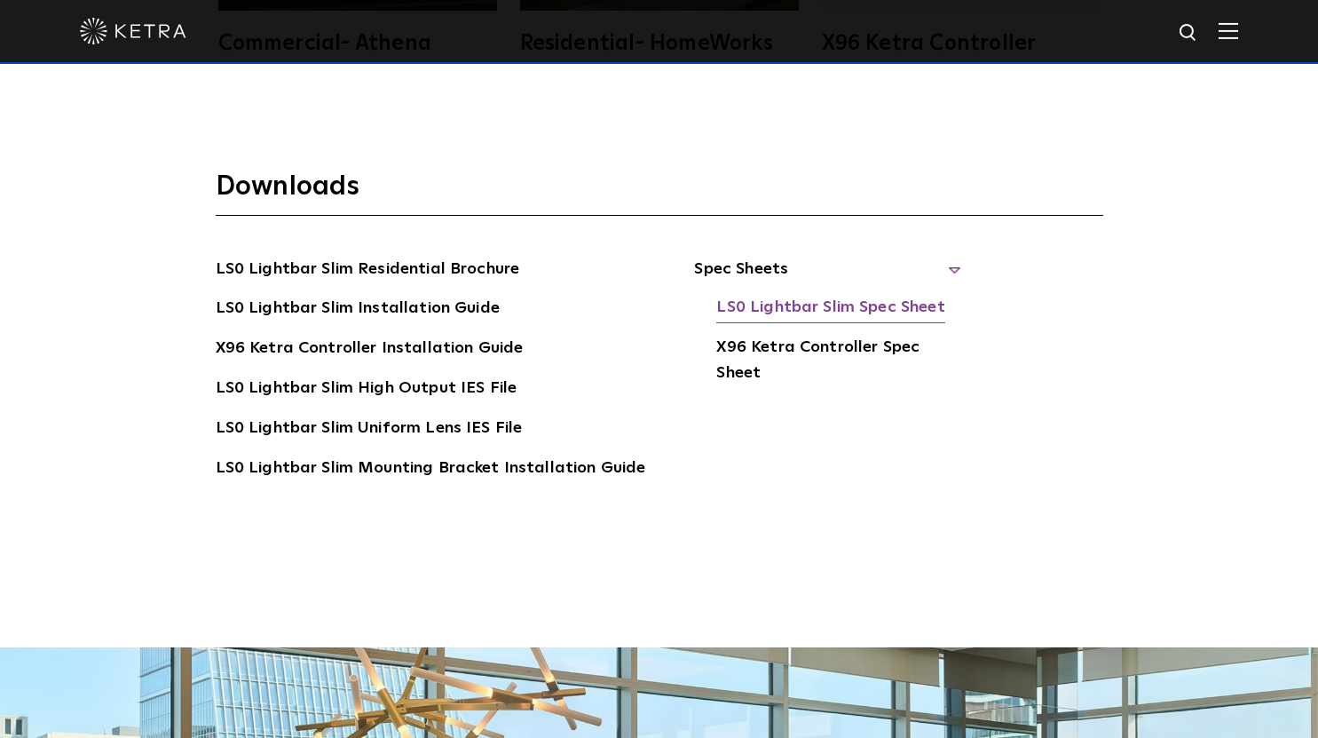
click at [827, 301] on link "LS0 Lightbar Slim Spec Sheet" at bounding box center [830, 309] width 228 height 28
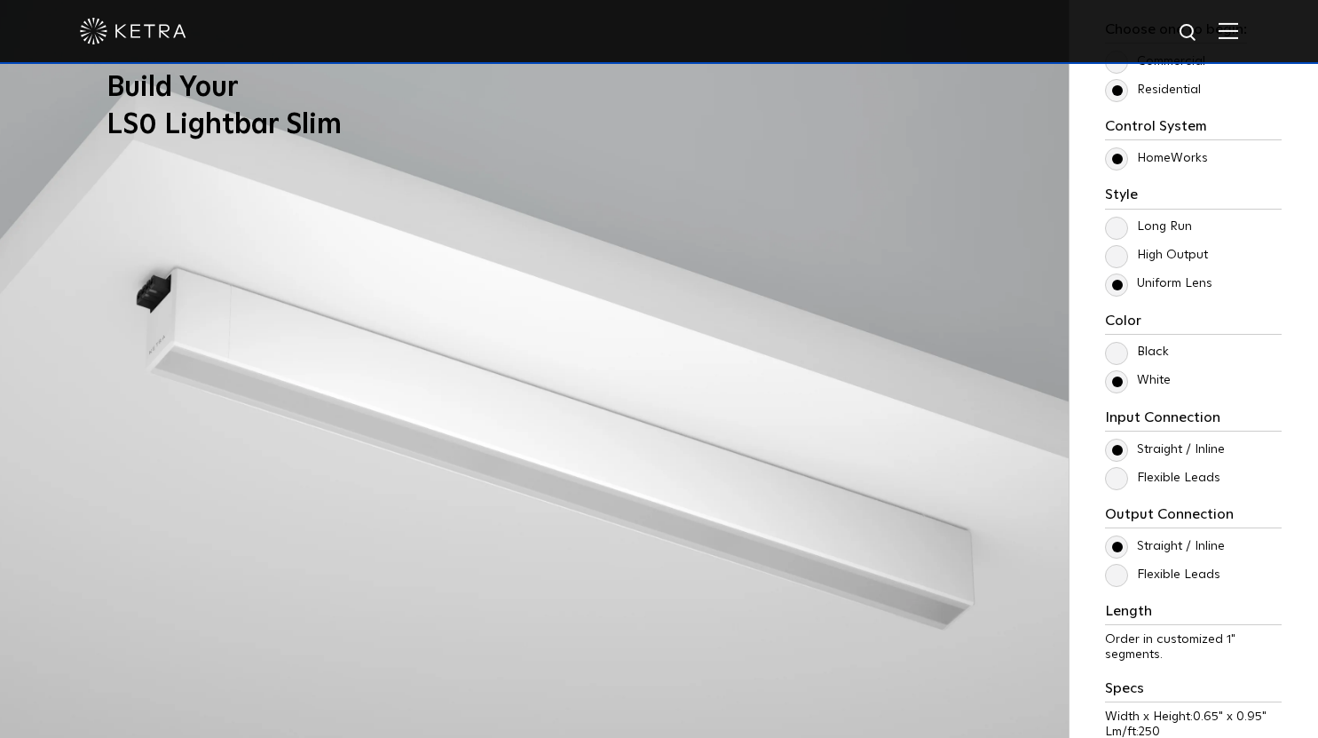
scroll to position [1598, 0]
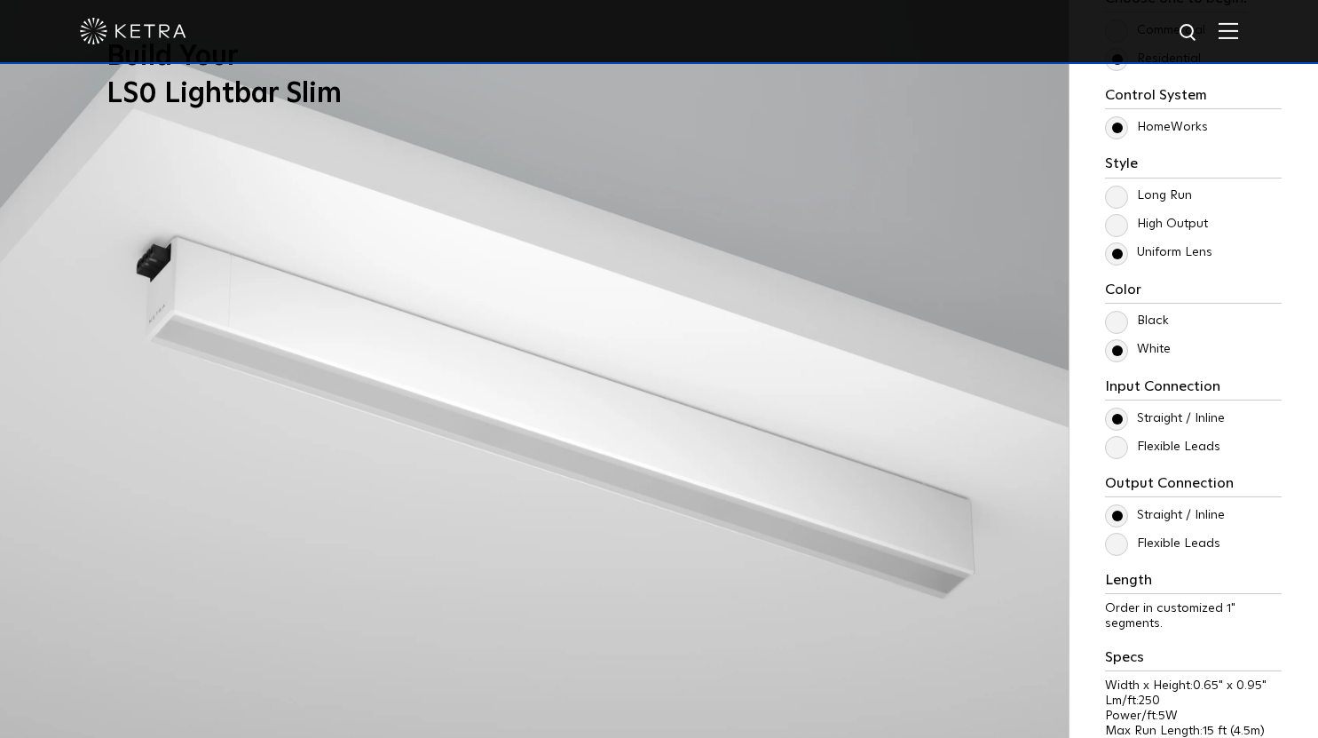
click at [1109, 310] on div "Color Black White" at bounding box center [1193, 320] width 177 height 79
click at [1111, 320] on label "Black" at bounding box center [1137, 320] width 64 height 15
click at [0, 0] on input "Black" at bounding box center [0, 0] width 0 height 0
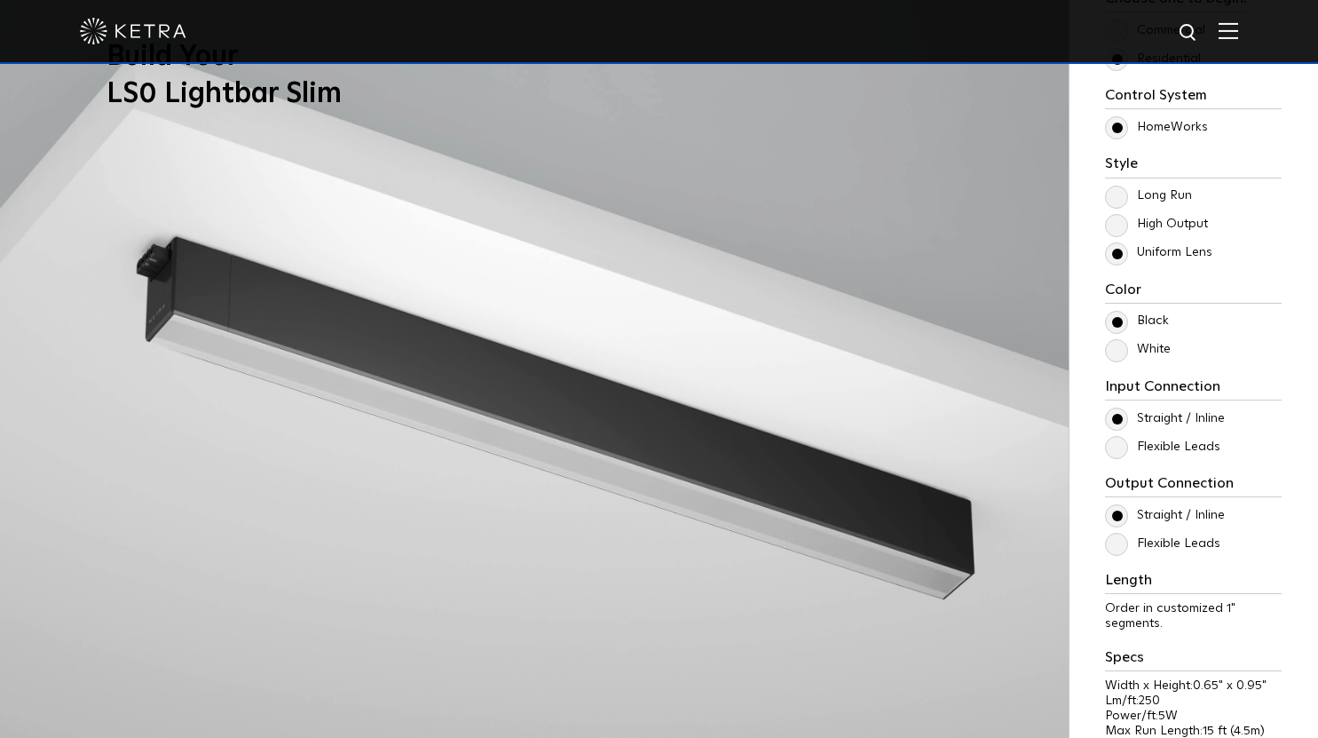
click at [1124, 196] on label "Long Run" at bounding box center [1148, 195] width 87 height 15
click at [0, 0] on input "Long Run" at bounding box center [0, 0] width 0 height 0
